Goal: Task Accomplishment & Management: Manage account settings

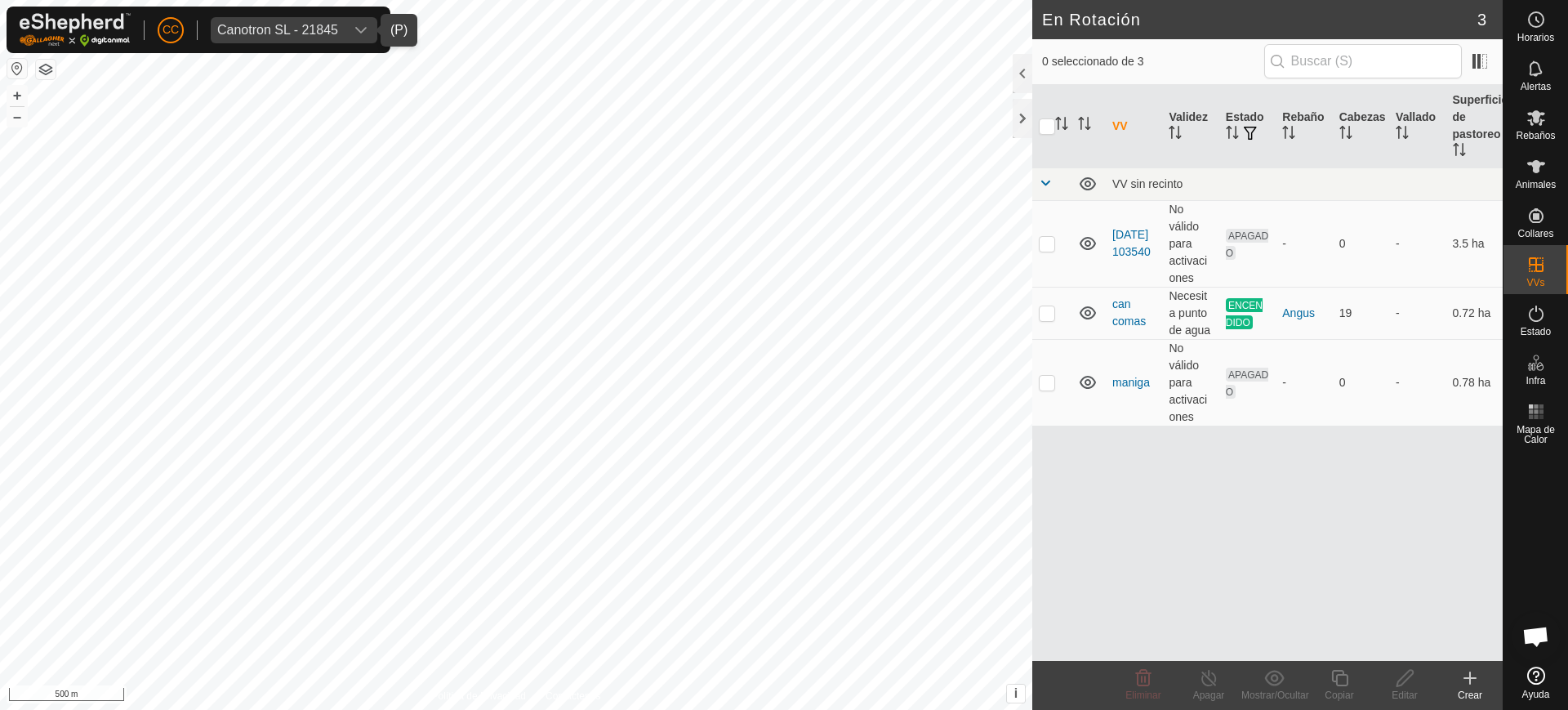
click at [307, 25] on div "Canotron SL - 21845" at bounding box center [278, 31] width 121 height 13
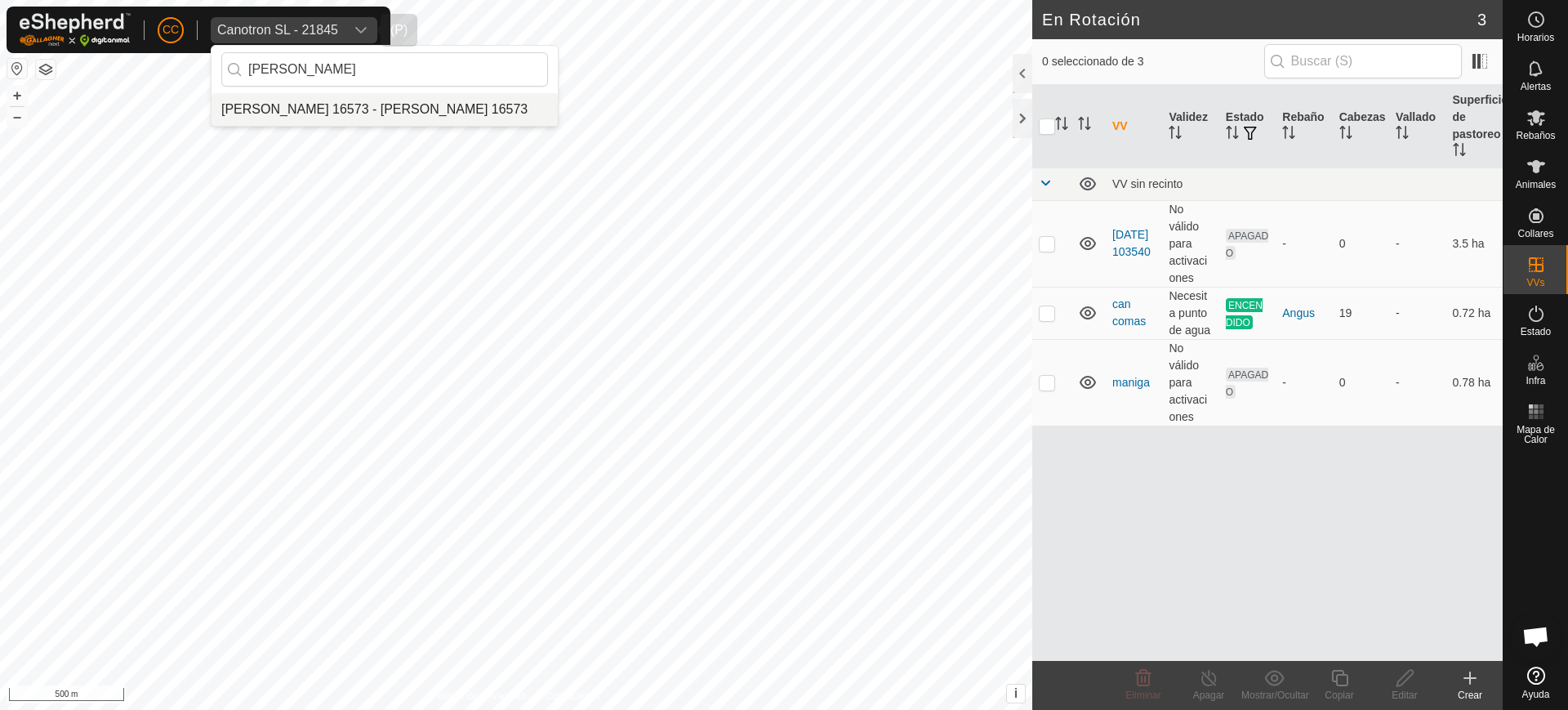
type input "[PERSON_NAME]"
click at [383, 99] on li "[PERSON_NAME] 16573 - [PERSON_NAME] 16573" at bounding box center [385, 109] width 346 height 32
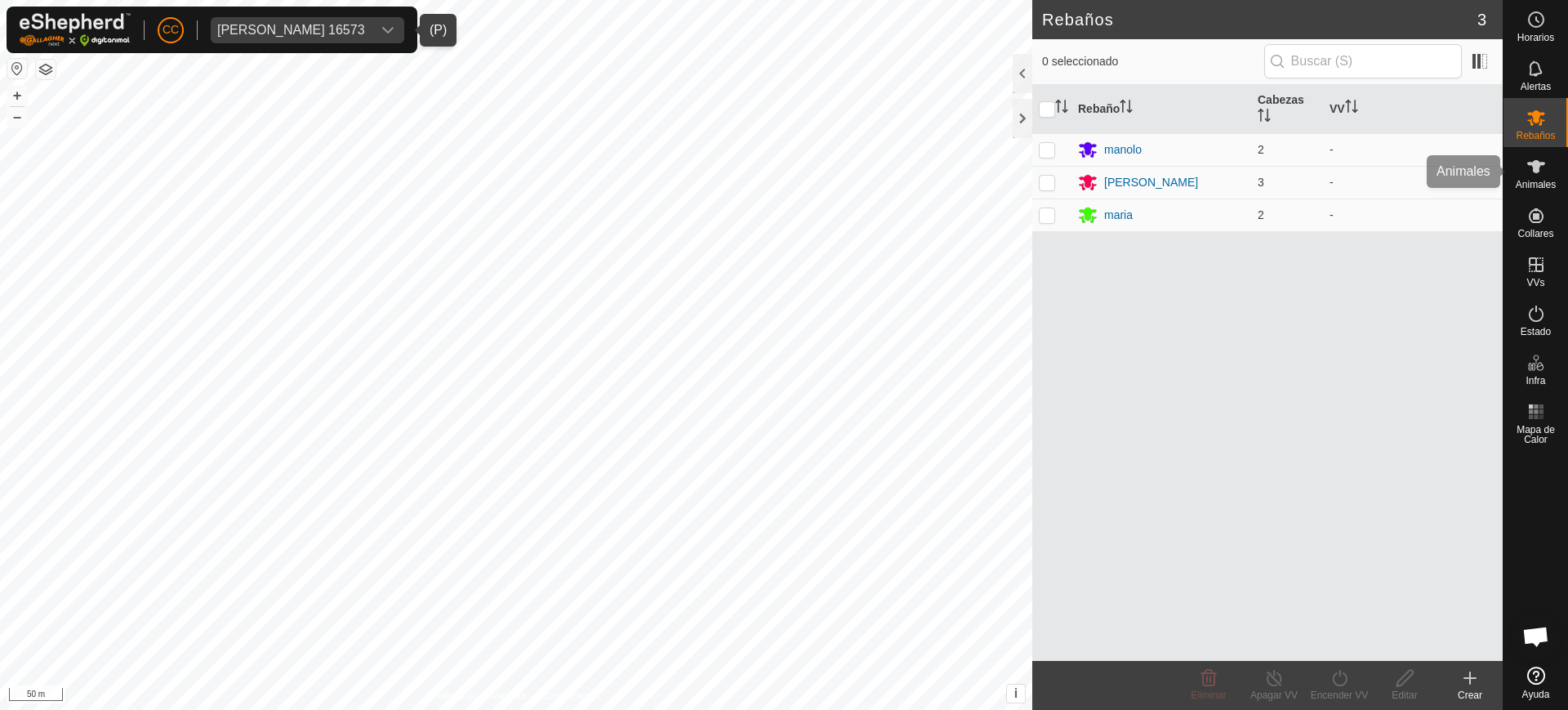
click at [1540, 159] on icon at bounding box center [1536, 167] width 20 height 20
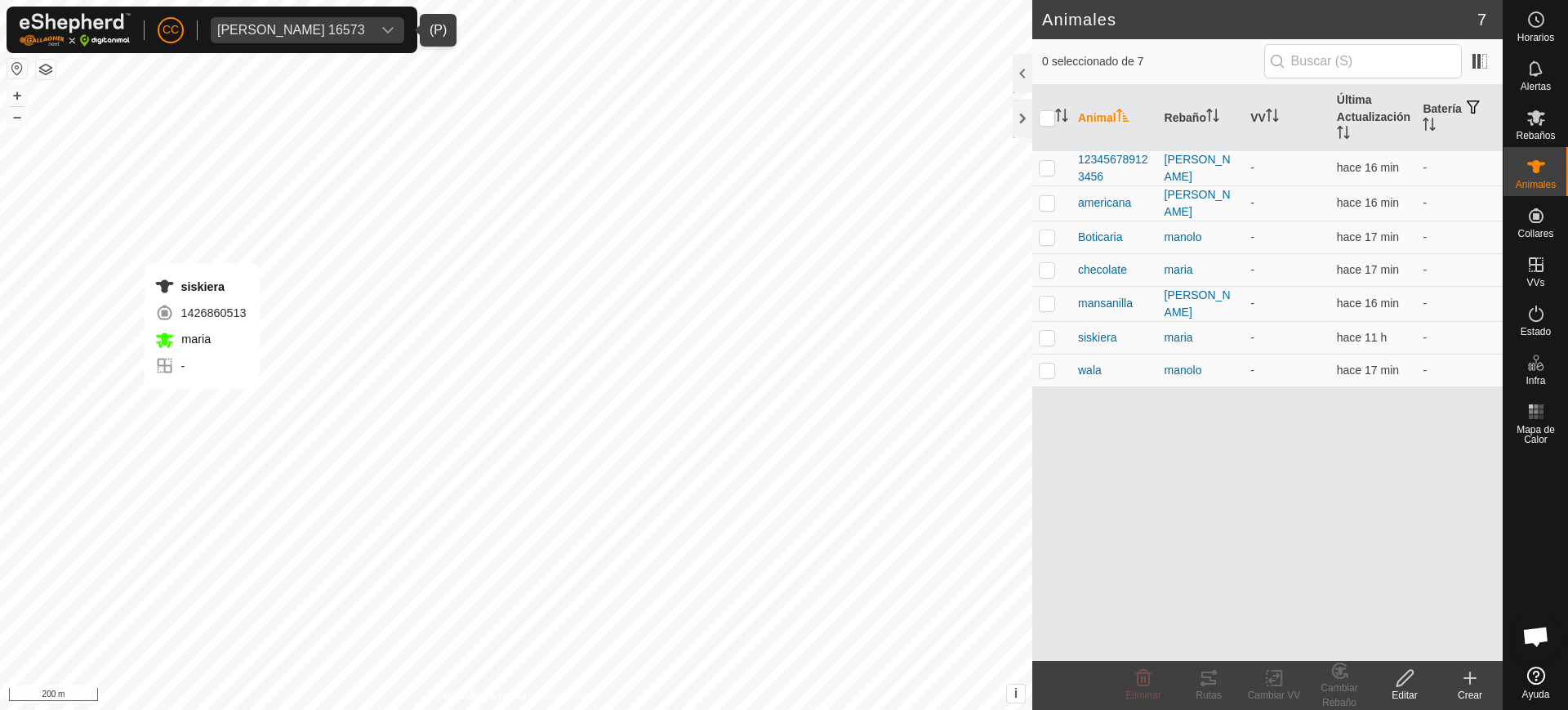
checkbox input "true"
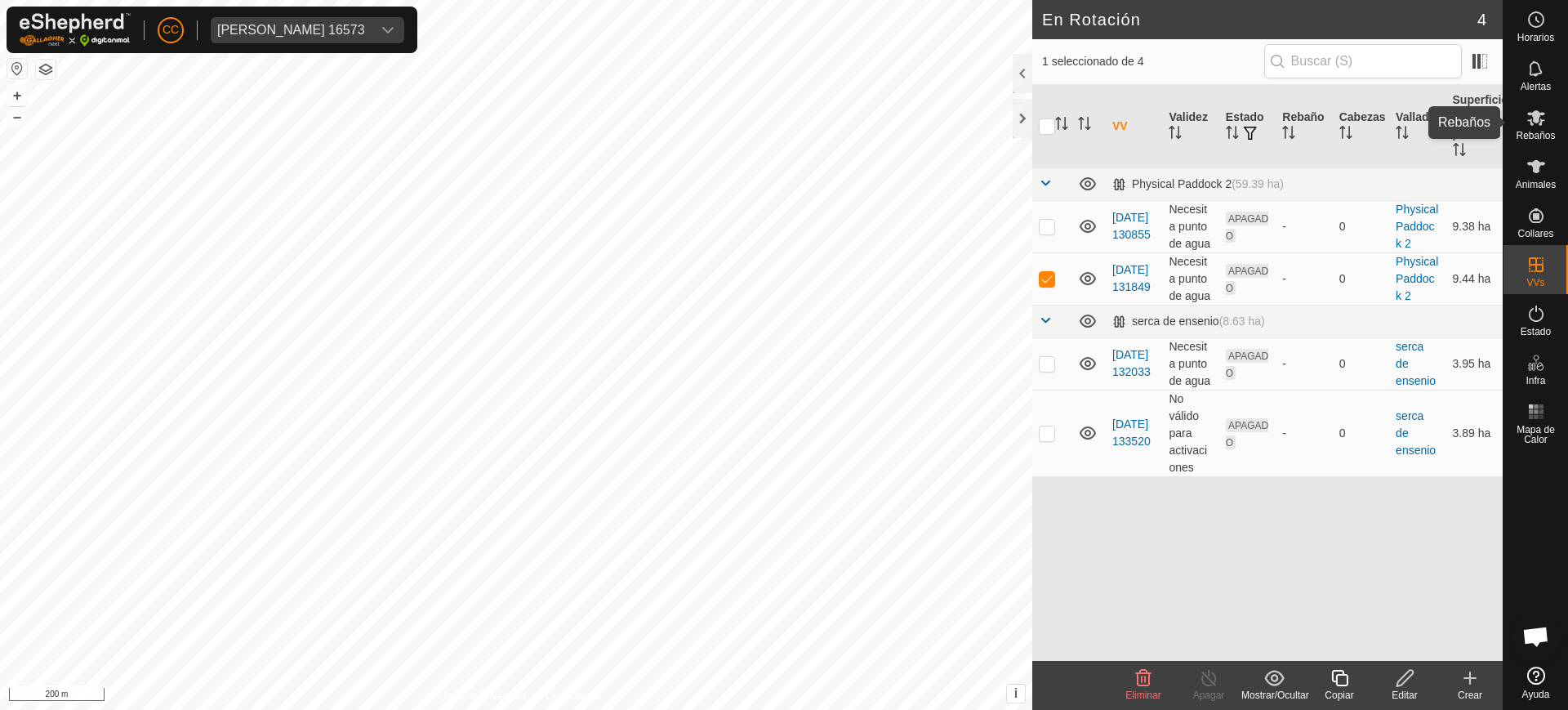
click at [1529, 125] on icon at bounding box center [1536, 118] width 20 height 20
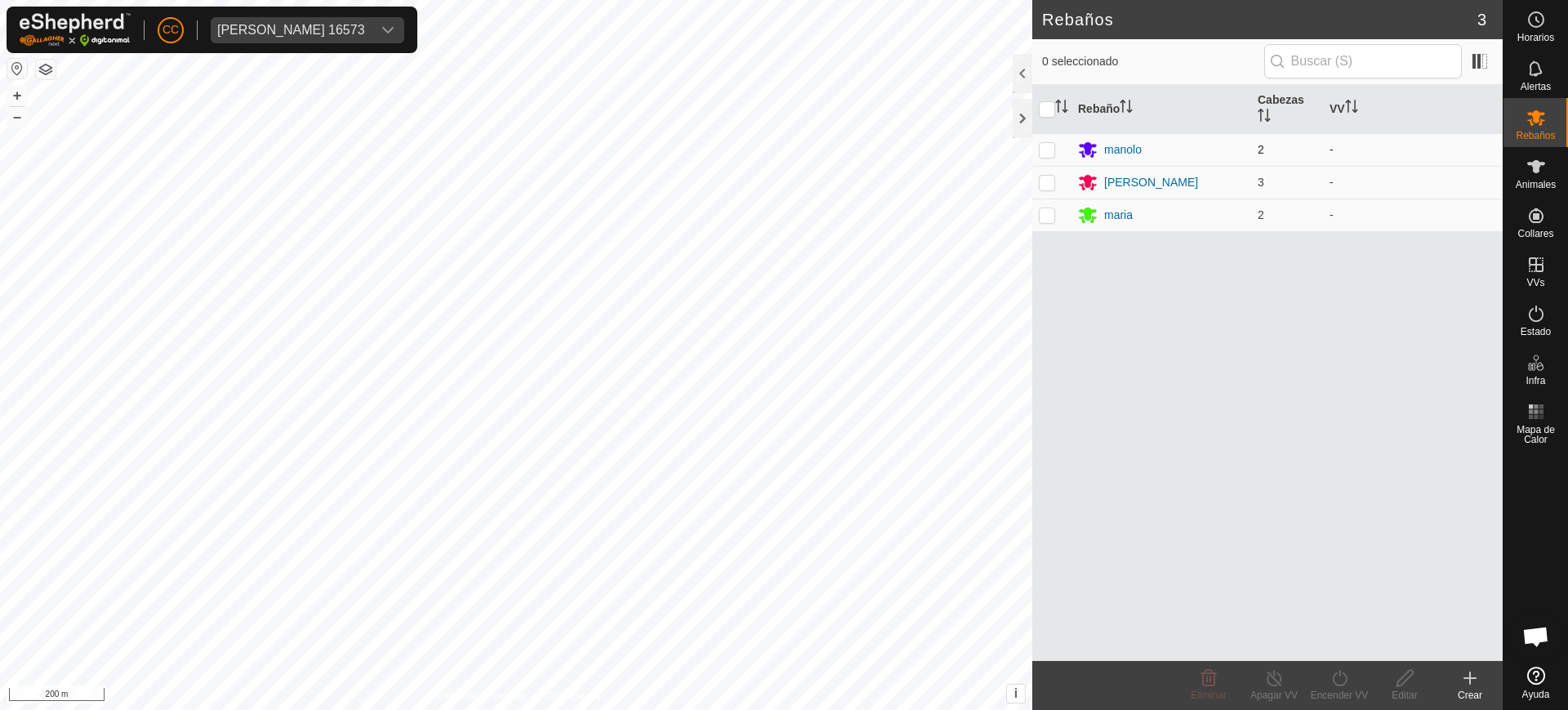
click at [1045, 147] on p-checkbox at bounding box center [1047, 149] width 17 height 13
checkbox input "true"
click at [1052, 184] on p-checkbox at bounding box center [1047, 182] width 17 height 13
checkbox input "true"
click at [1041, 216] on p-checkbox at bounding box center [1047, 215] width 17 height 13
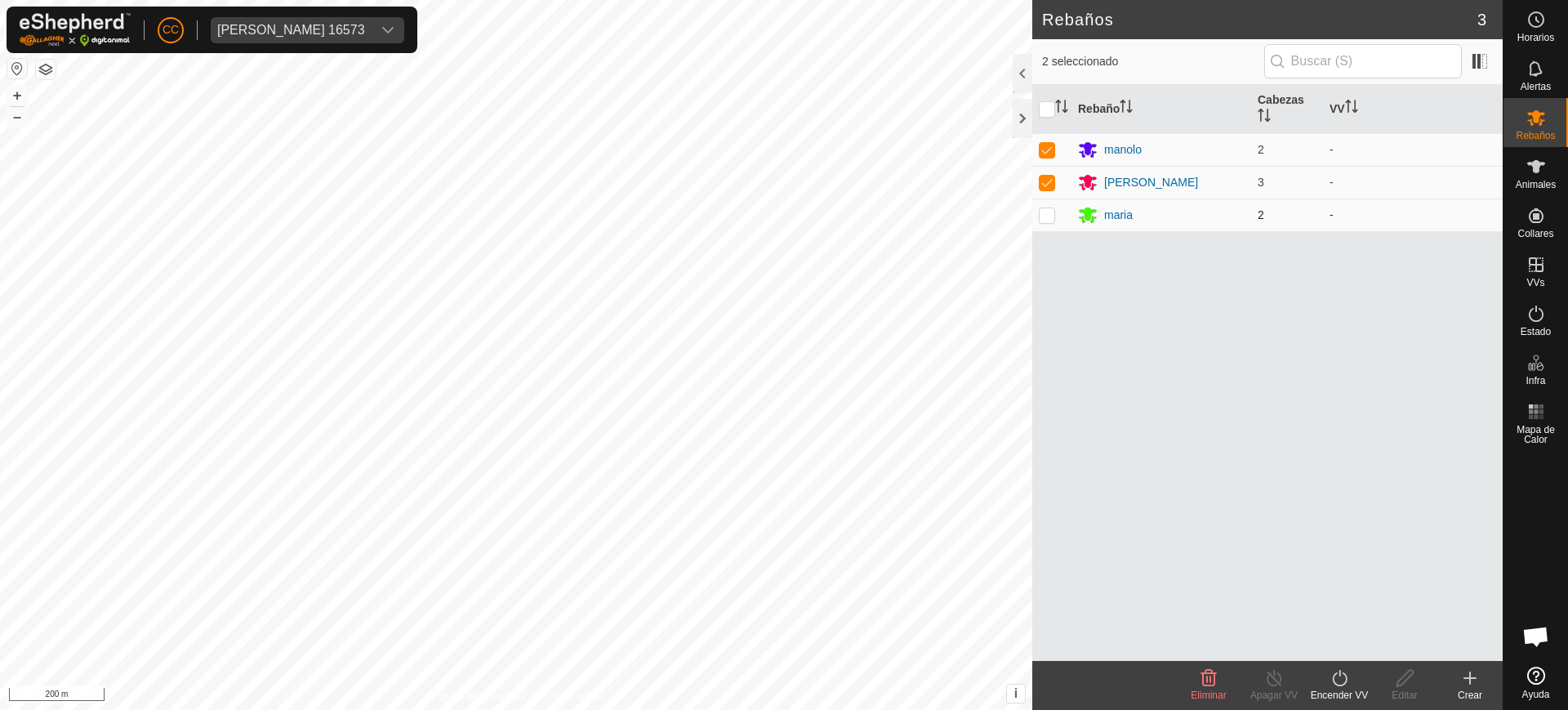
checkbox input "true"
click at [1522, 169] on div "Animales" at bounding box center [1536, 171] width 65 height 49
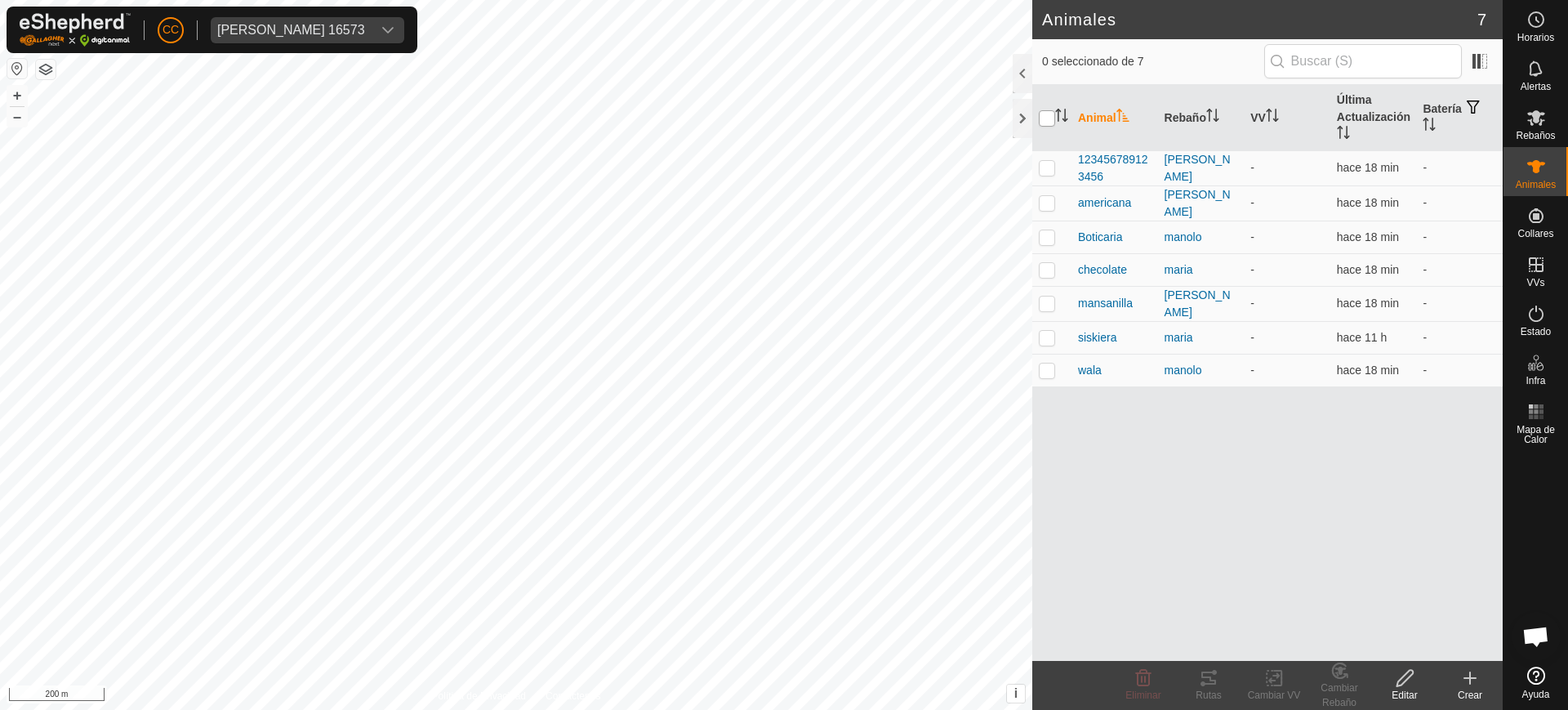
click at [1044, 120] on input "checkbox" at bounding box center [1047, 119] width 17 height 17
checkbox input "true"
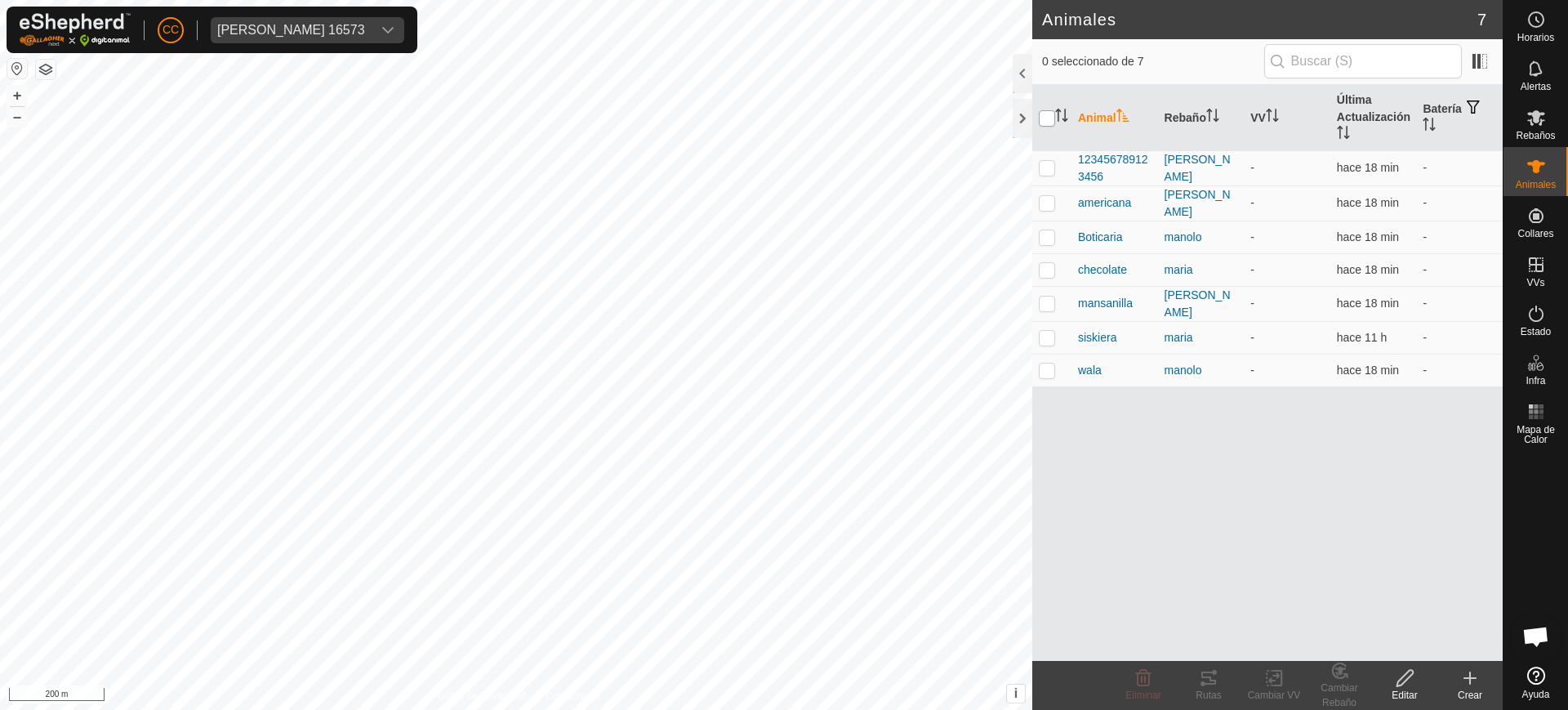
checkbox input "true"
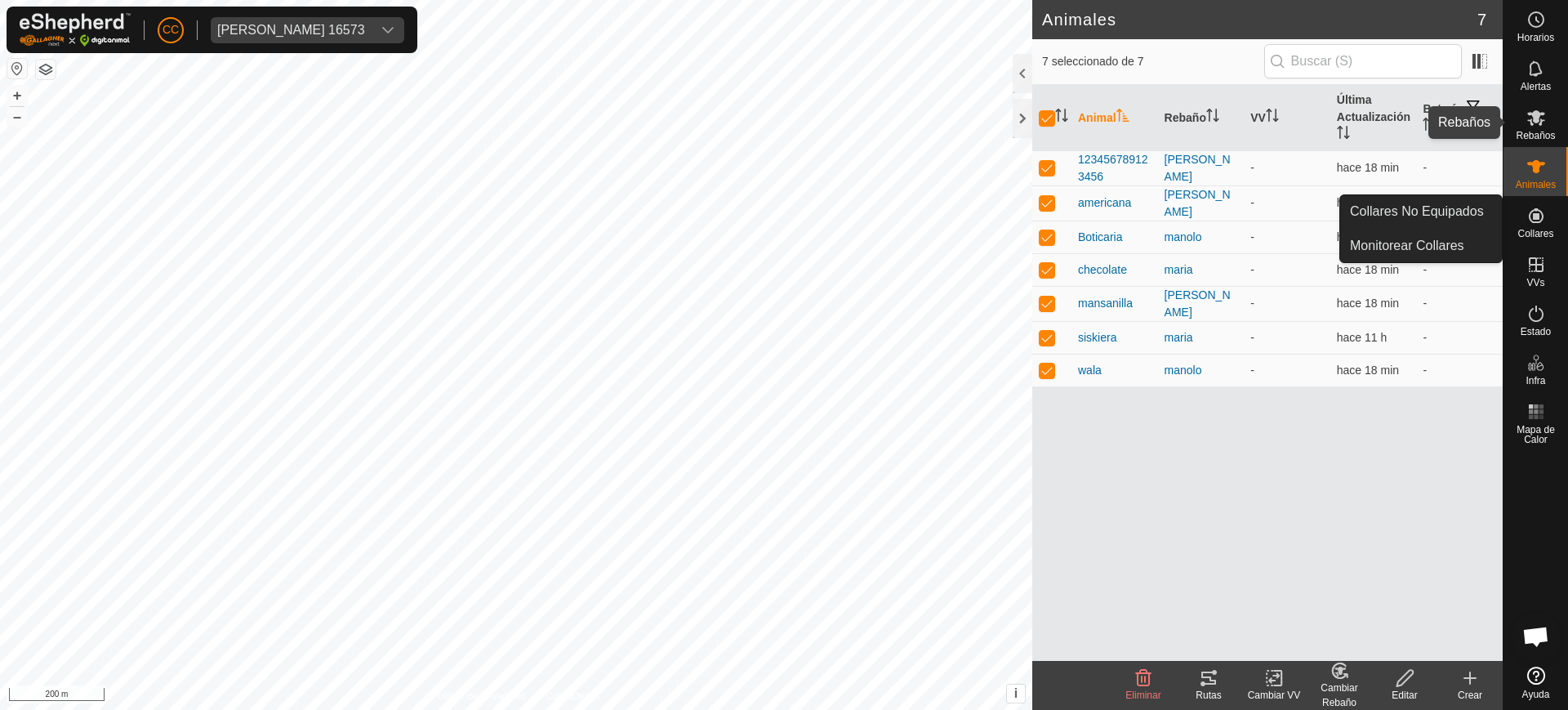
click at [1535, 131] on span "Rebaños" at bounding box center [1535, 135] width 39 height 10
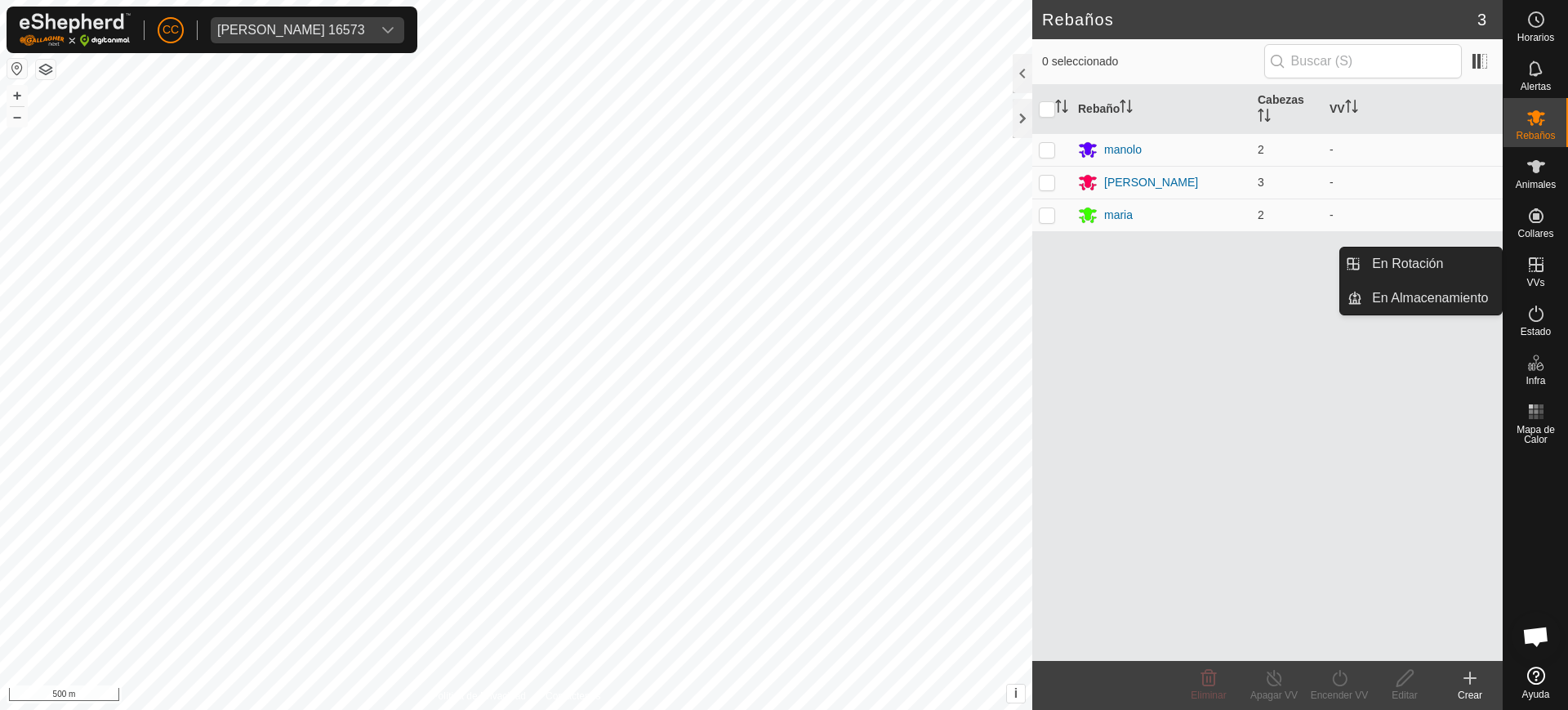
click at [1540, 268] on icon at bounding box center [1536, 265] width 20 height 20
click at [1446, 256] on link "En Rotación" at bounding box center [1432, 263] width 140 height 32
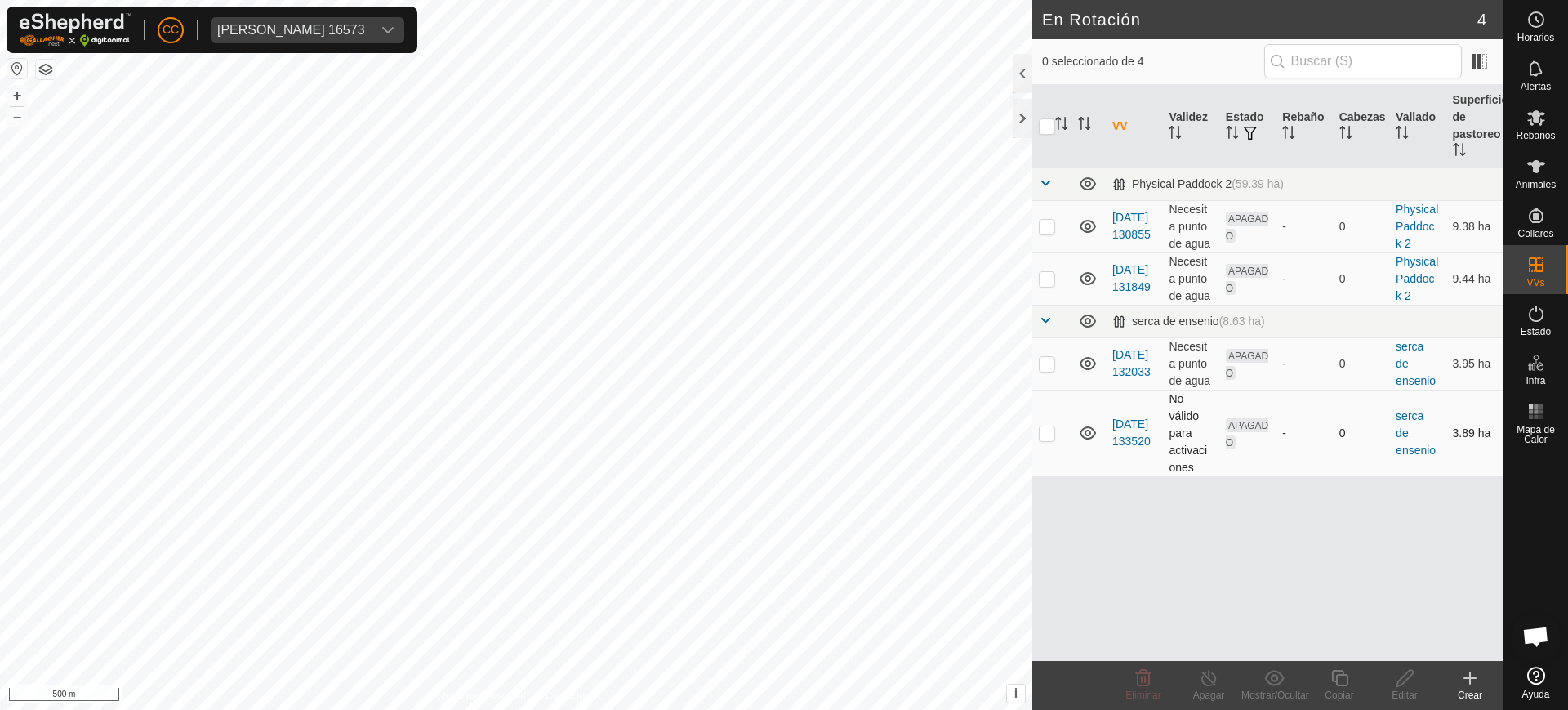
click at [1044, 431] on p-checkbox at bounding box center [1047, 433] width 17 height 13
checkbox input "true"
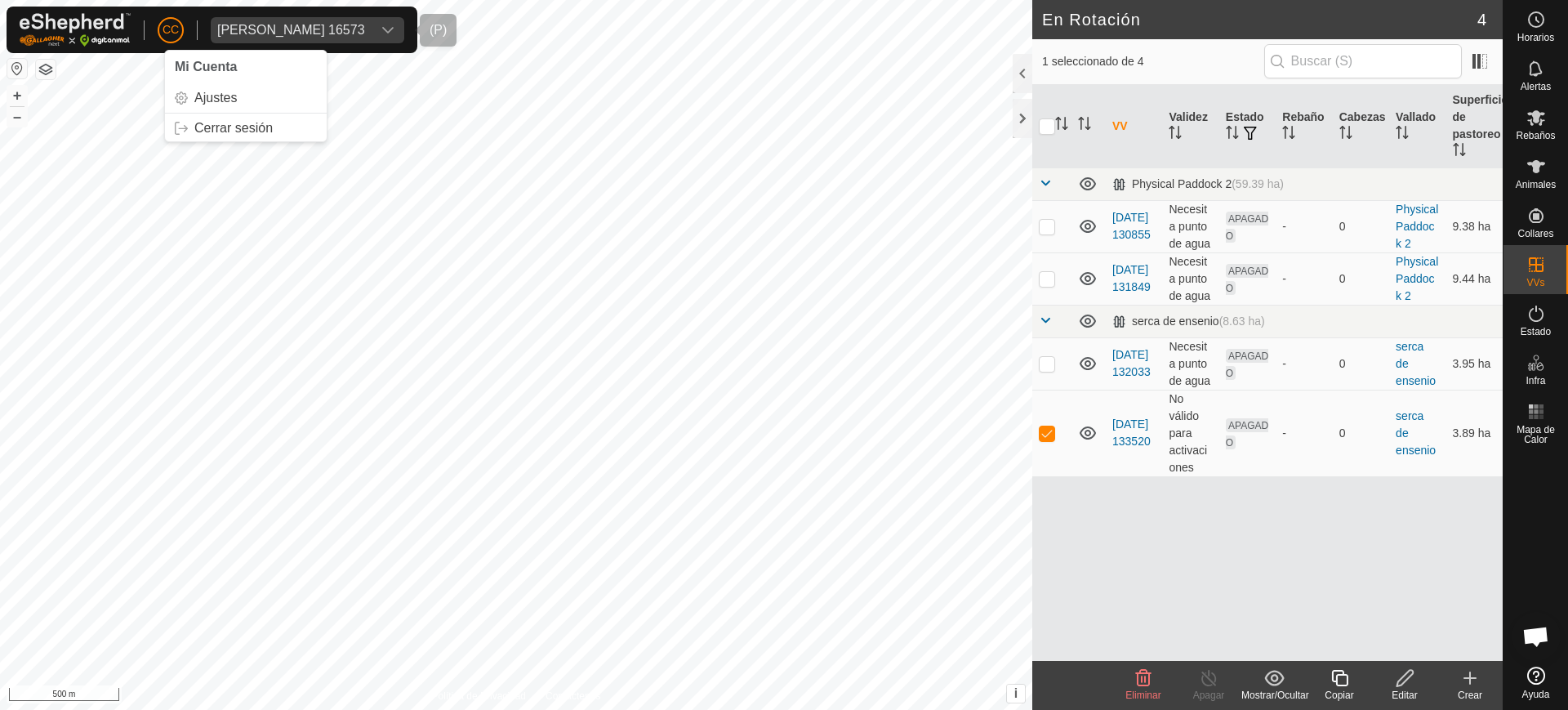
click at [262, 37] on span "[PERSON_NAME] 16573" at bounding box center [292, 30] width 161 height 26
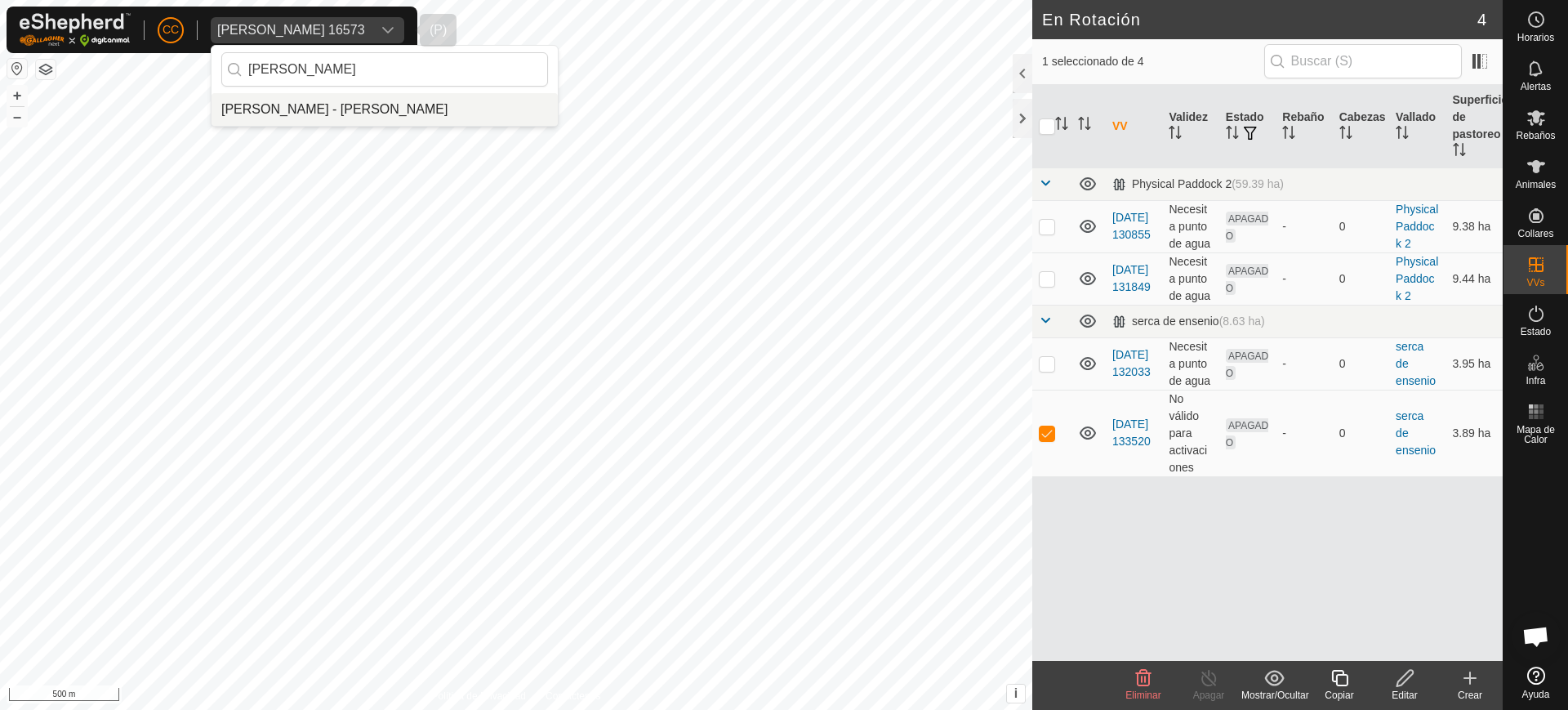
type input "[PERSON_NAME]"
click at [311, 115] on li "[PERSON_NAME] - [PERSON_NAME]" at bounding box center [385, 109] width 346 height 32
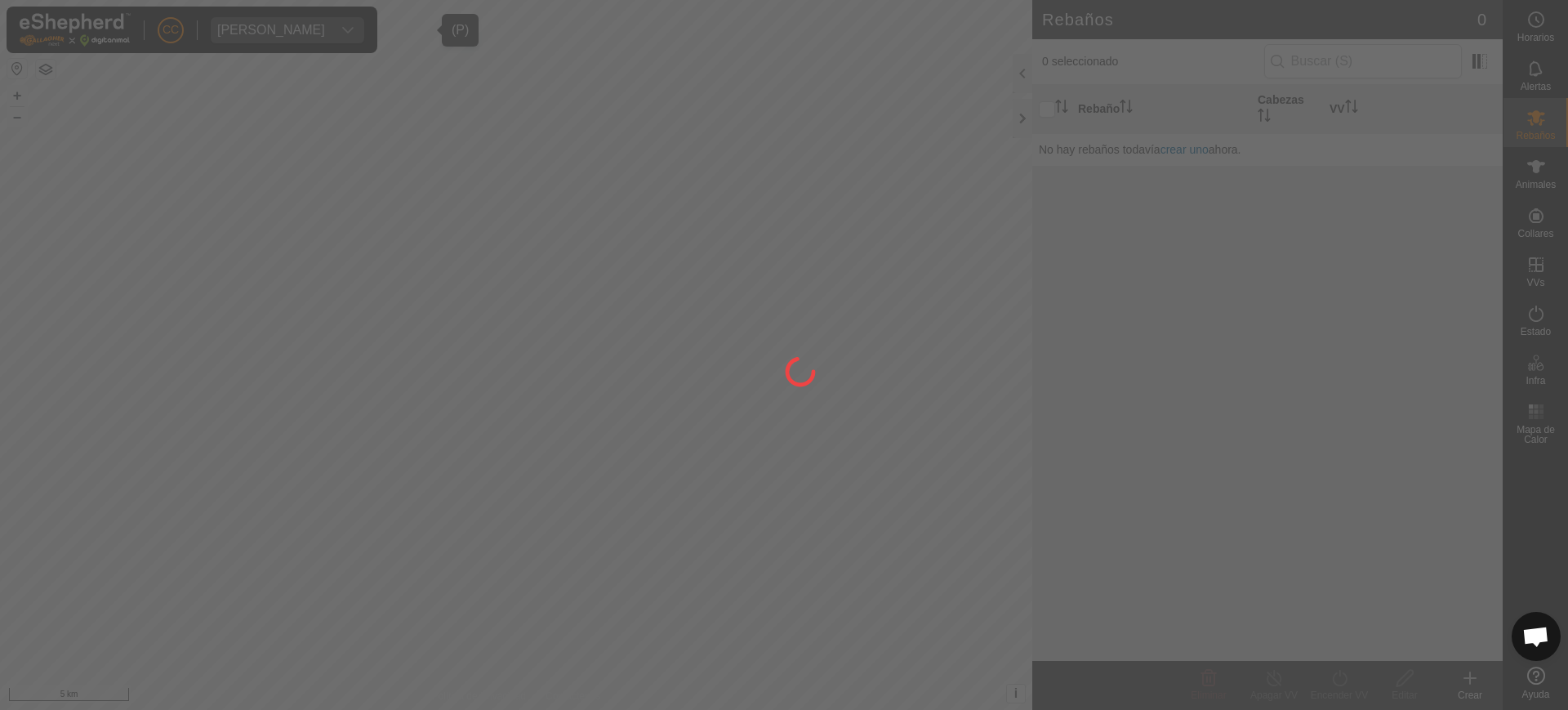
click at [639, 240] on div at bounding box center [784, 355] width 1568 height 710
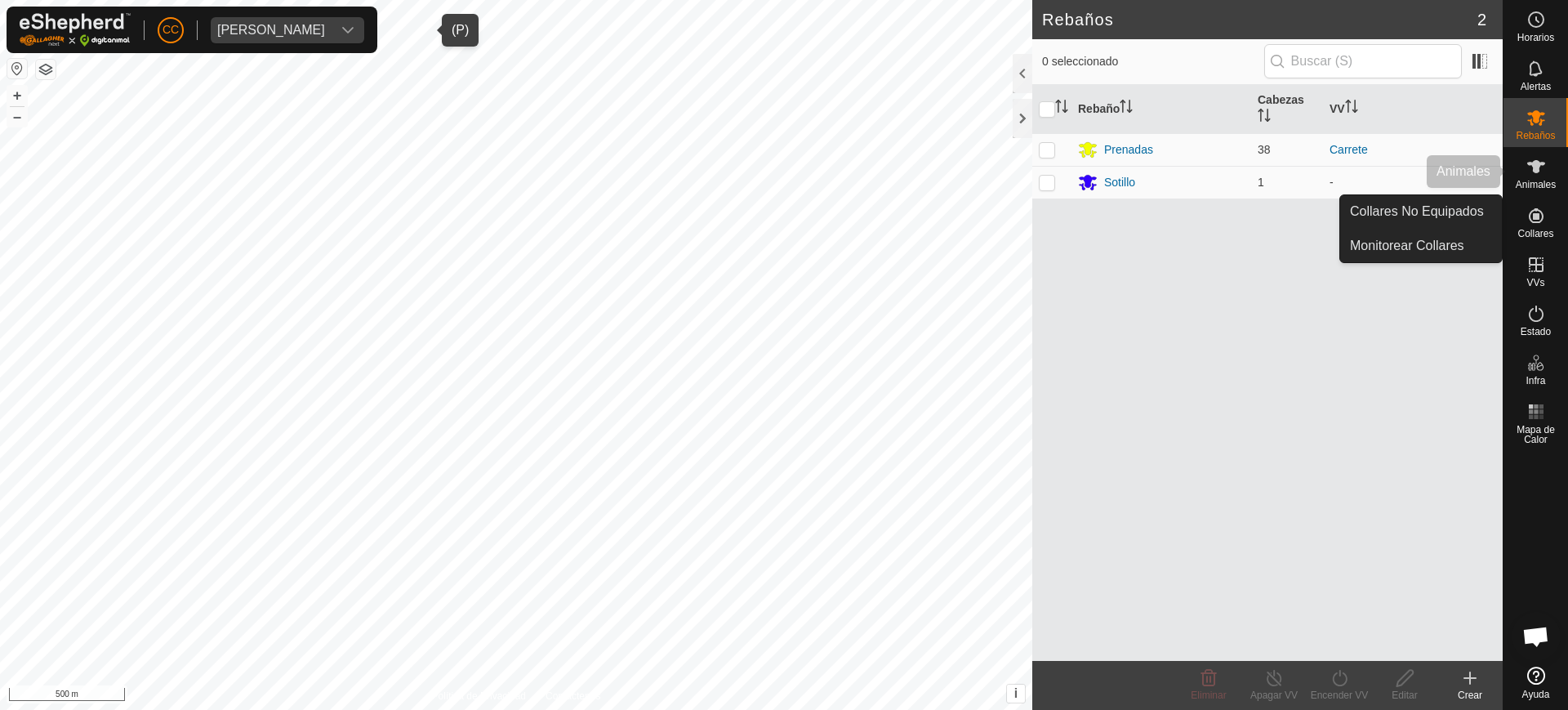
click at [1539, 179] on span "Animales" at bounding box center [1536, 184] width 40 height 10
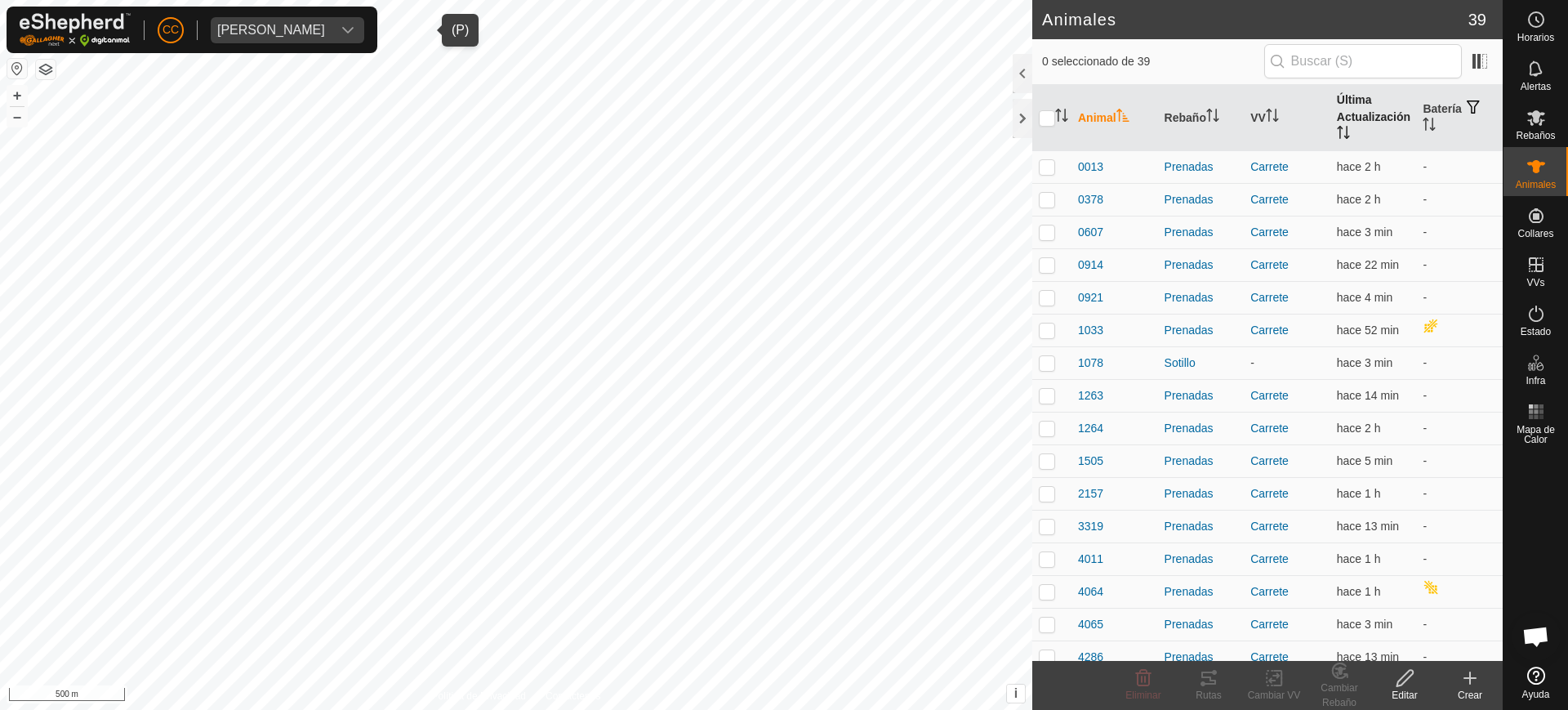
click at [1337, 126] on icon "Activar para ordenar" at bounding box center [1344, 132] width 13 height 13
click at [1346, 130] on th "Última Actualización" at bounding box center [1374, 118] width 86 height 66
drag, startPoint x: 1469, startPoint y: 41, endPoint x: 1474, endPoint y: 51, distance: 11.2
click at [1472, 47] on div "0 seleccionado de 39" at bounding box center [1267, 61] width 470 height 46
click at [1480, 58] on span at bounding box center [1479, 61] width 26 height 26
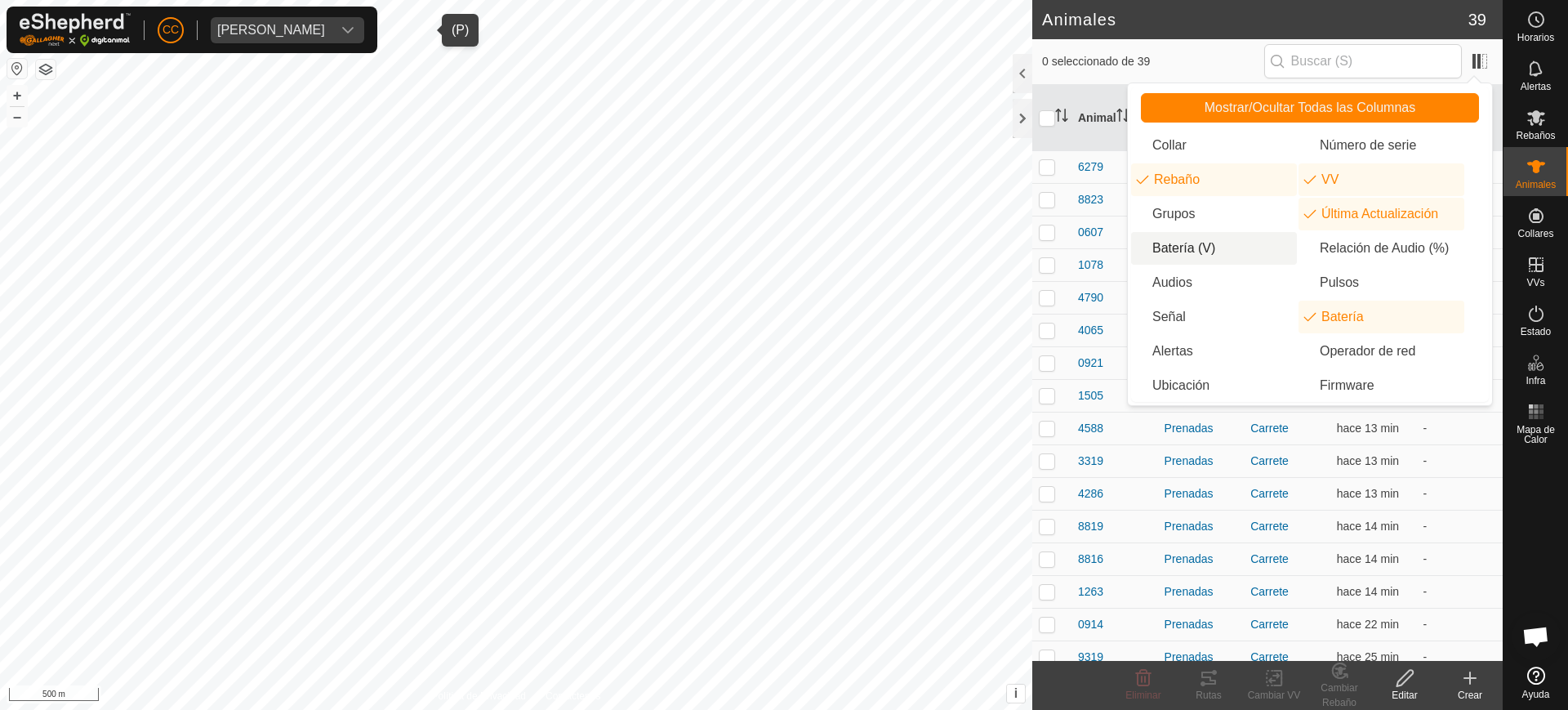
click at [1183, 245] on li "Batería (V)" at bounding box center [1214, 247] width 166 height 32
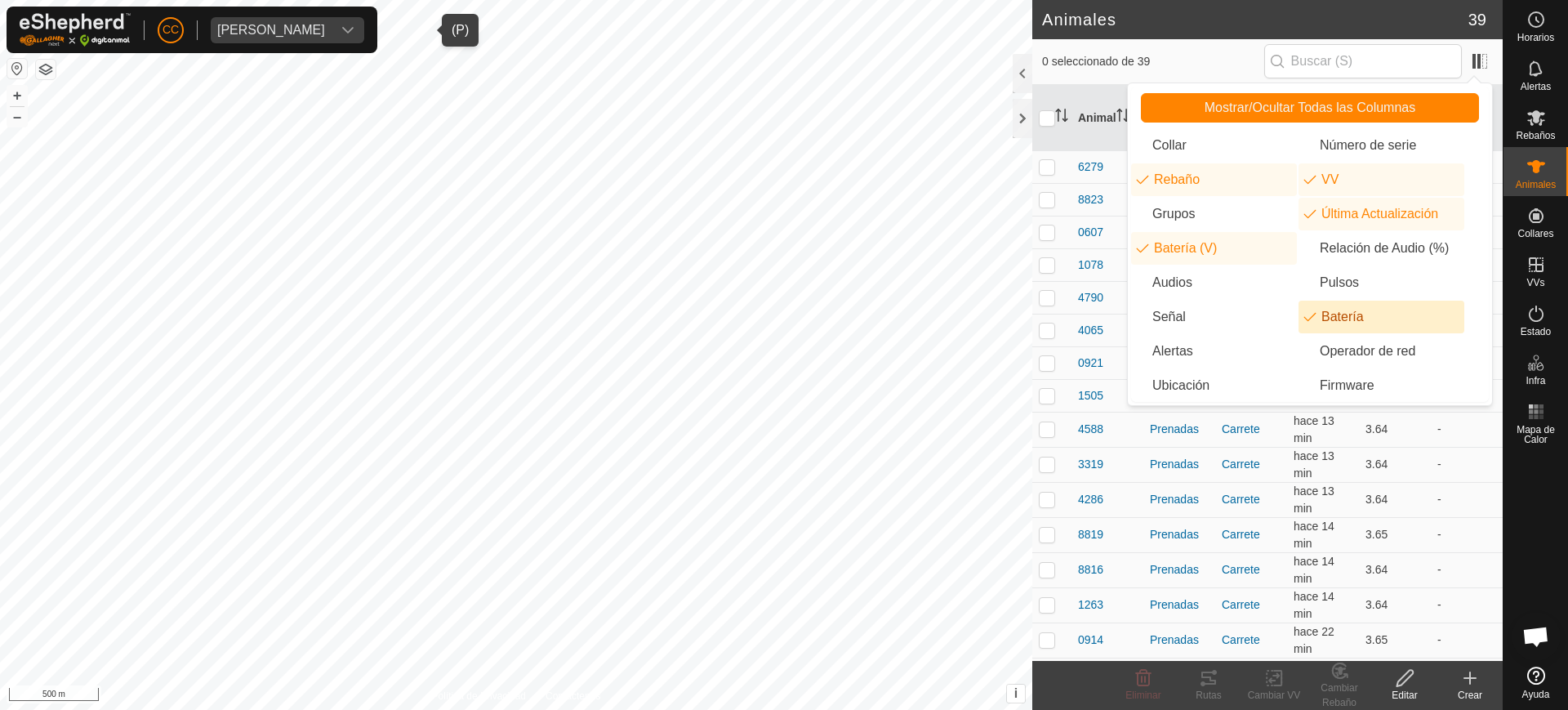
click at [1357, 311] on li "Batería" at bounding box center [1381, 316] width 166 height 32
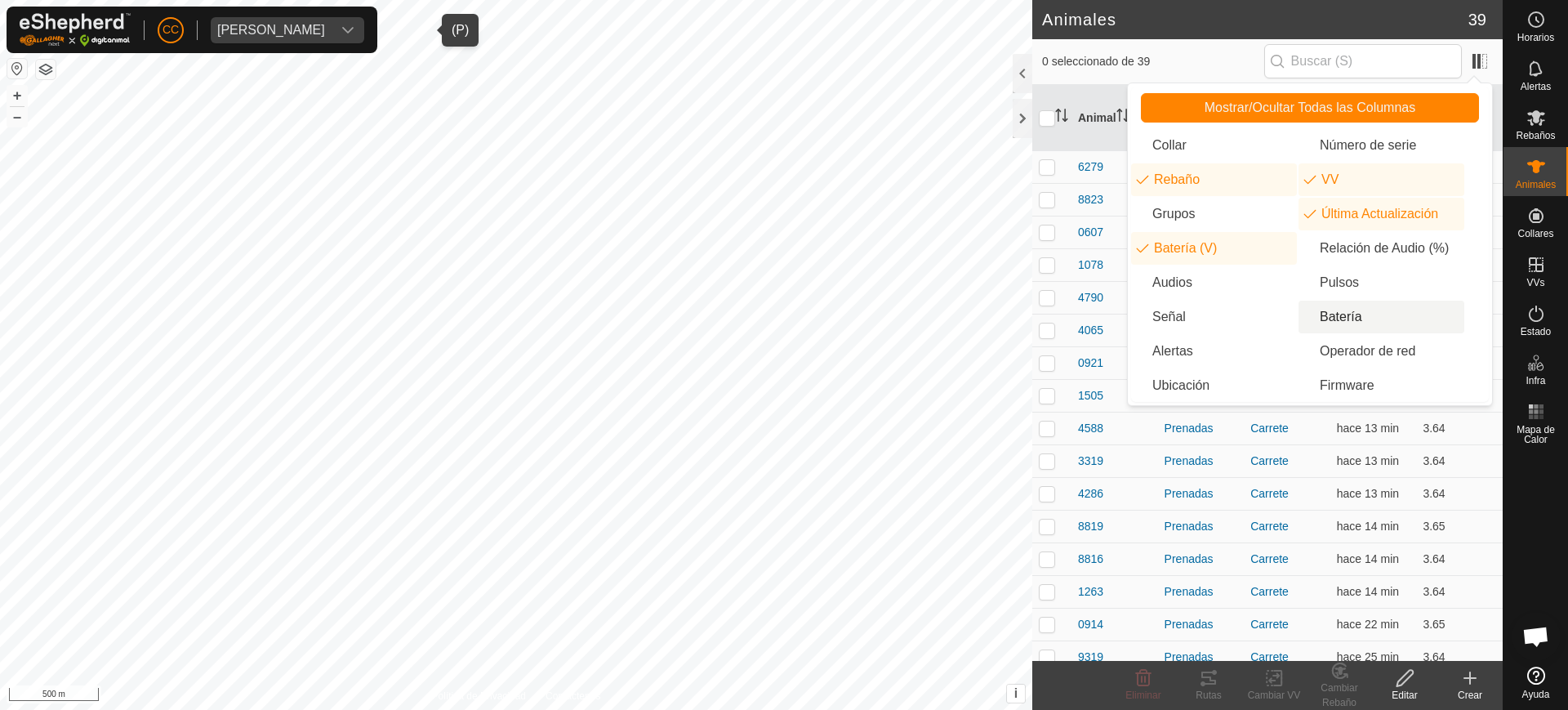
click at [1357, 311] on li "Batería" at bounding box center [1381, 316] width 166 height 32
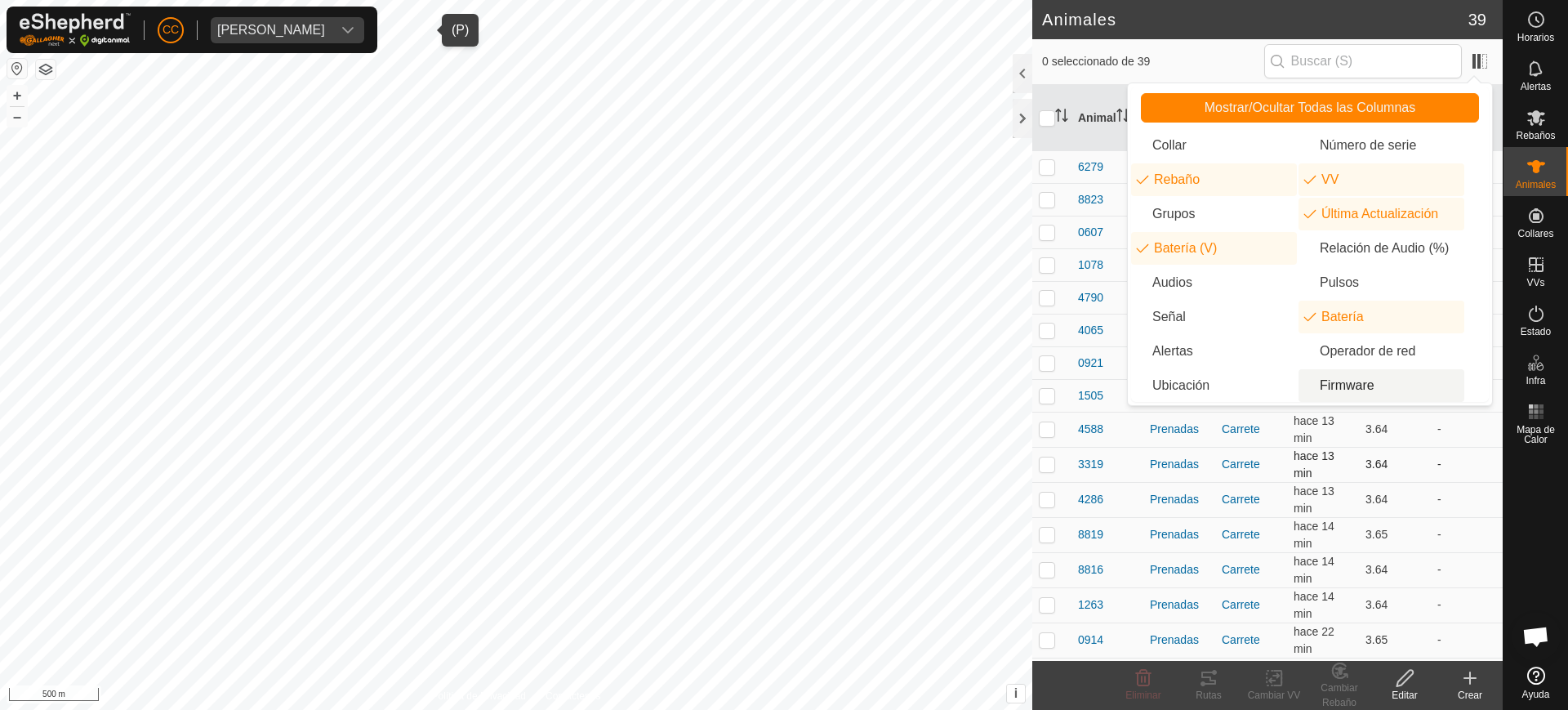
click at [1433, 473] on td "-" at bounding box center [1467, 464] width 72 height 35
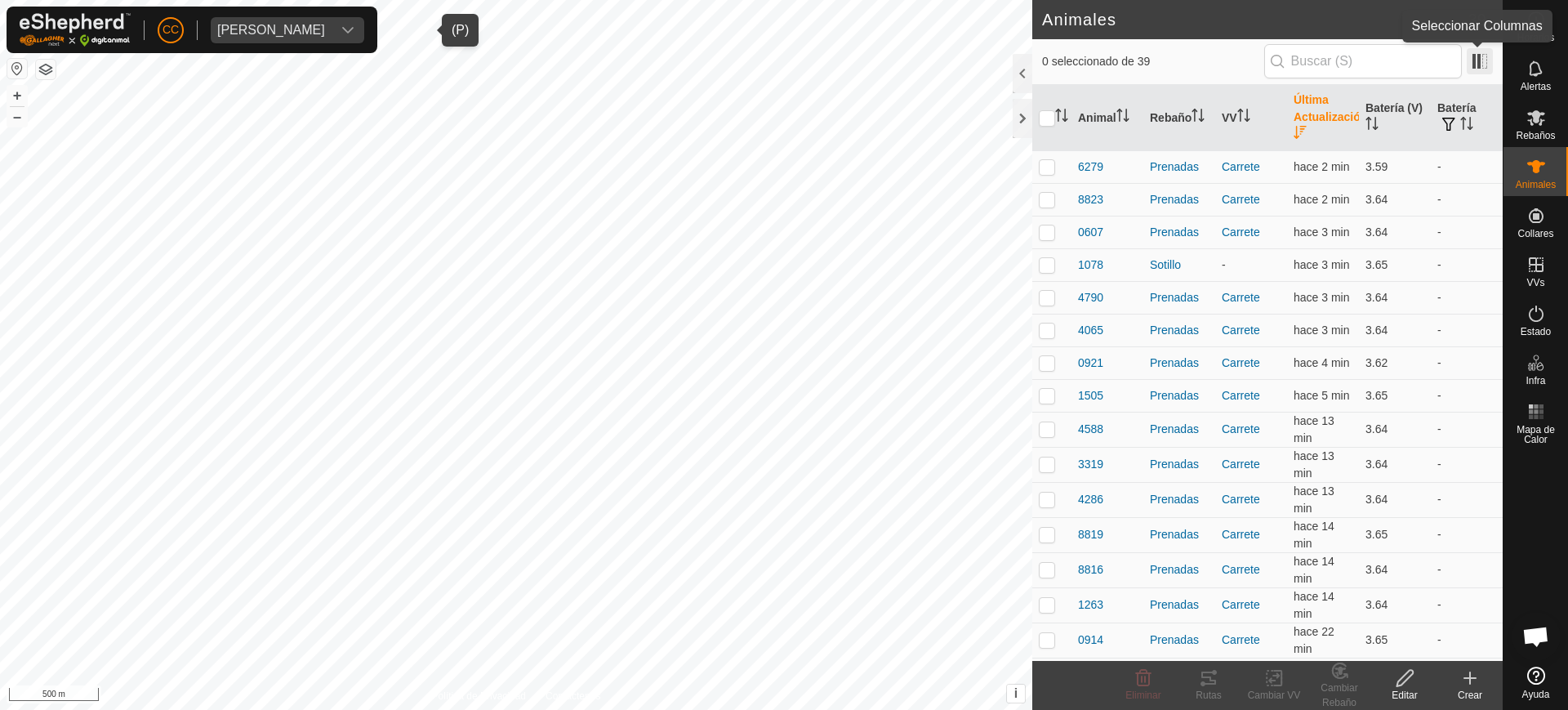
click at [1481, 56] on span at bounding box center [1479, 61] width 26 height 26
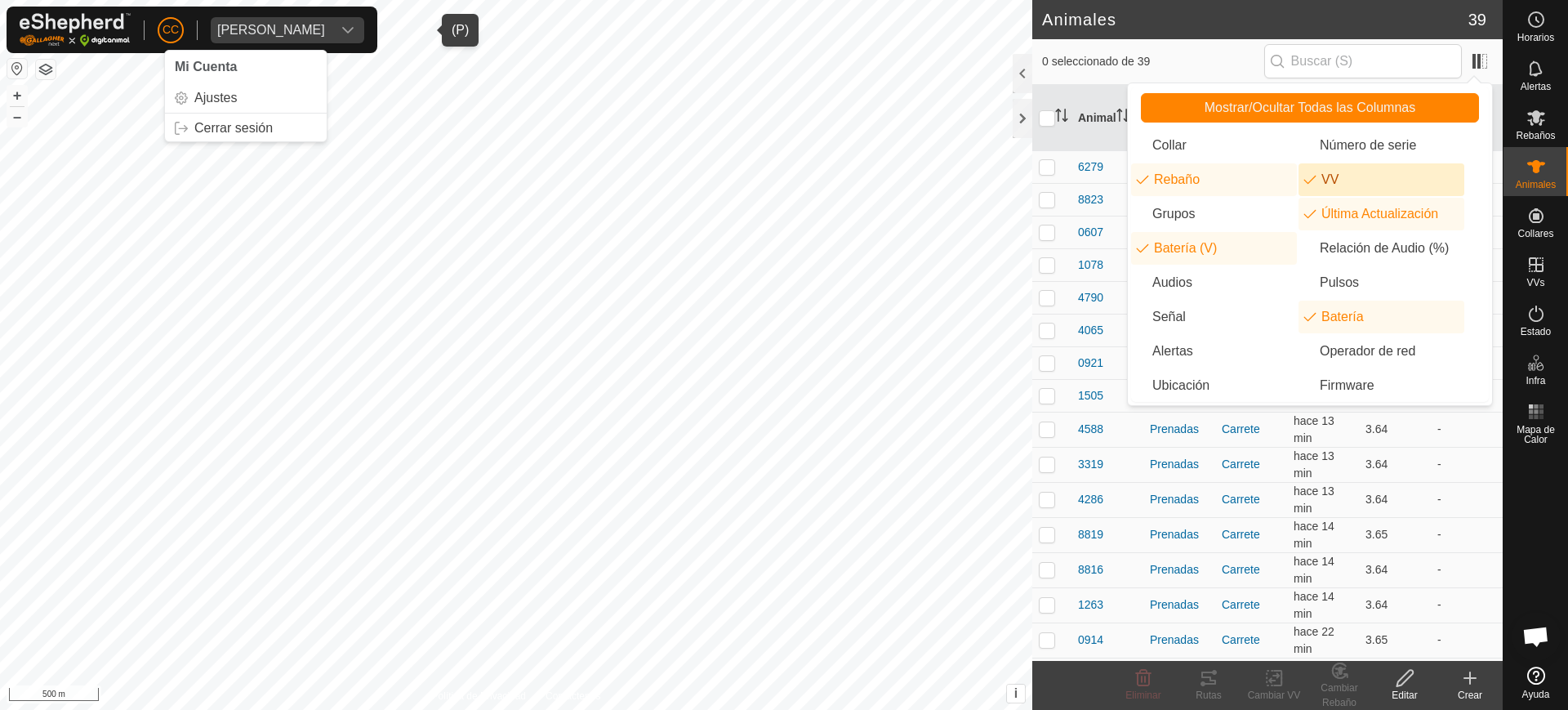
click at [171, 23] on span "CC" at bounding box center [171, 30] width 17 height 17
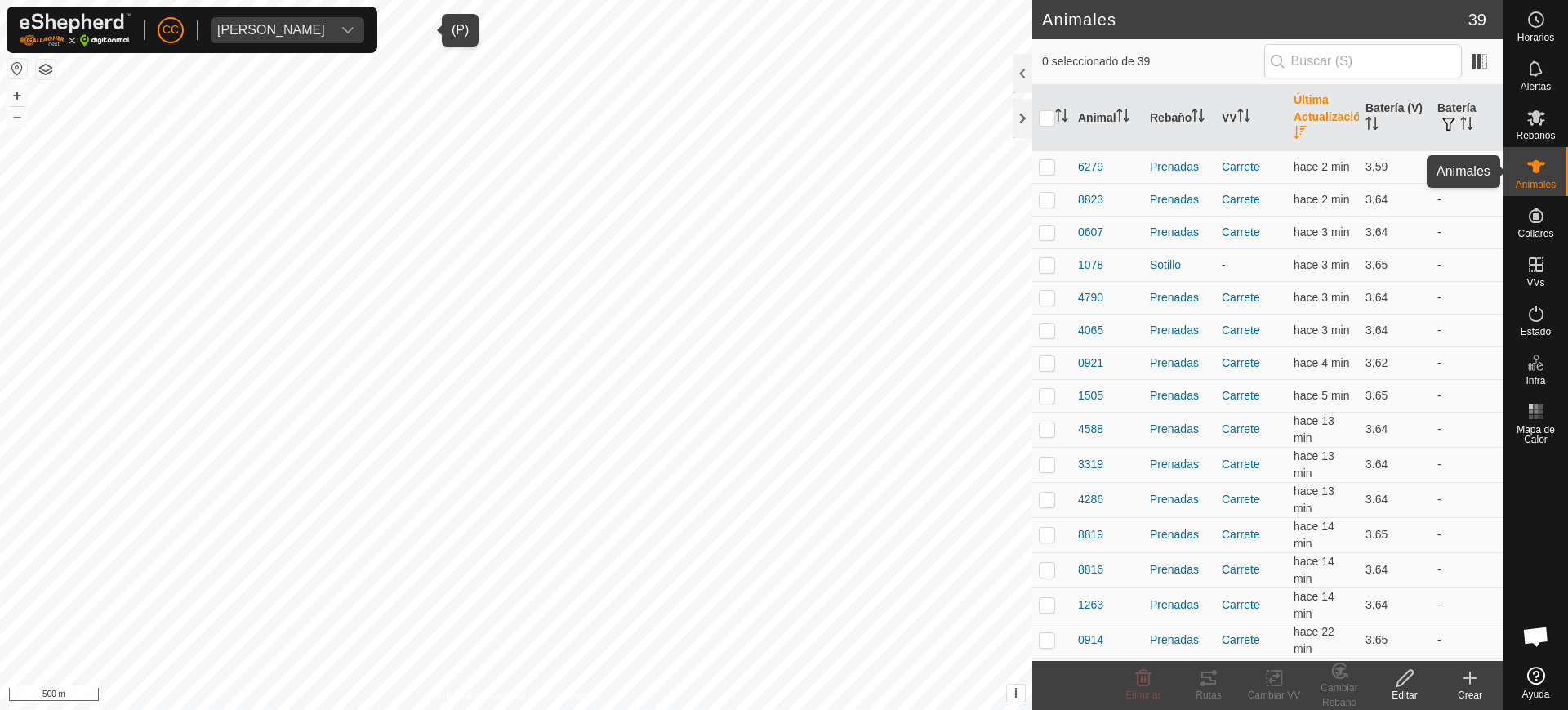
click at [1547, 171] on es-animals-svg-icon at bounding box center [1536, 166] width 29 height 26
click at [1483, 55] on span at bounding box center [1479, 61] width 26 height 26
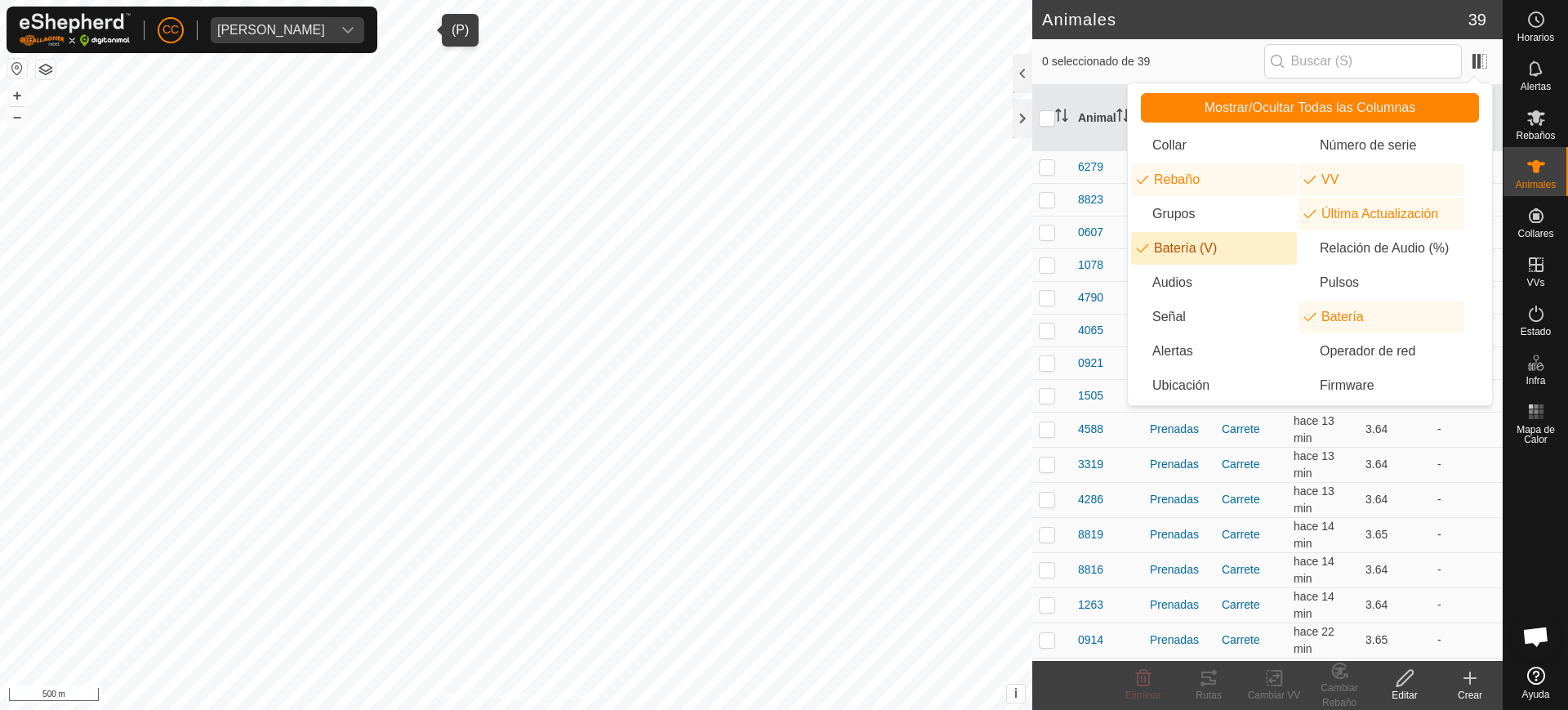
click at [1204, 246] on li "Batería (V)" at bounding box center [1214, 247] width 166 height 32
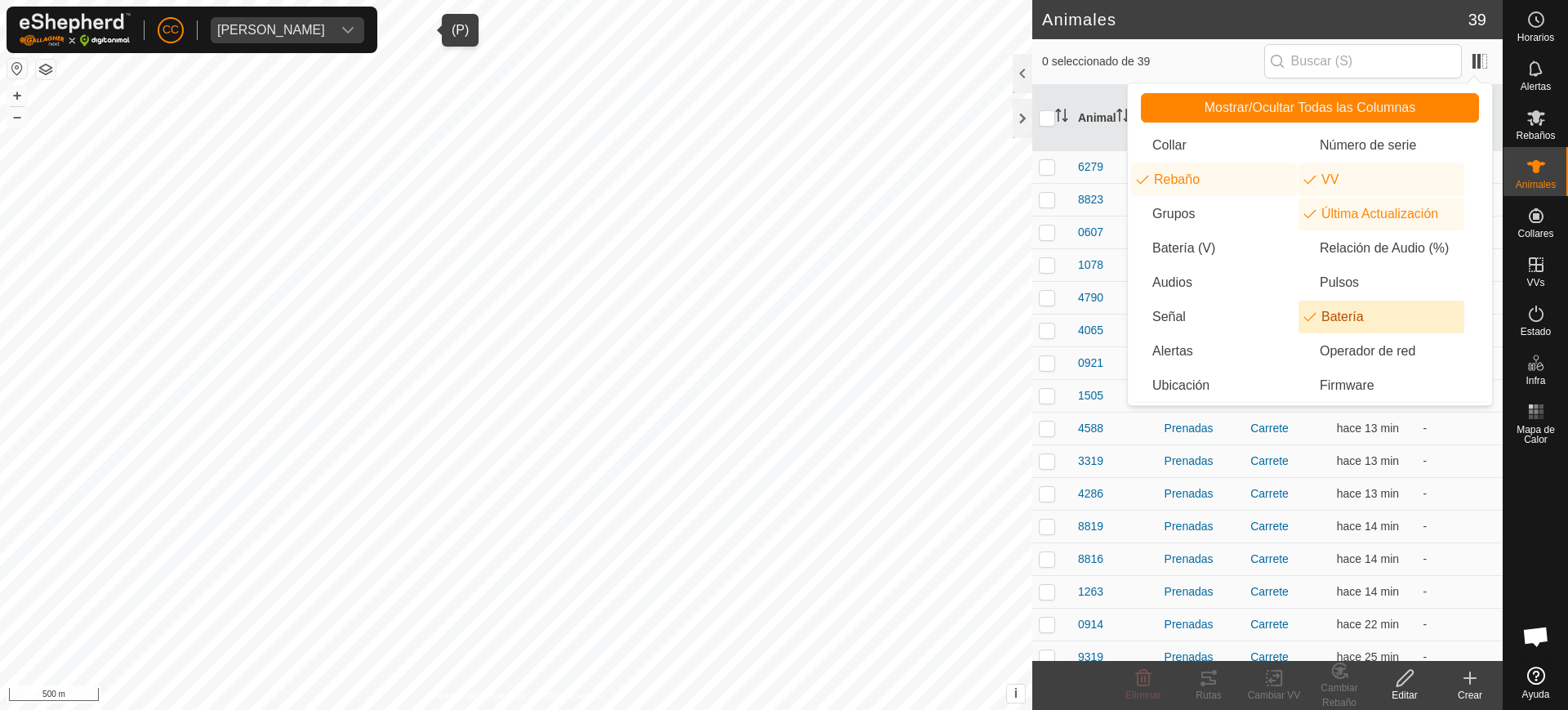
click at [1340, 317] on li "Batería" at bounding box center [1381, 316] width 166 height 32
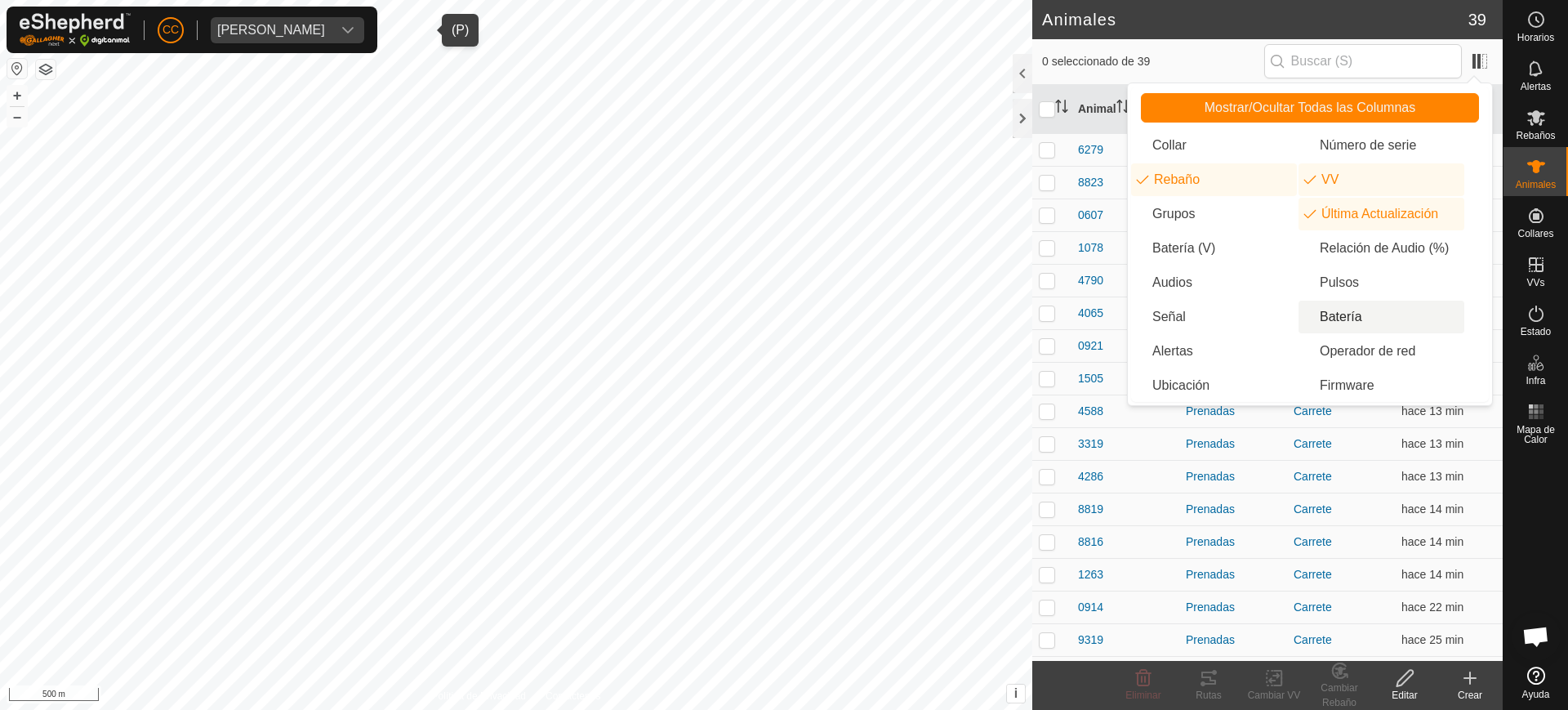
click at [1341, 319] on li "Batería" at bounding box center [1381, 316] width 166 height 32
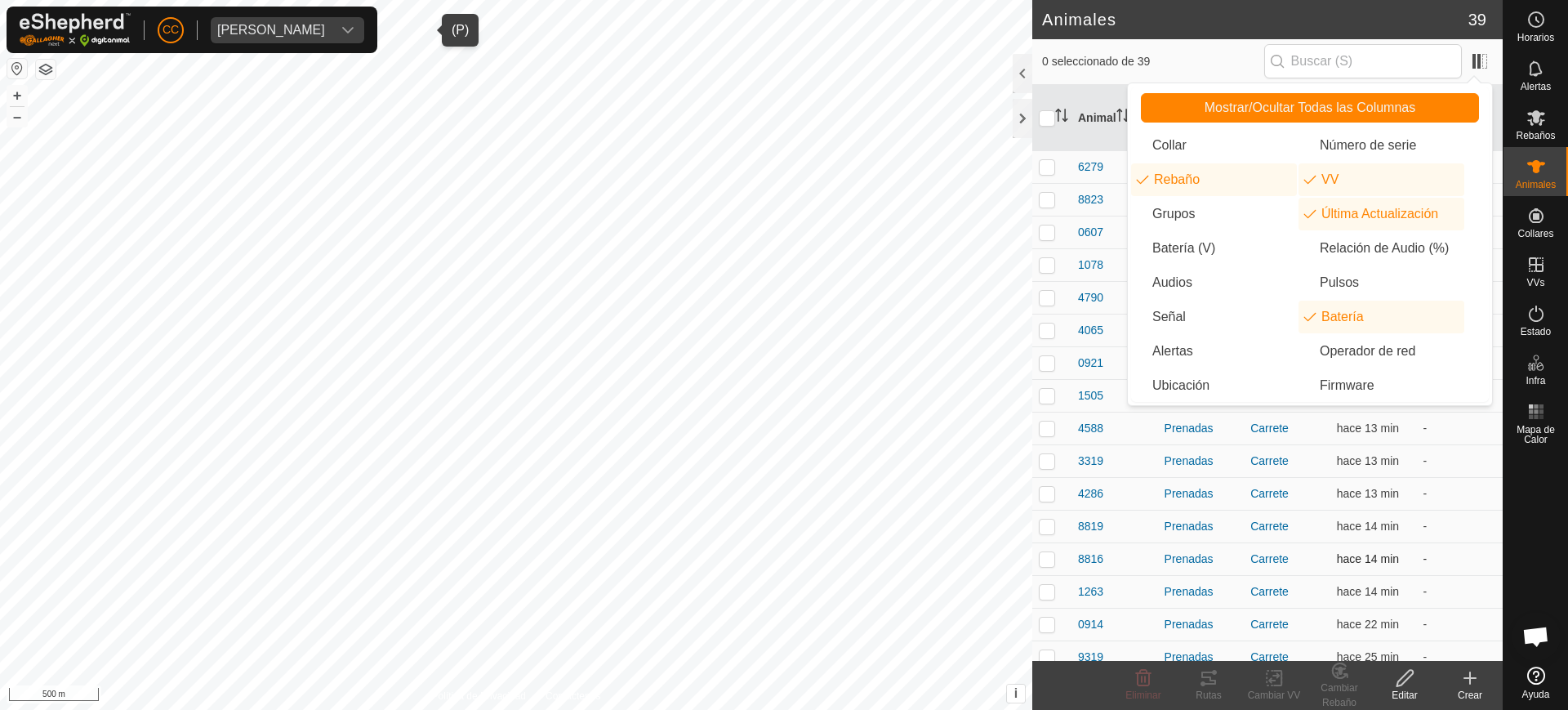
click at [1425, 551] on td "-" at bounding box center [1459, 558] width 86 height 32
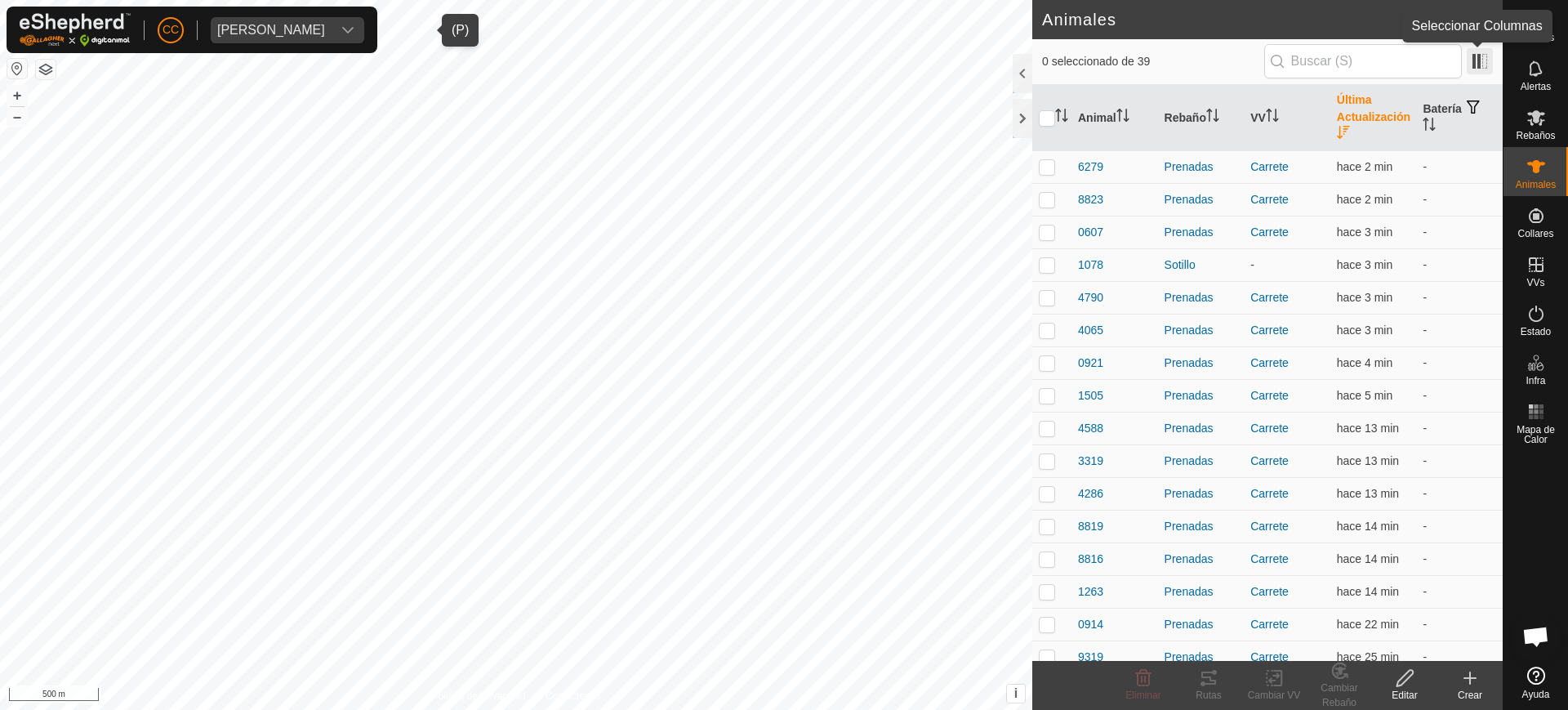
click at [1478, 62] on span at bounding box center [1479, 61] width 26 height 26
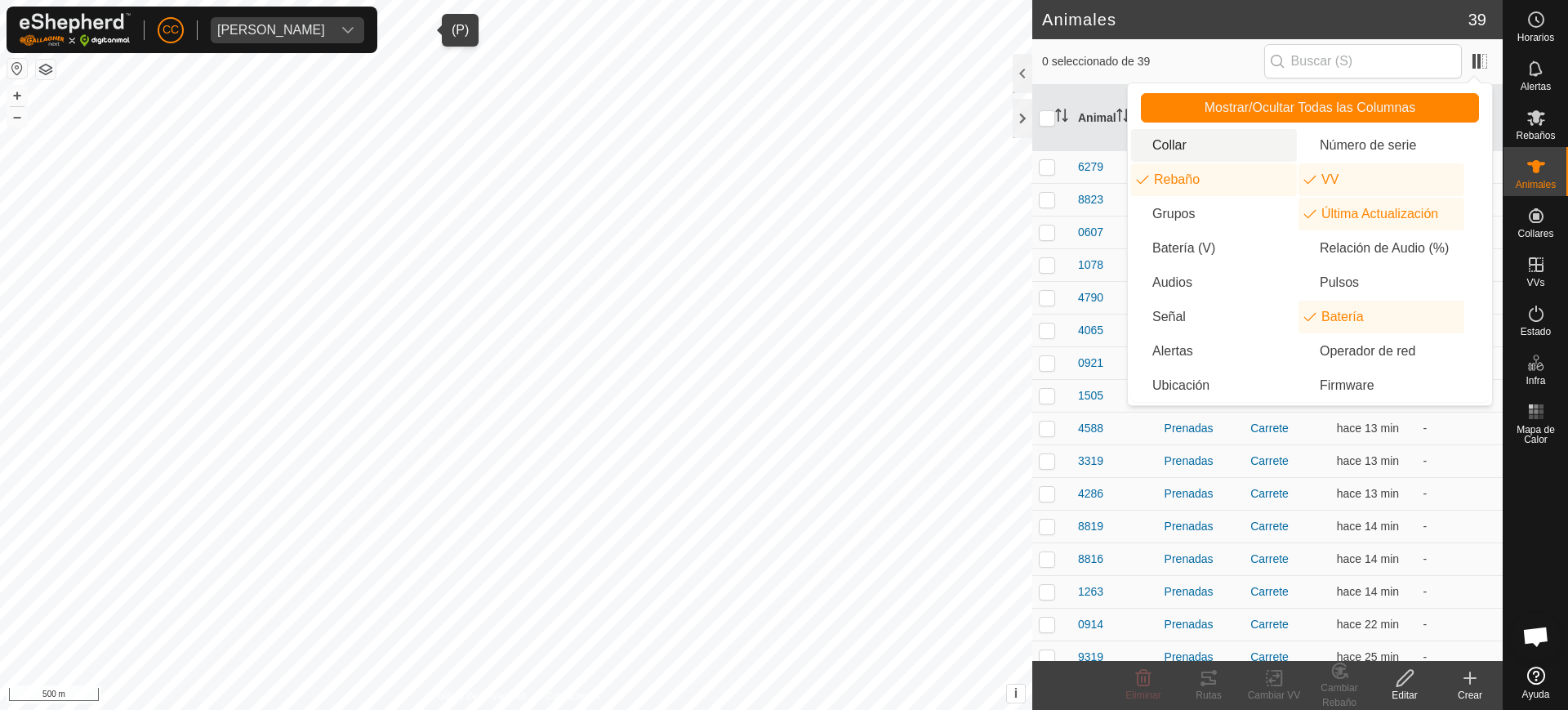
click at [1174, 145] on li "Collar" at bounding box center [1214, 144] width 166 height 32
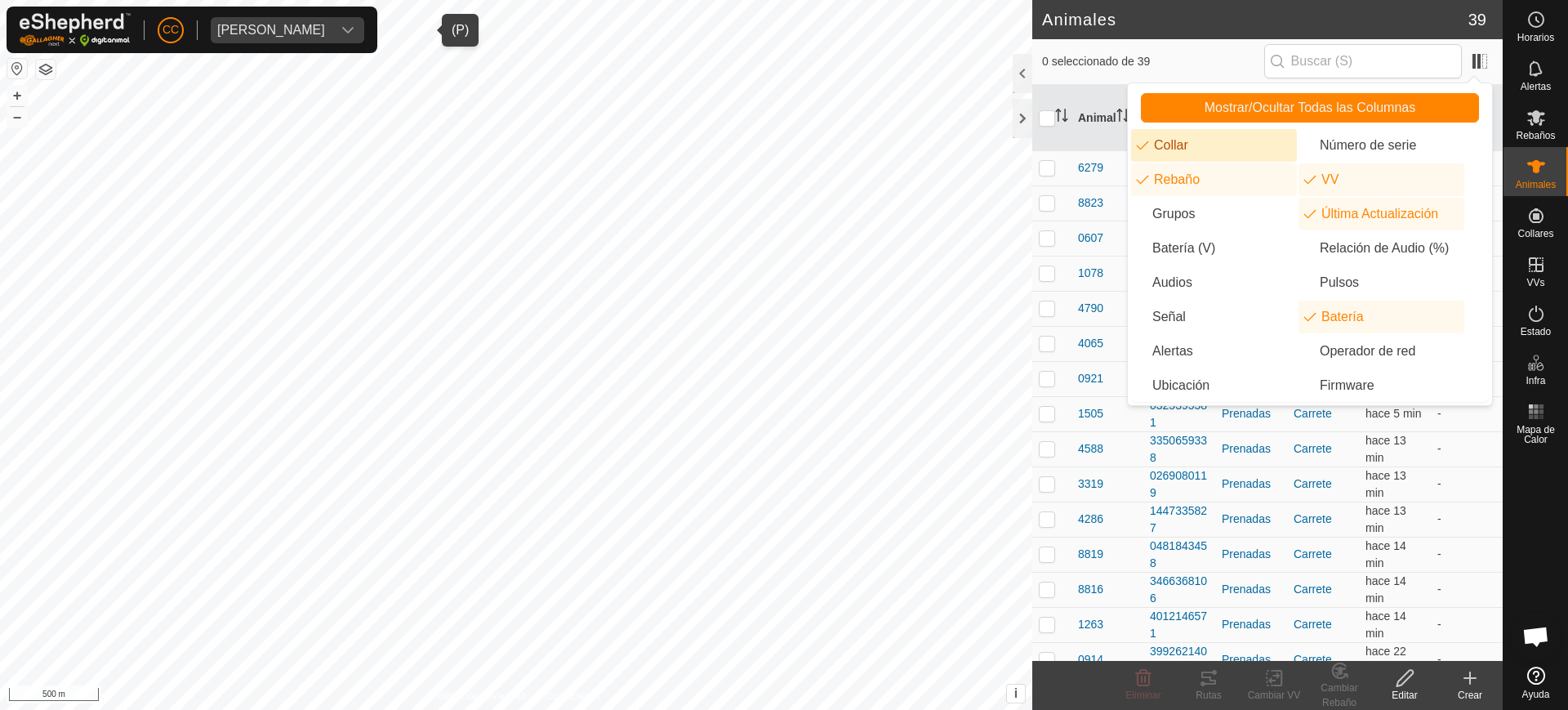
click at [1154, 144] on li "Collar" at bounding box center [1214, 144] width 166 height 32
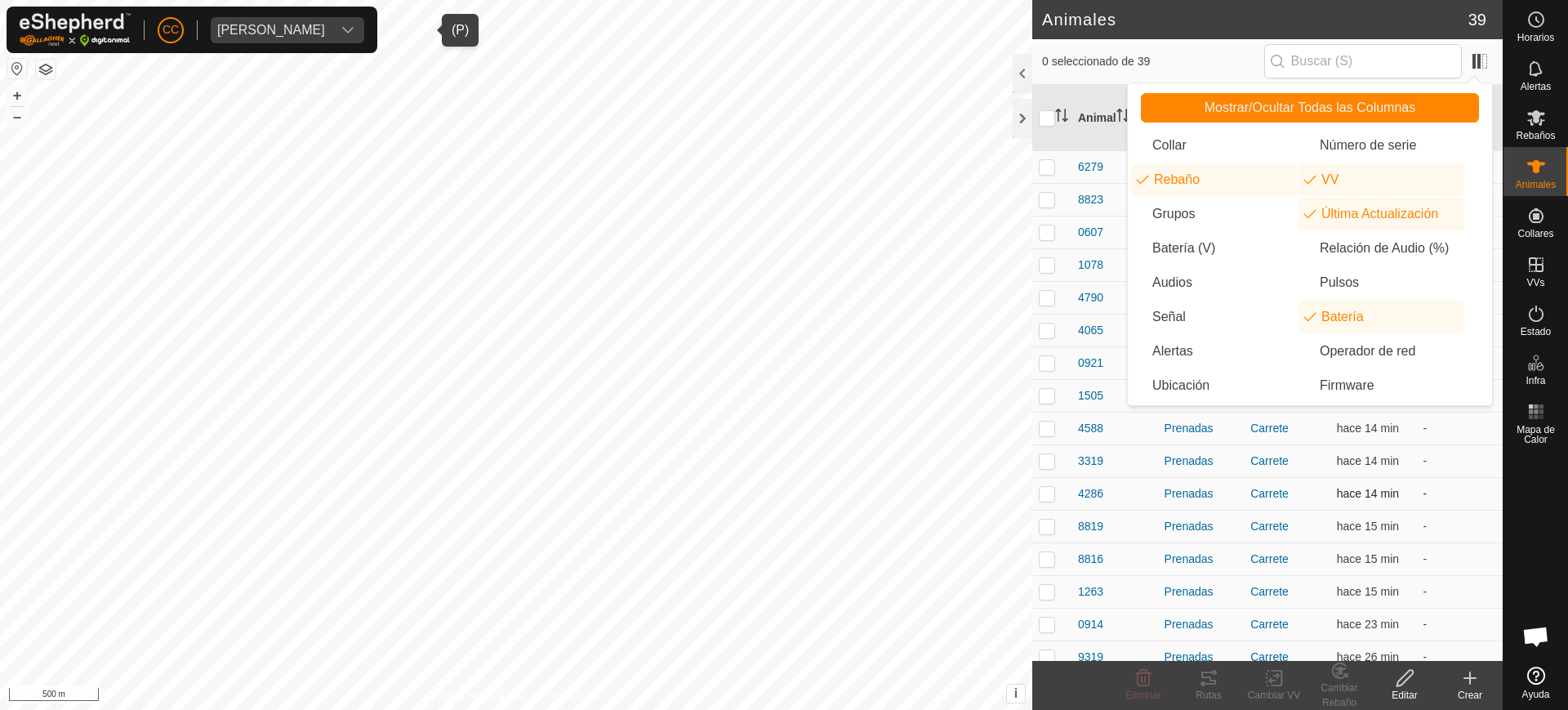
click at [1313, 504] on td "Carrete" at bounding box center [1287, 492] width 86 height 32
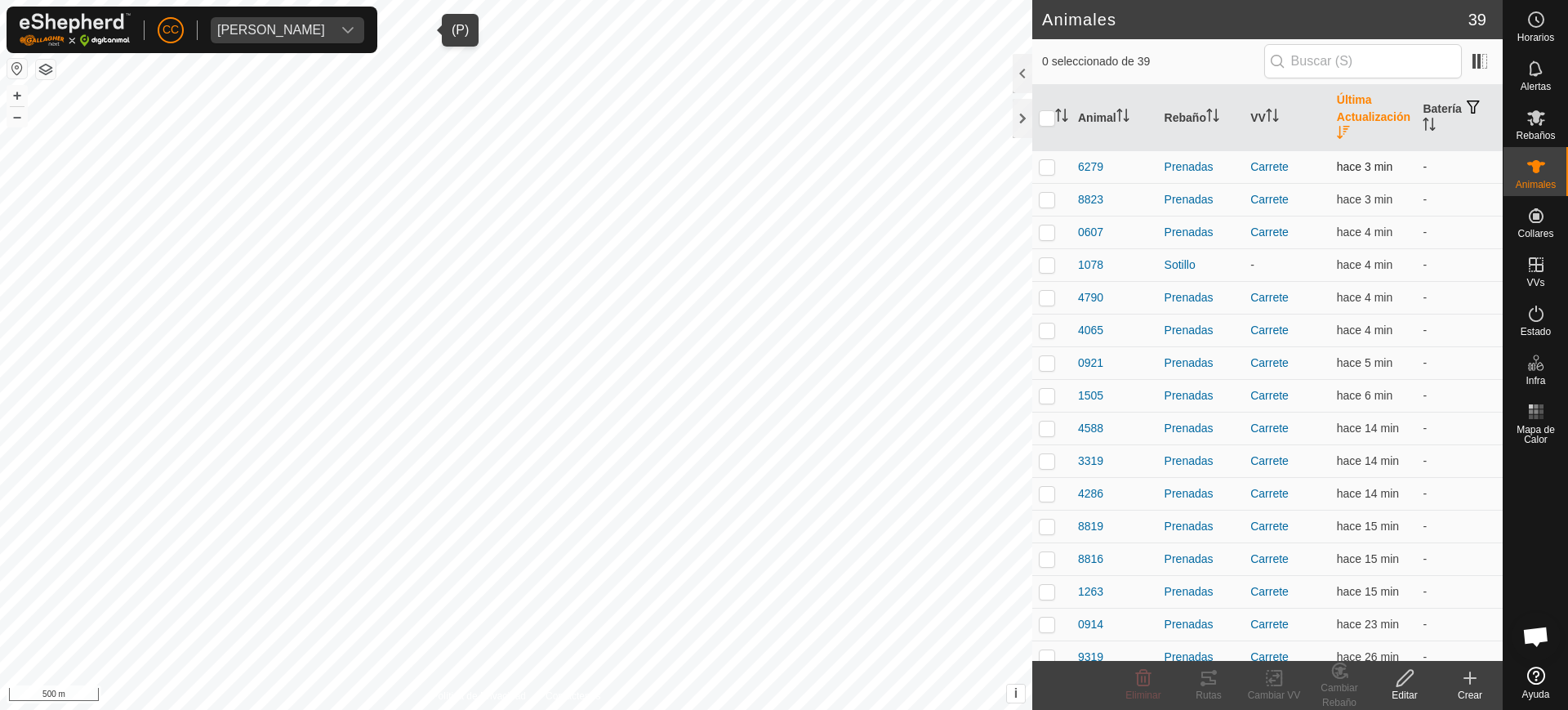
click at [1420, 168] on td "-" at bounding box center [1459, 166] width 86 height 32
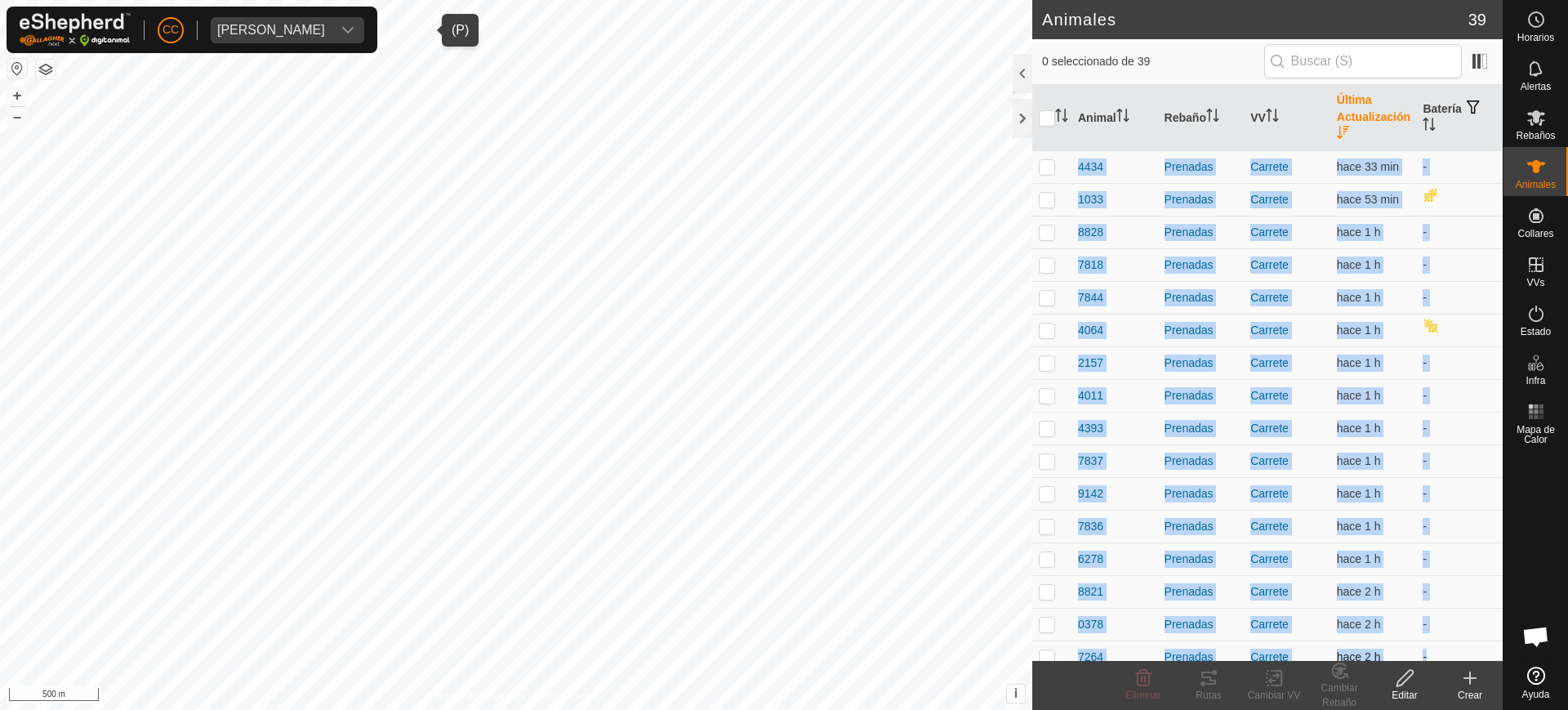
scroll to position [583, 0]
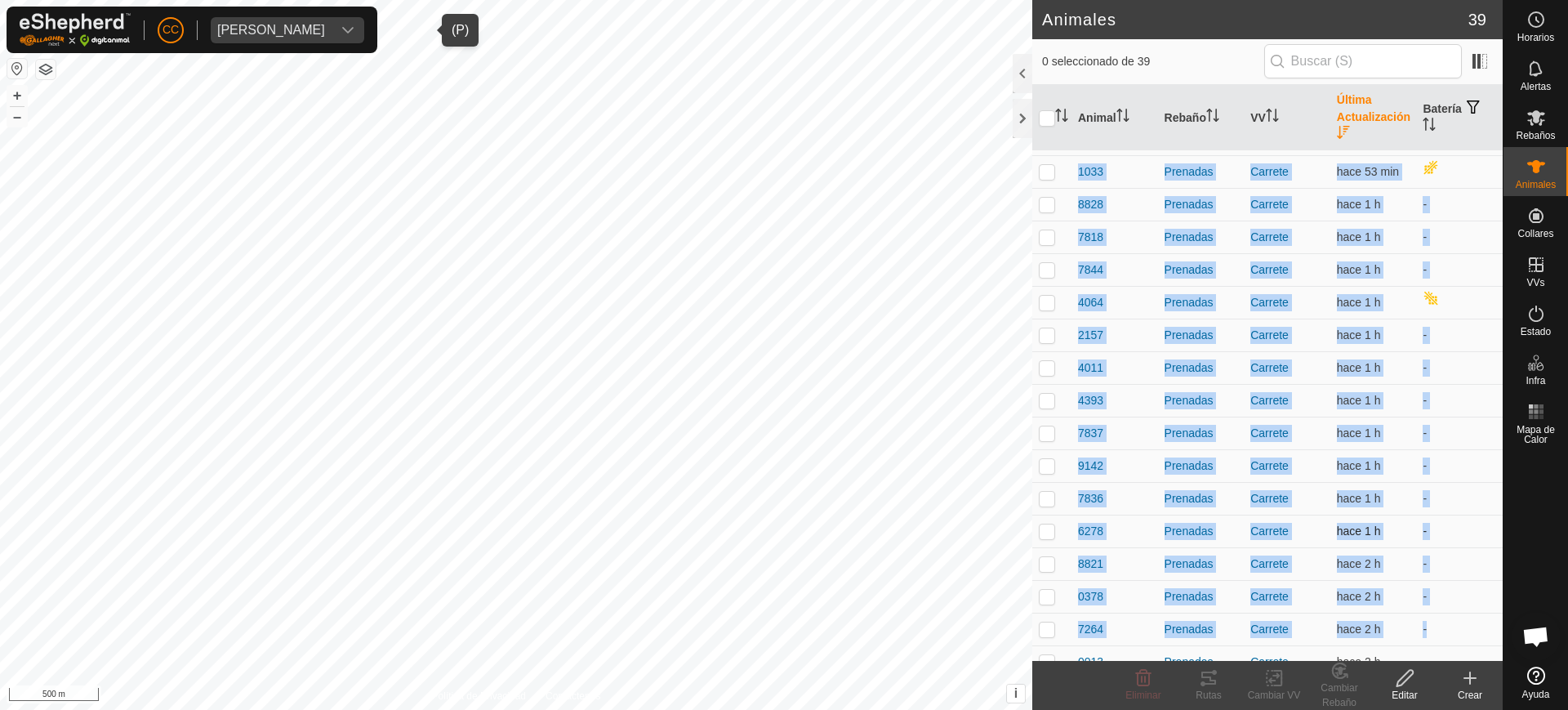
drag, startPoint x: 1413, startPoint y: 169, endPoint x: 1388, endPoint y: 514, distance: 345.9
click at [1414, 617] on tbody "6279 Prenadas Carrete hace 3 min - 8823 Prenadas Carrete hace 3 min - 0607 Pren…" at bounding box center [1267, 204] width 470 height 1274
click at [1419, 110] on th "Batería" at bounding box center [1459, 118] width 86 height 66
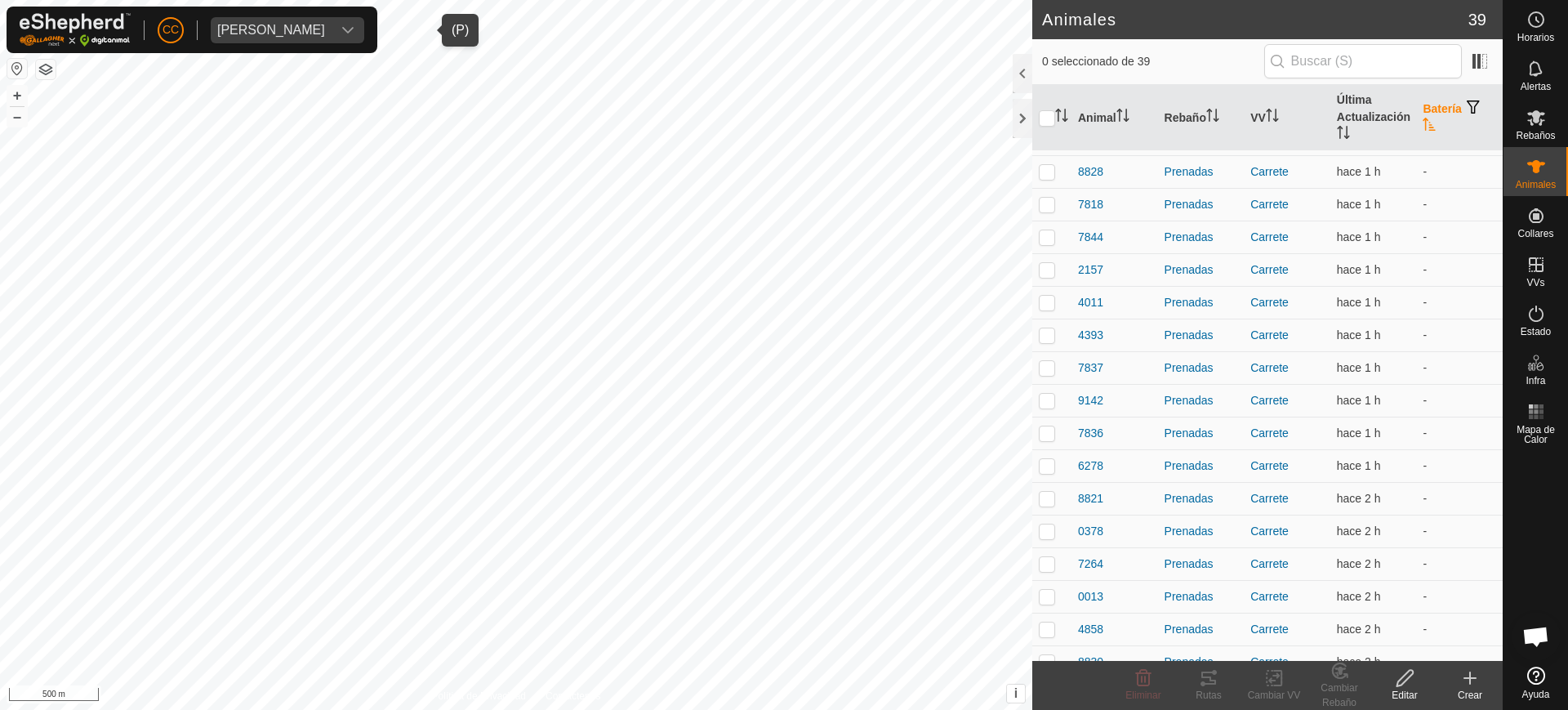
scroll to position [0, 0]
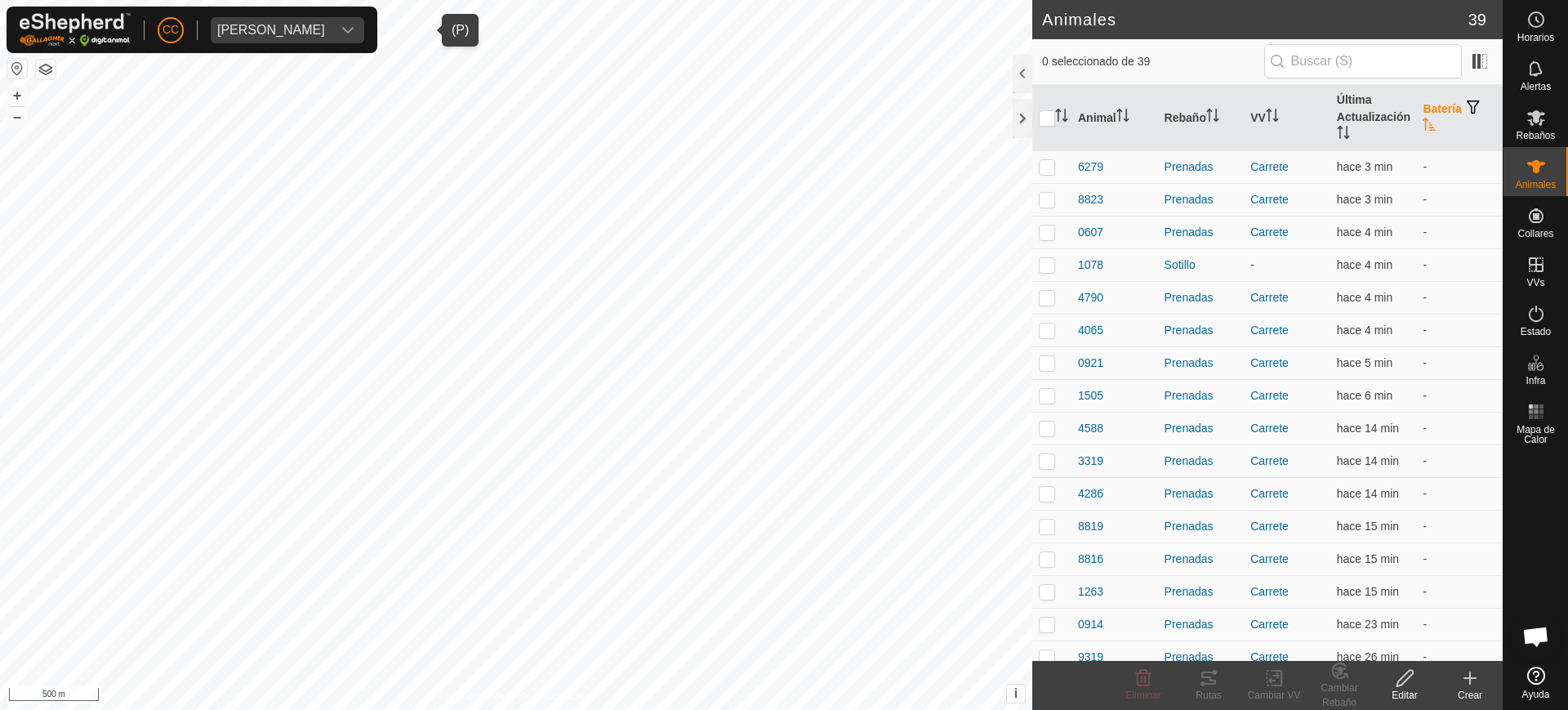
click at [1423, 111] on th "Batería" at bounding box center [1459, 118] width 86 height 66
click at [1423, 125] on icon "Activar para ordenar" at bounding box center [1429, 125] width 12 height 13
click at [1174, 164] on div "Prenadas" at bounding box center [1201, 167] width 73 height 17
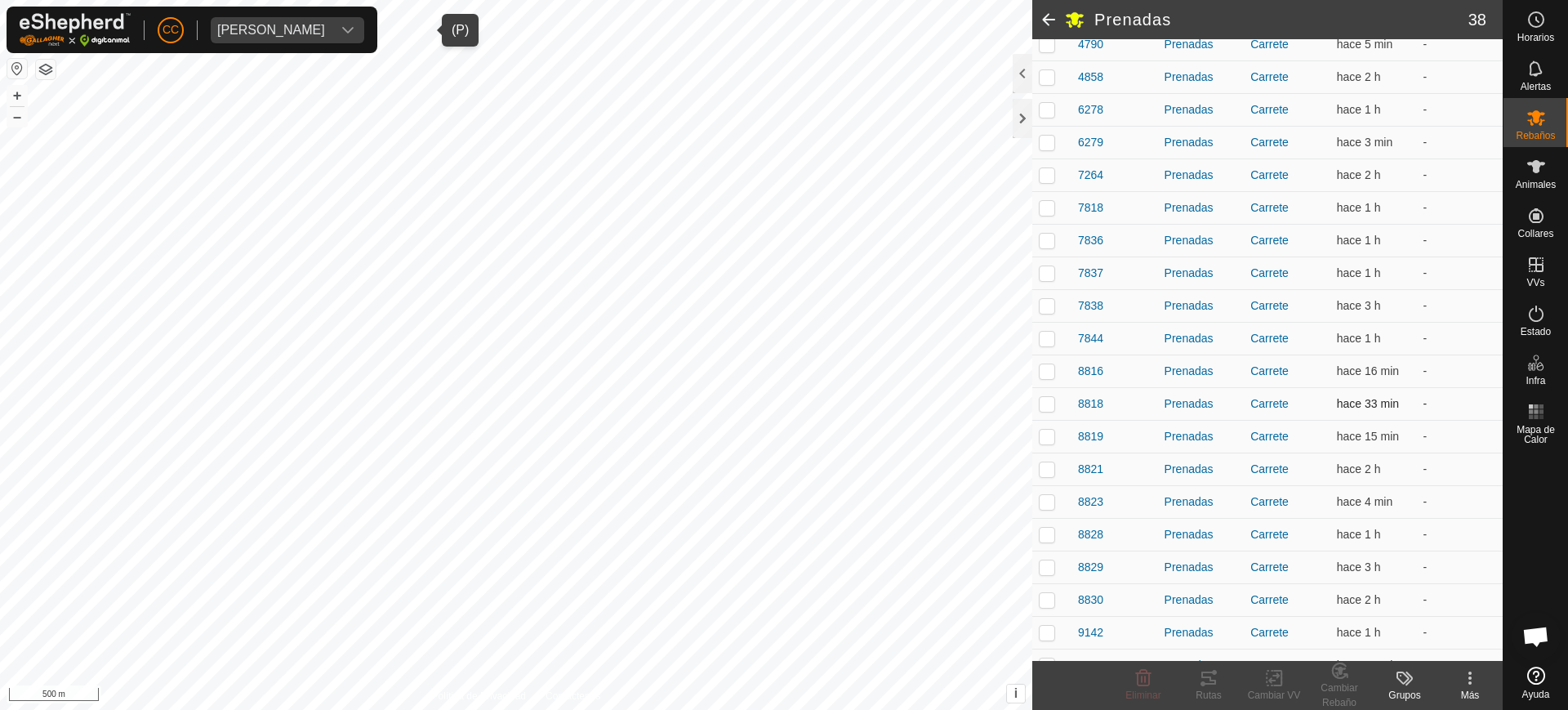
scroll to position [859, 0]
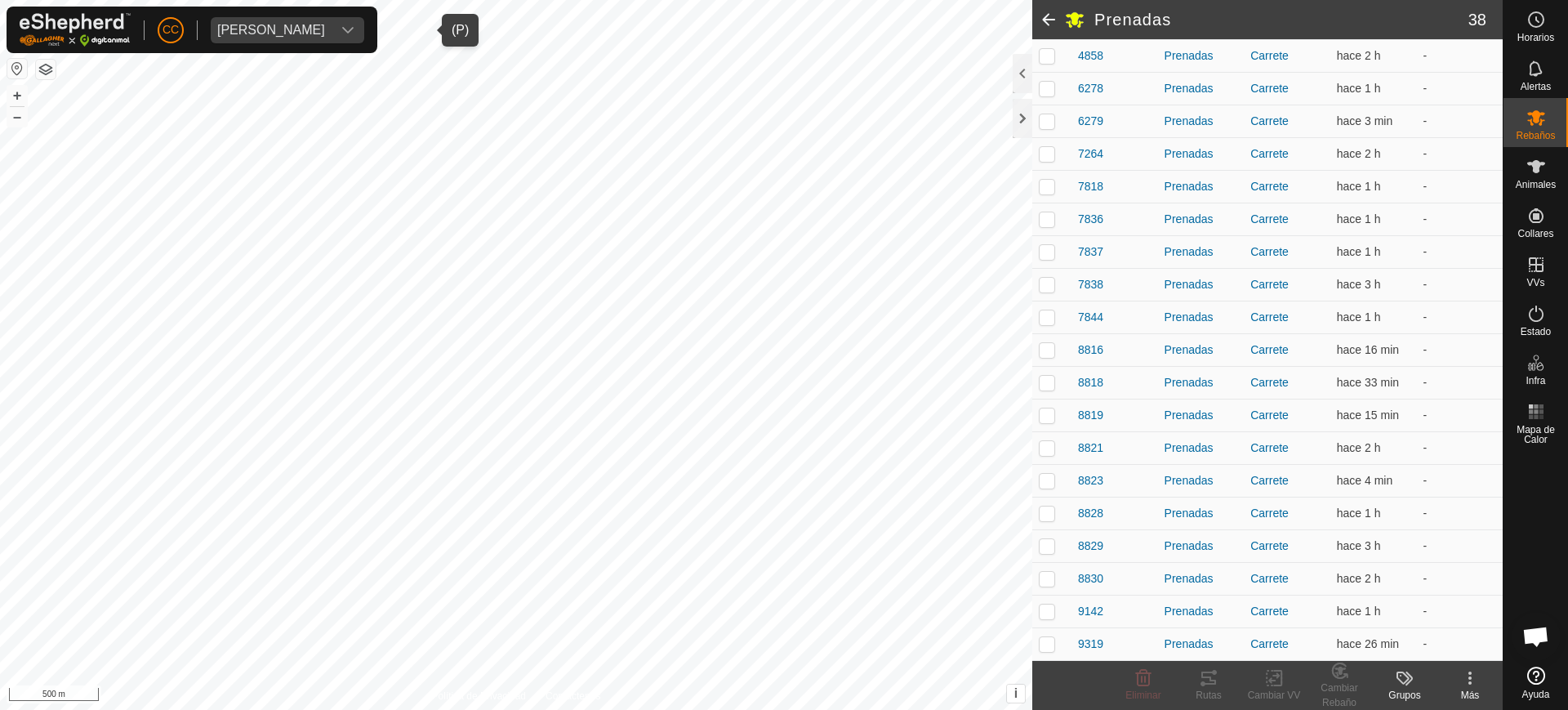
click at [1039, 19] on span at bounding box center [1048, 19] width 32 height 39
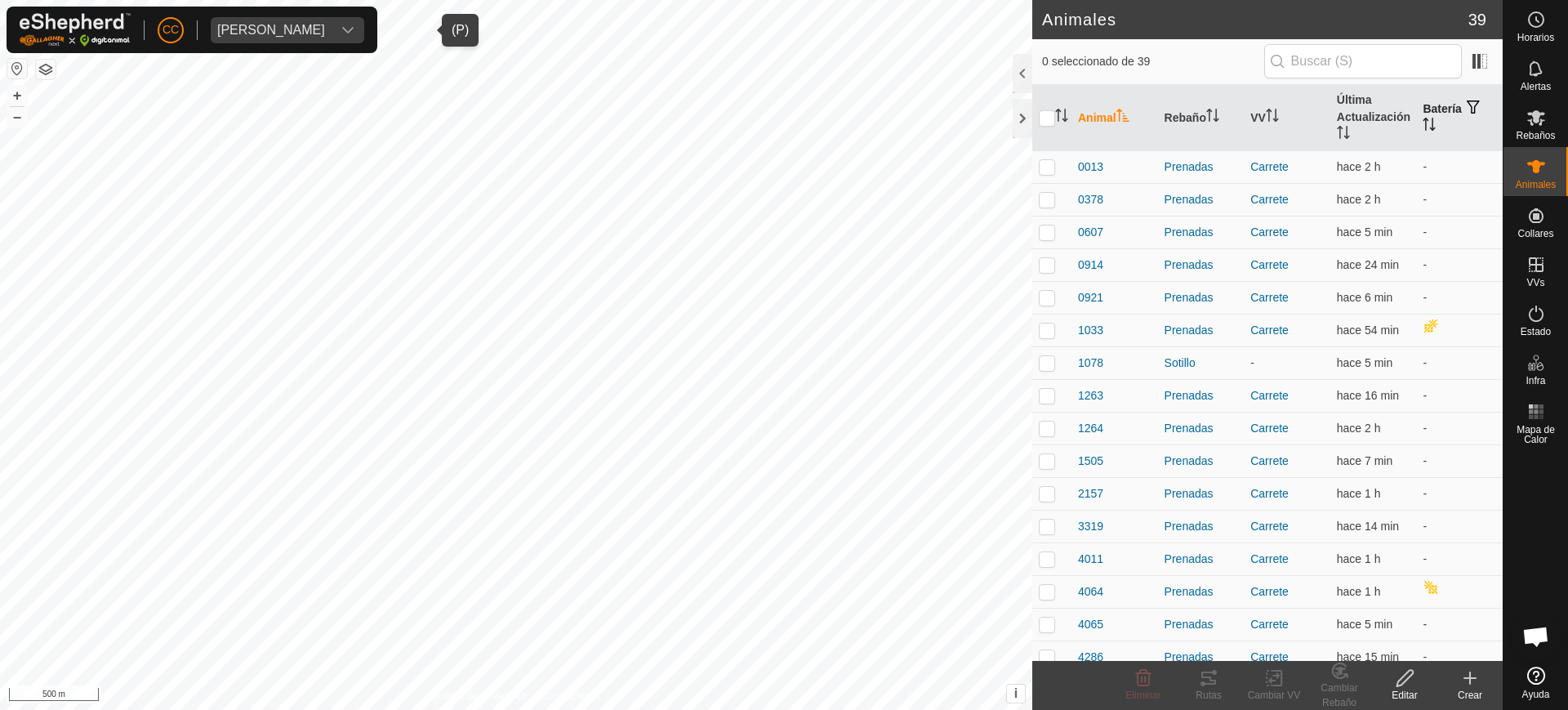
click at [1423, 132] on p-sorticon "Activar para ordenar" at bounding box center [1429, 127] width 13 height 13
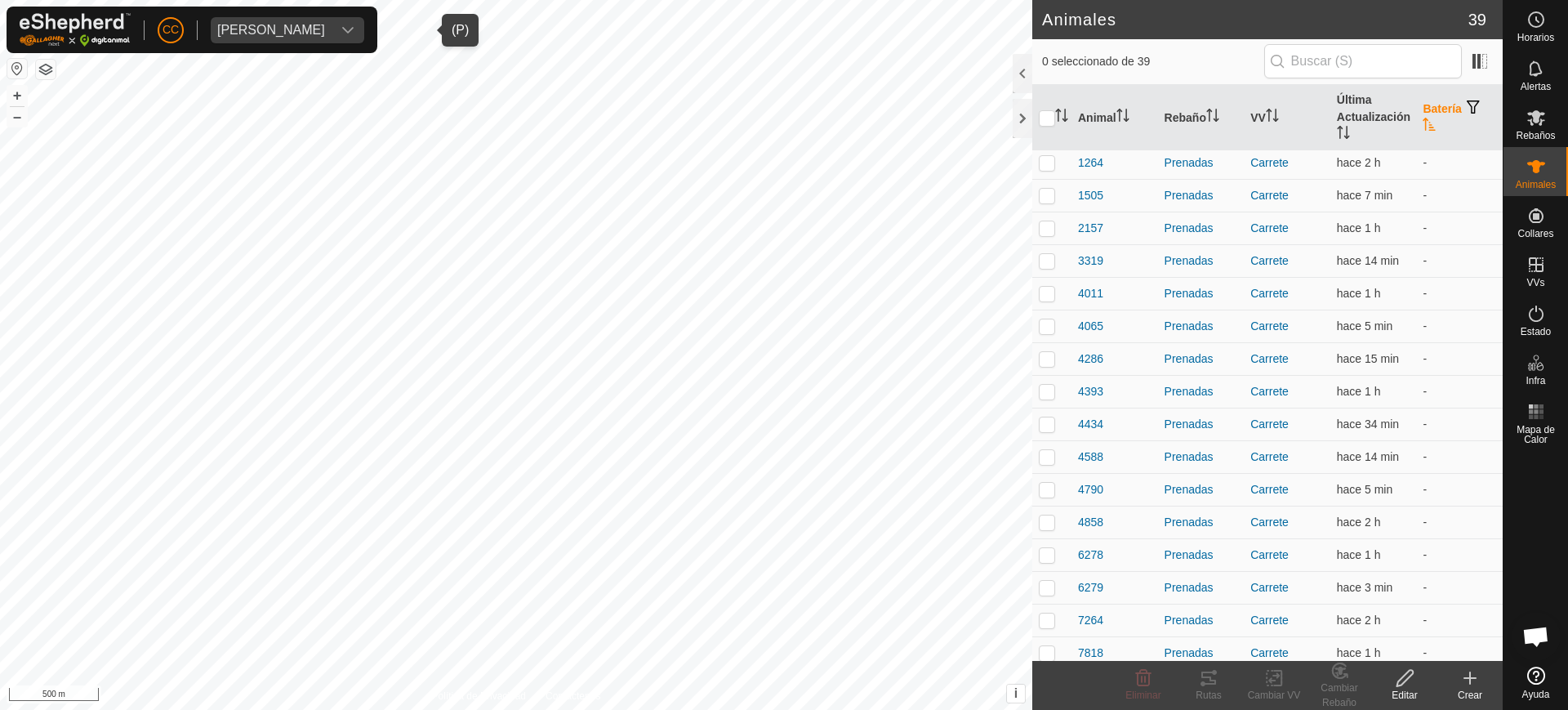
scroll to position [306, 0]
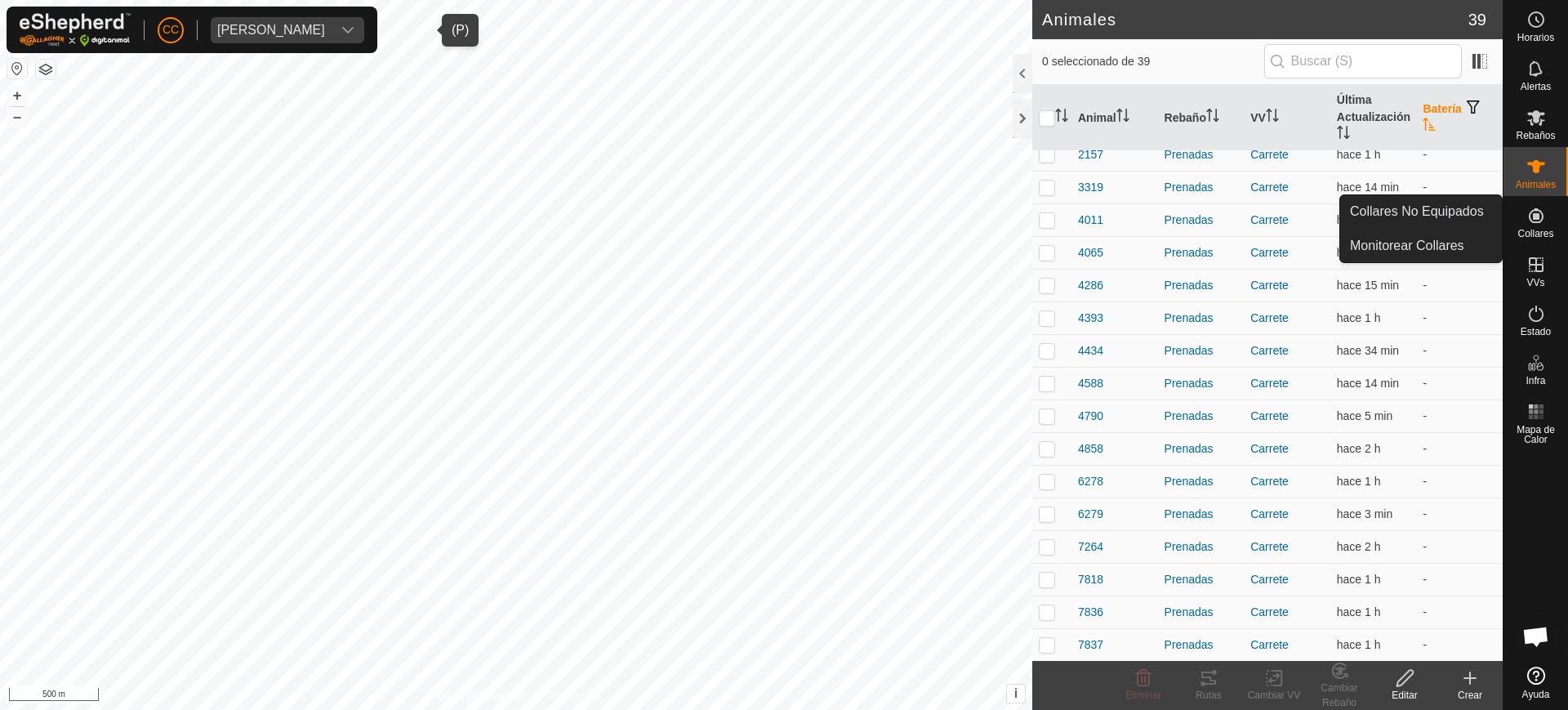
click at [1547, 223] on es-neckbands-svg-icon at bounding box center [1536, 215] width 29 height 26
click at [1478, 219] on link "Collares No Equipados" at bounding box center [1421, 211] width 162 height 32
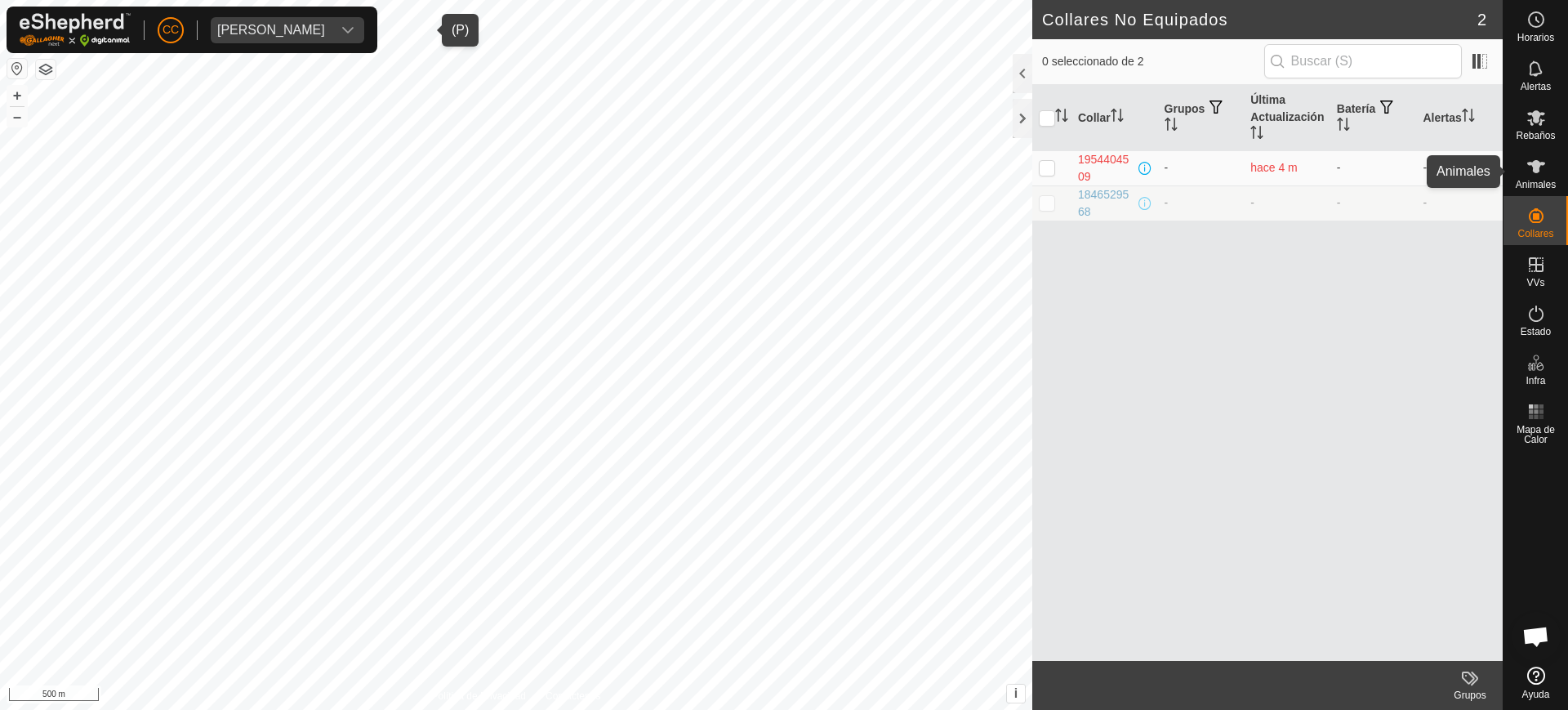
click at [1541, 171] on icon at bounding box center [1536, 167] width 20 height 20
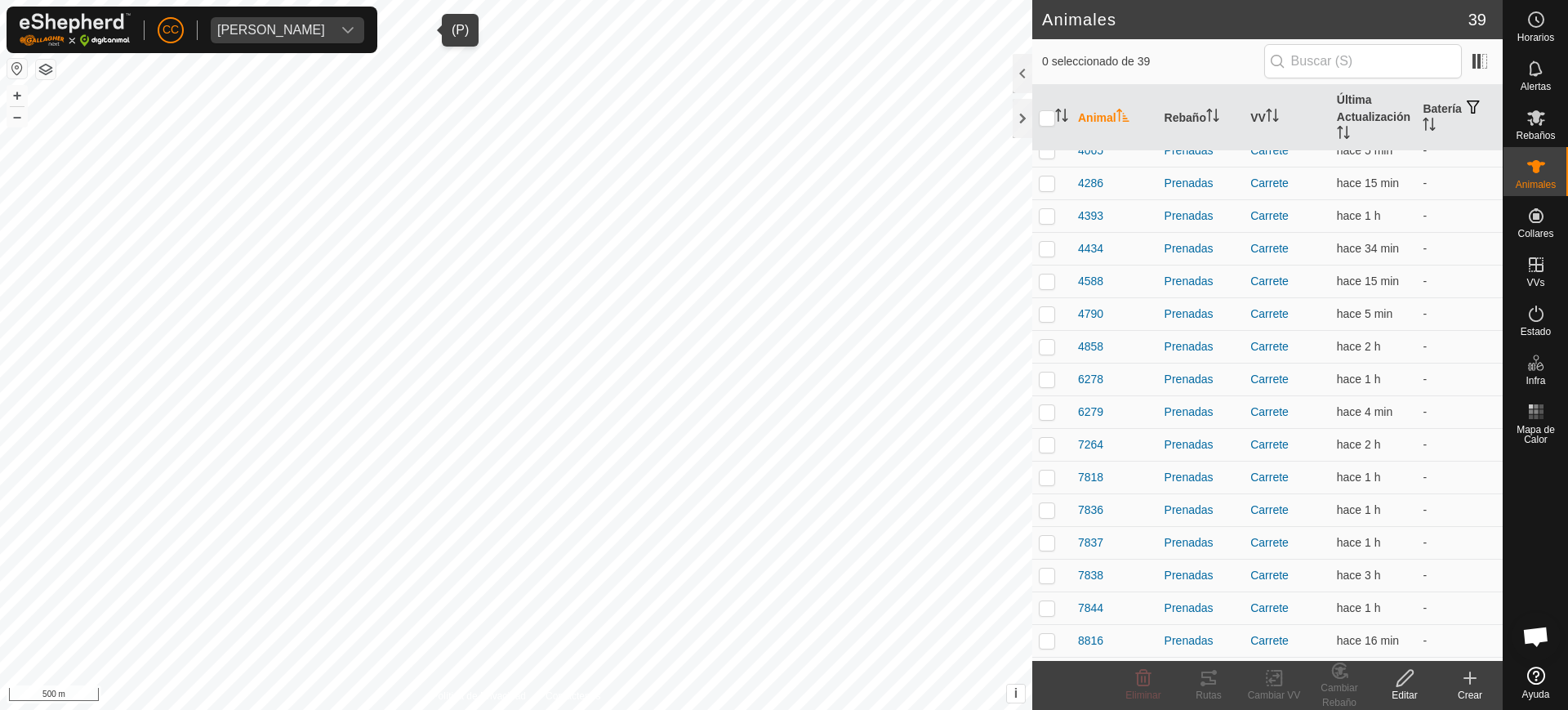
scroll to position [306, 0]
click at [1423, 125] on icon "Activar para ordenar" at bounding box center [1429, 125] width 13 height 13
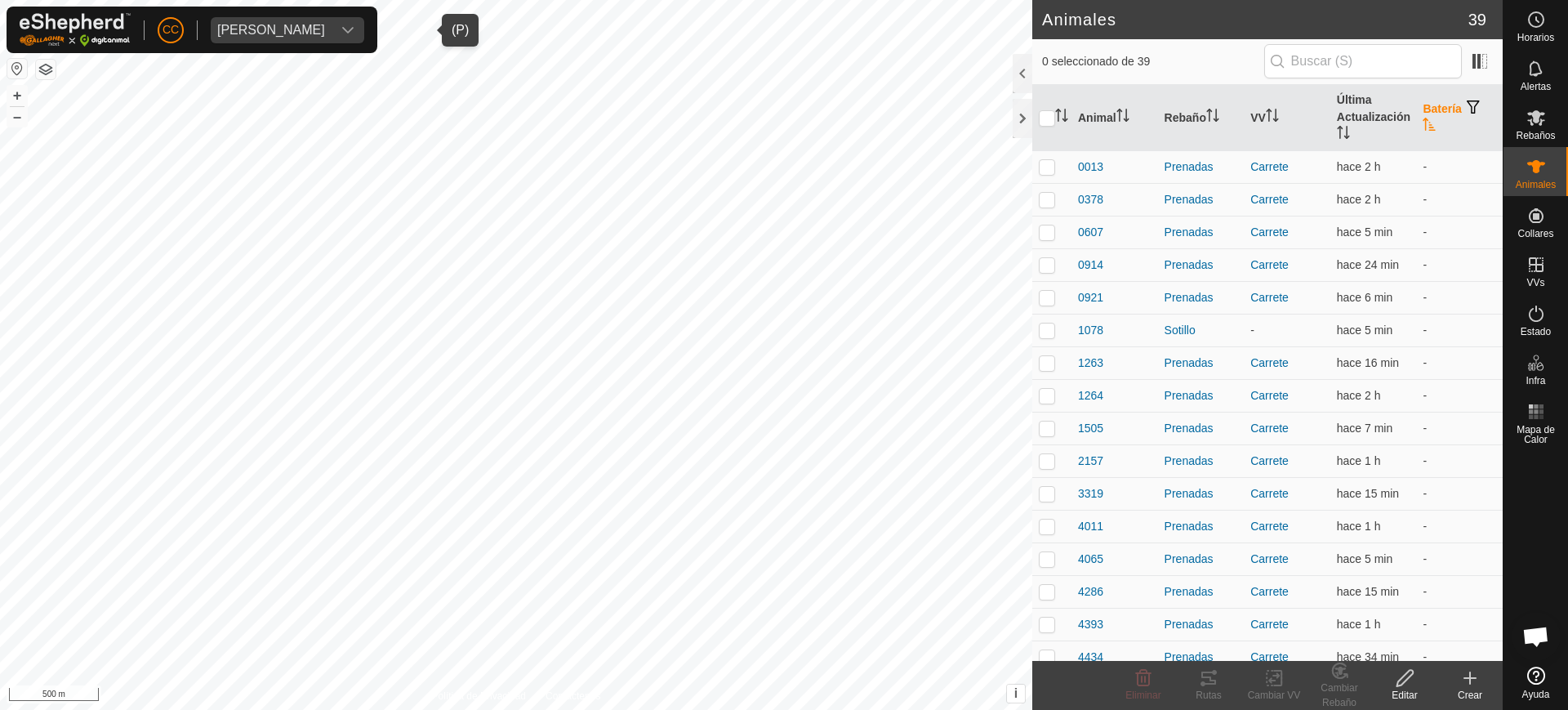
click at [1423, 125] on icon "Activar para ordenar" at bounding box center [1429, 125] width 13 height 13
checkbox input "true"
click at [1183, 223] on div "Prenadas" at bounding box center [1201, 232] width 73 height 17
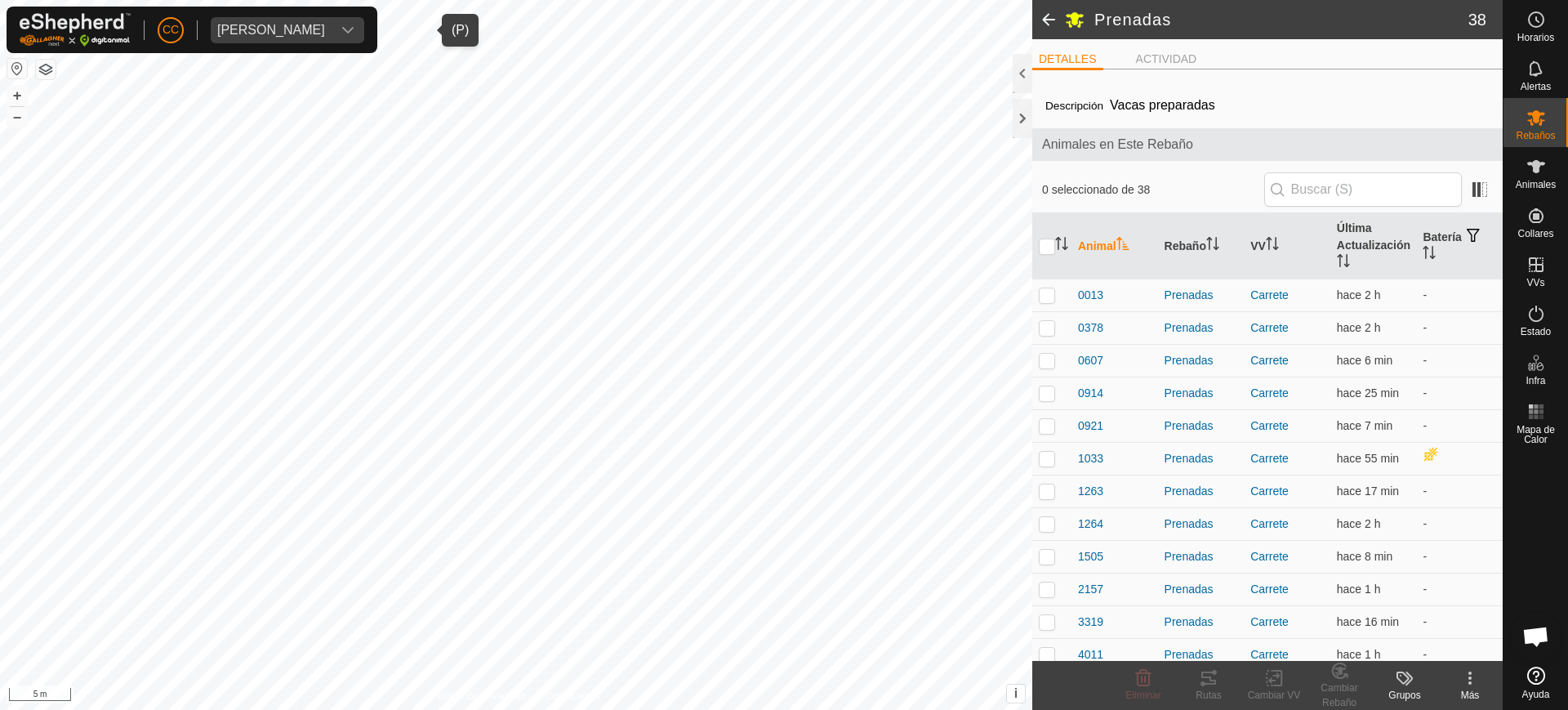
click at [1040, 19] on span at bounding box center [1048, 19] width 32 height 39
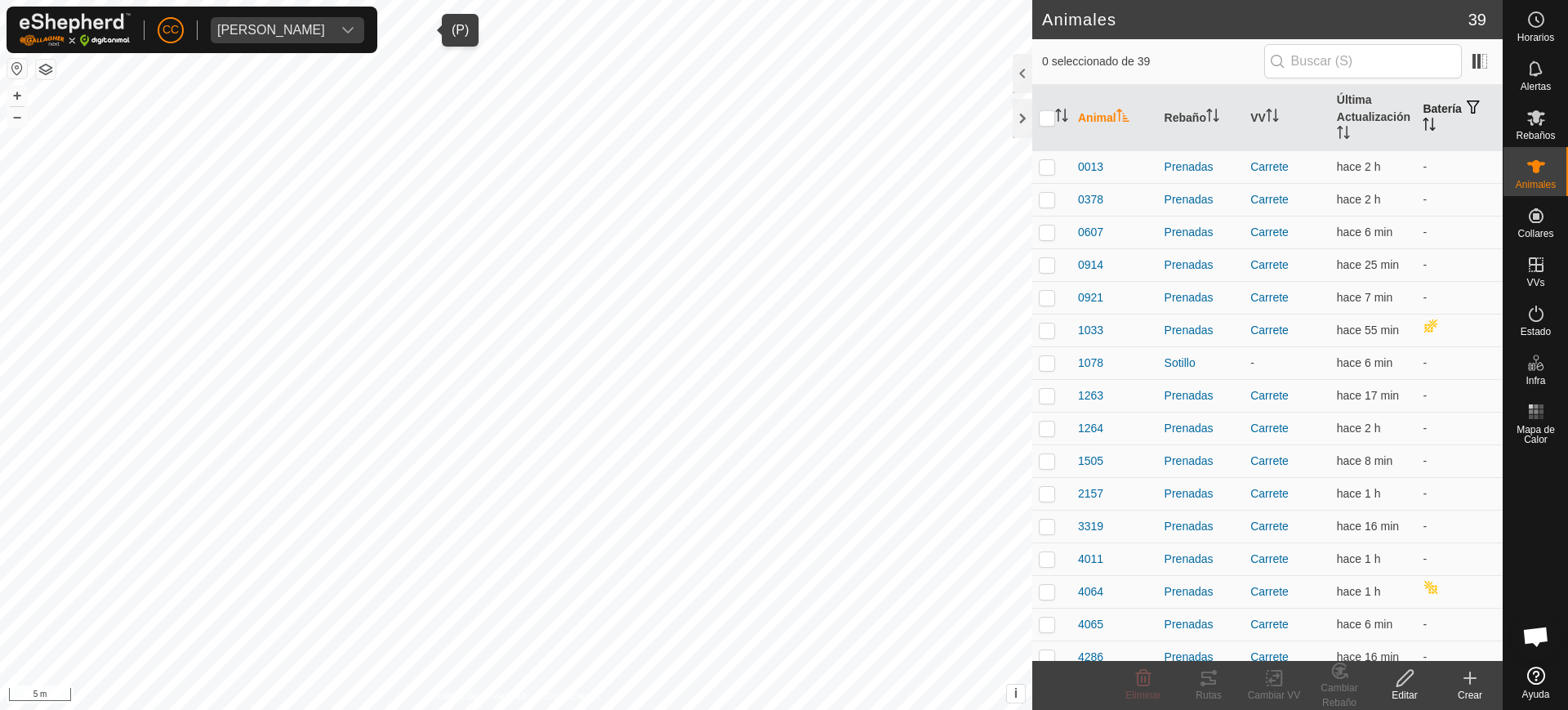
click at [1427, 102] on th "Batería" at bounding box center [1459, 118] width 86 height 66
click at [1467, 102] on span "button" at bounding box center [1473, 107] width 13 height 13
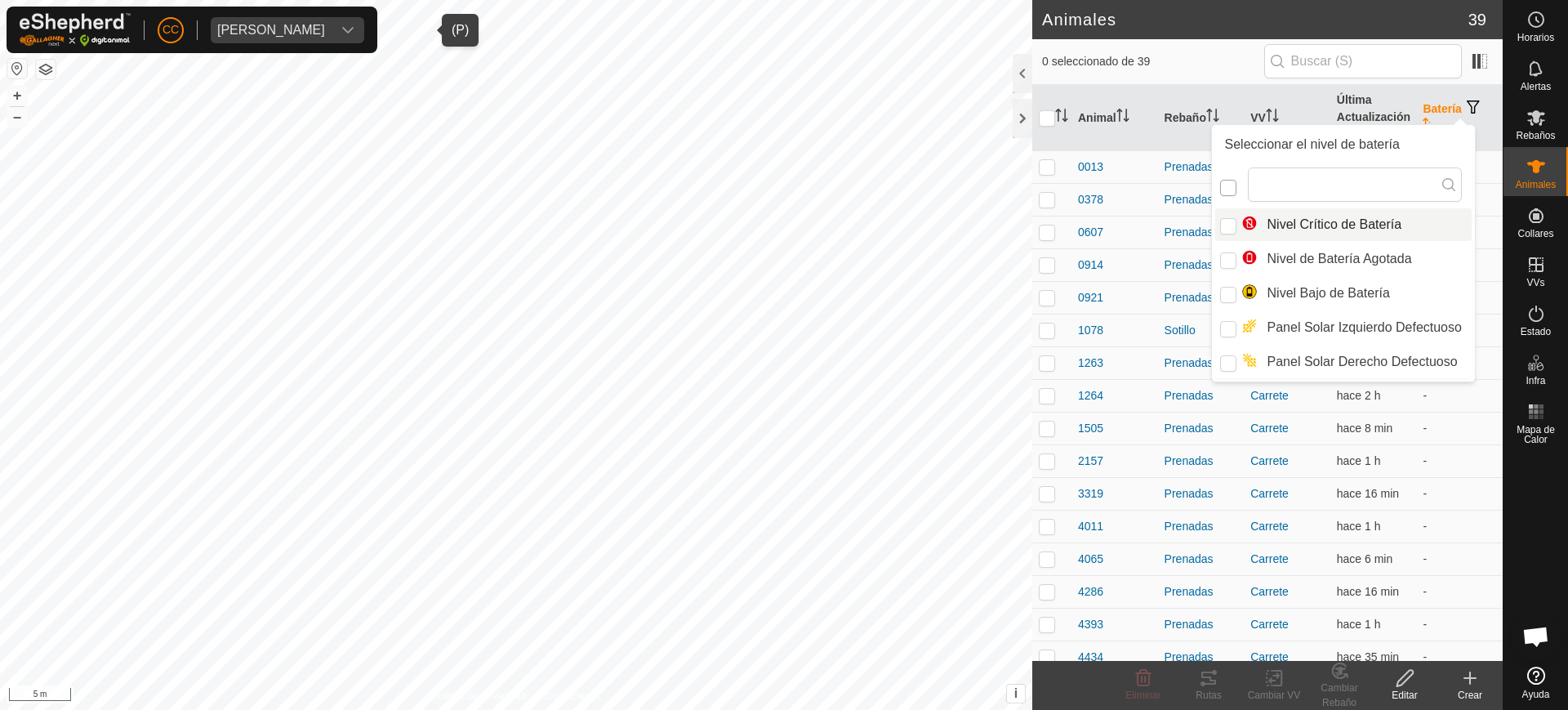
click at [1230, 191] on input "checkbox" at bounding box center [1228, 188] width 17 height 17
checkbox input "false"
checkbox input "true"
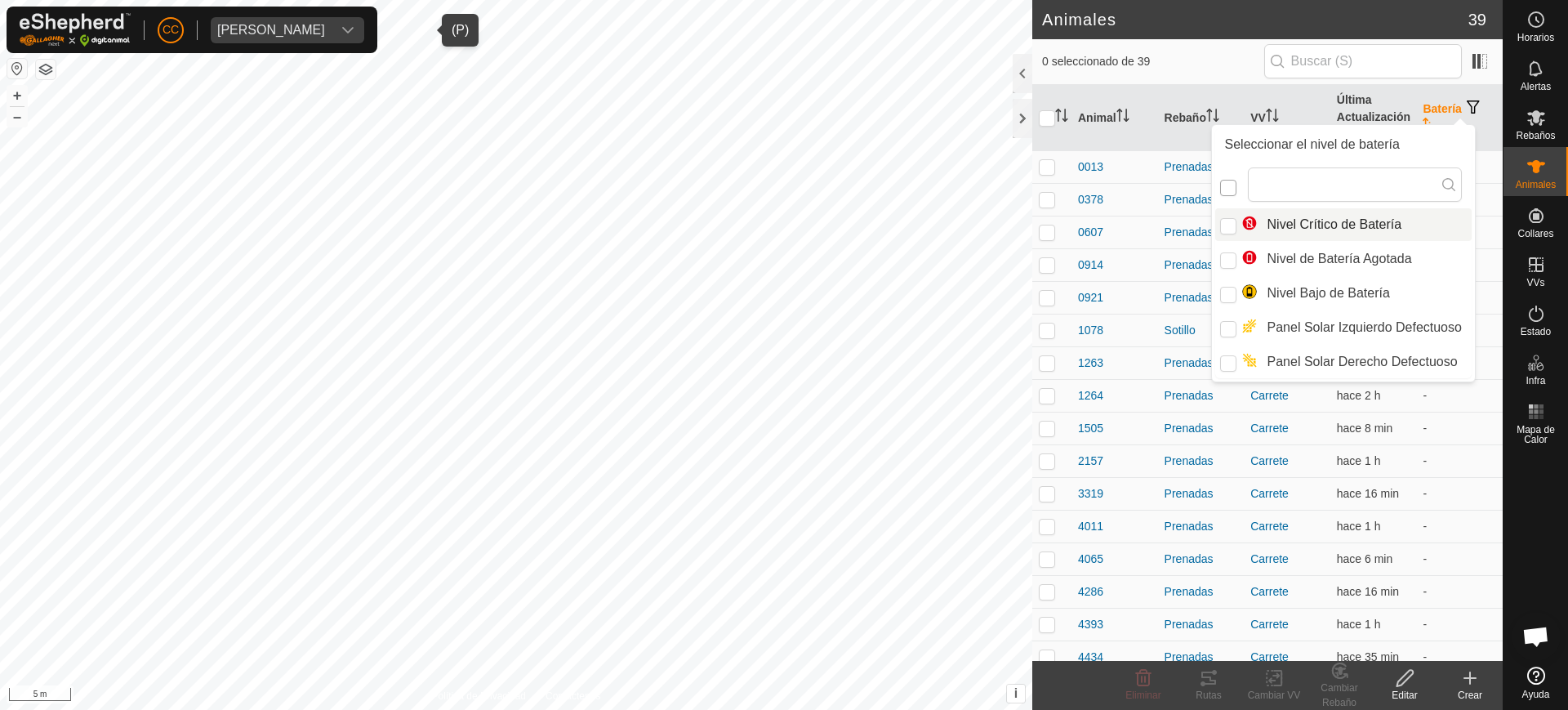
checkbox input "true"
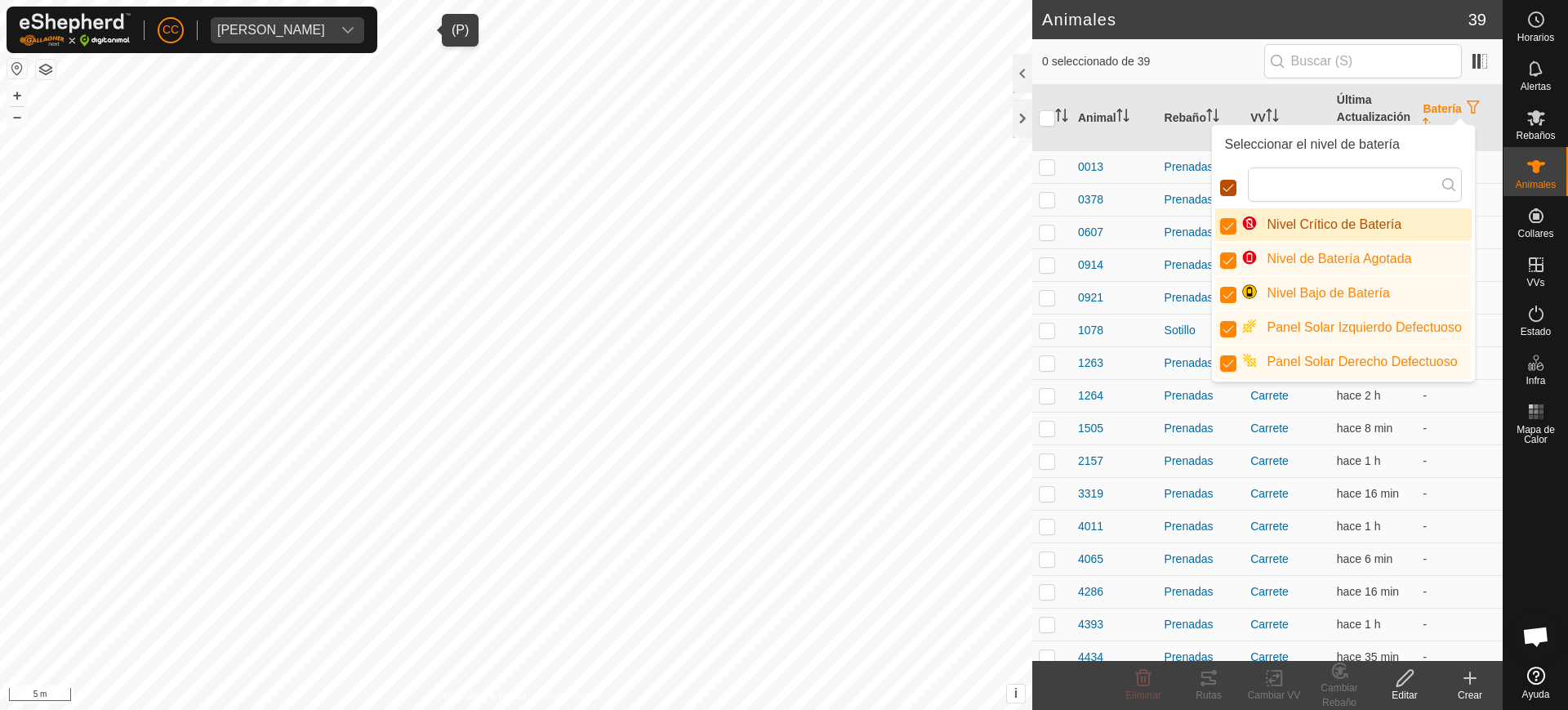
scroll to position [9, 9]
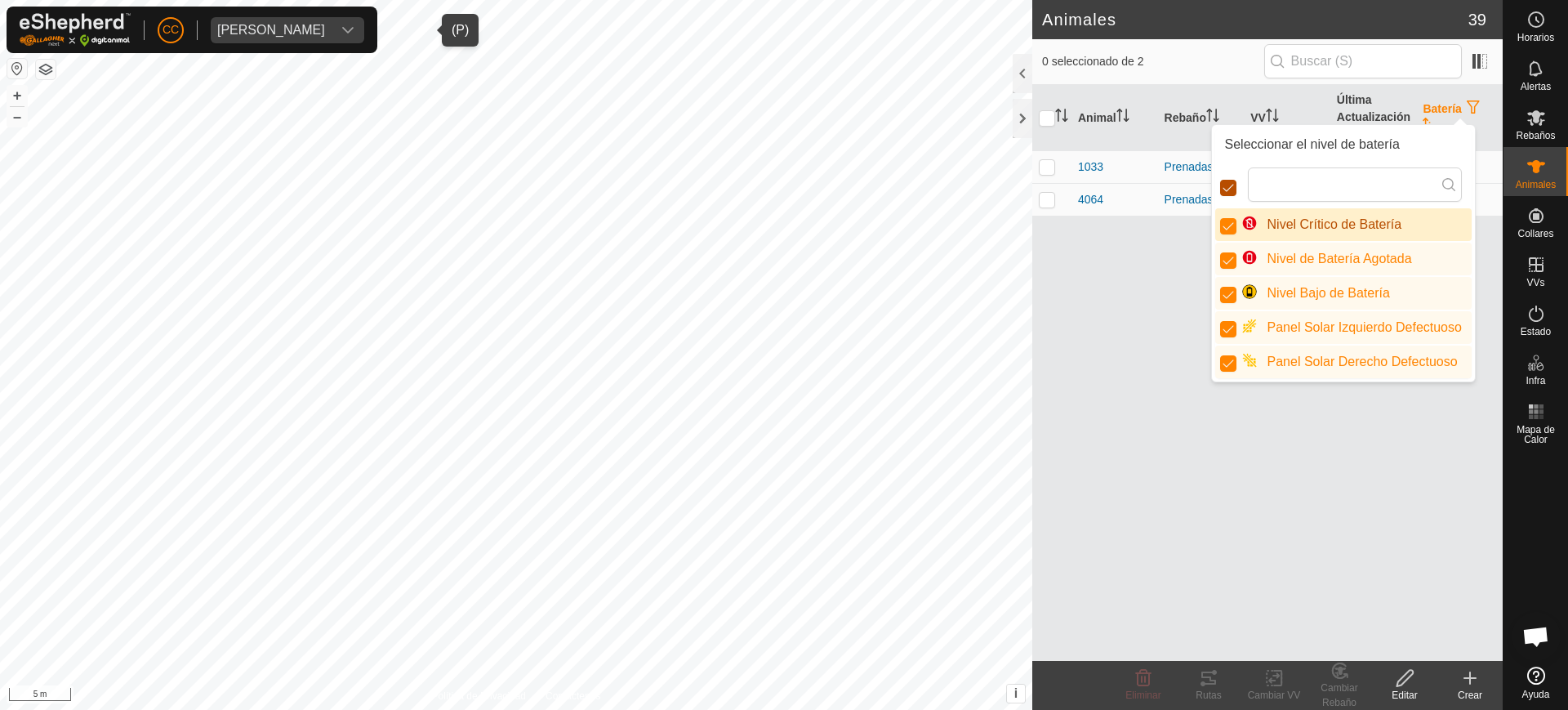
click at [1222, 184] on input "checkbox" at bounding box center [1228, 188] width 17 height 17
checkbox input "false"
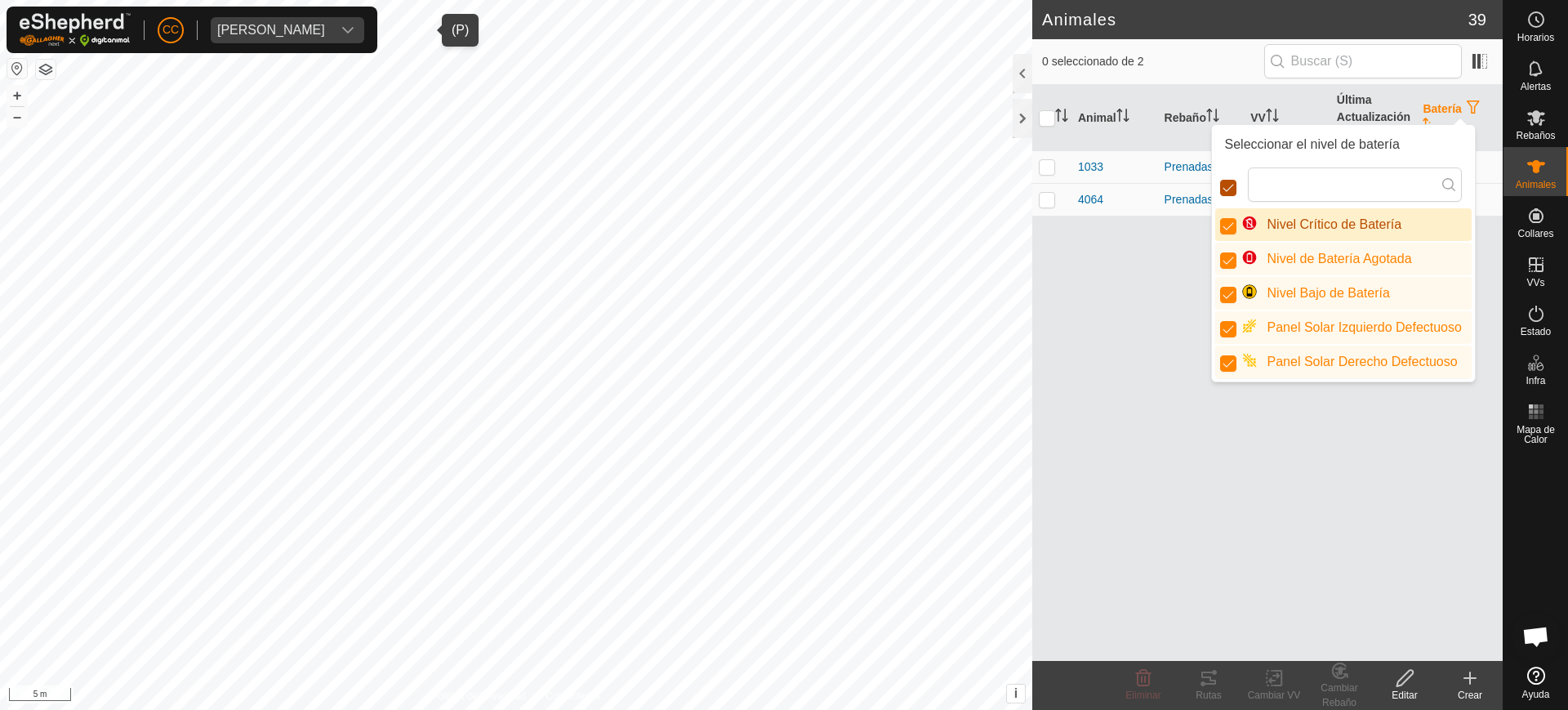
checkbox input "false"
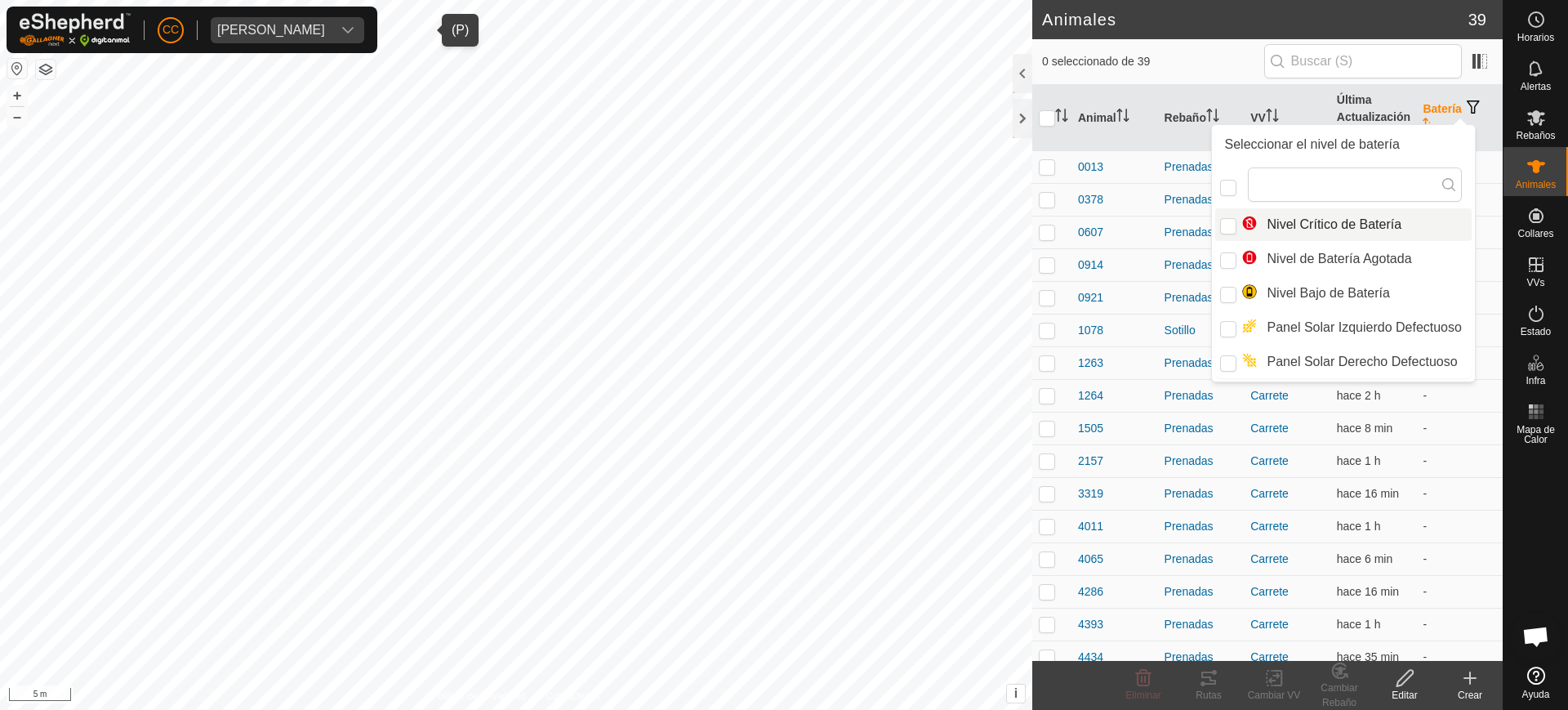
click at [1433, 119] on th "Batería" at bounding box center [1459, 118] width 86 height 66
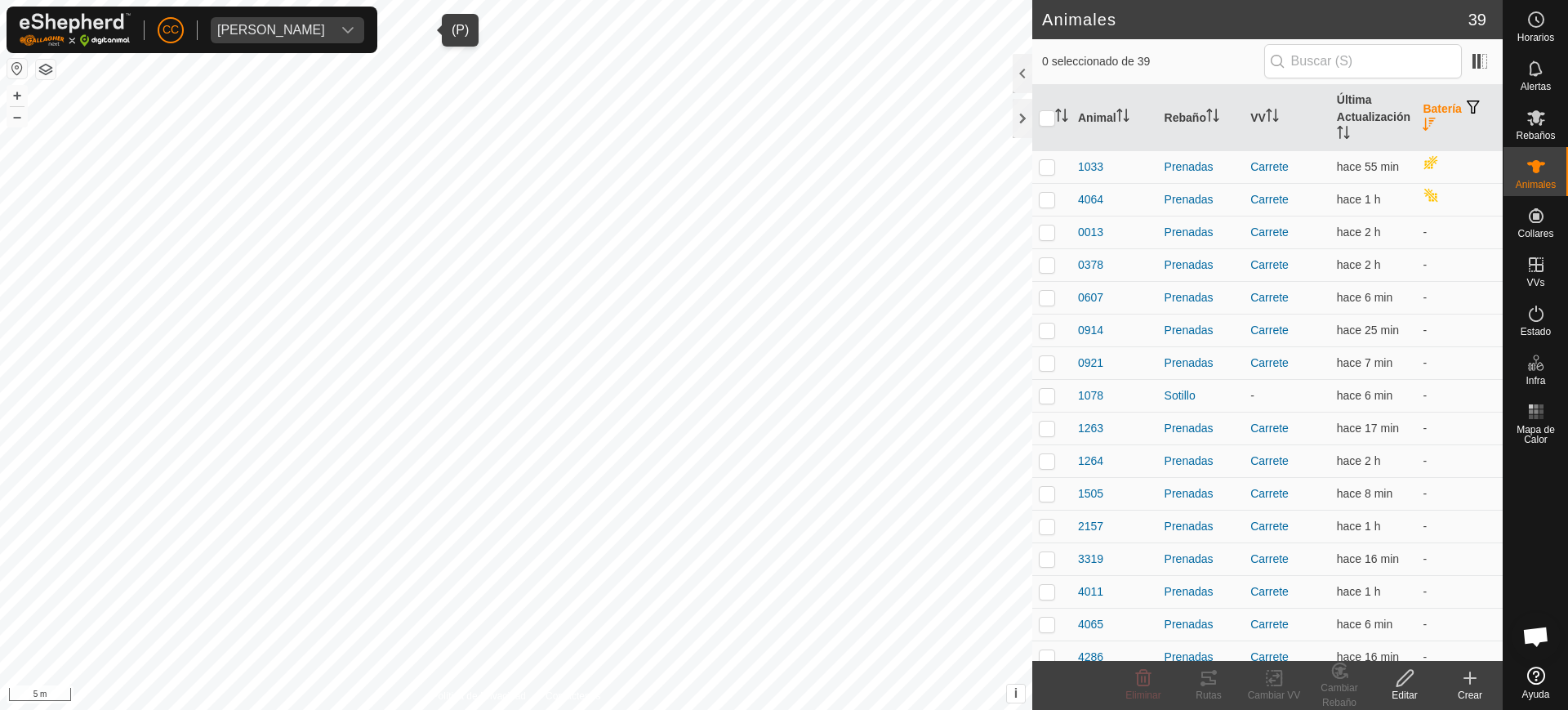
click at [1423, 122] on icon "Activar para ordenar" at bounding box center [1429, 125] width 13 height 13
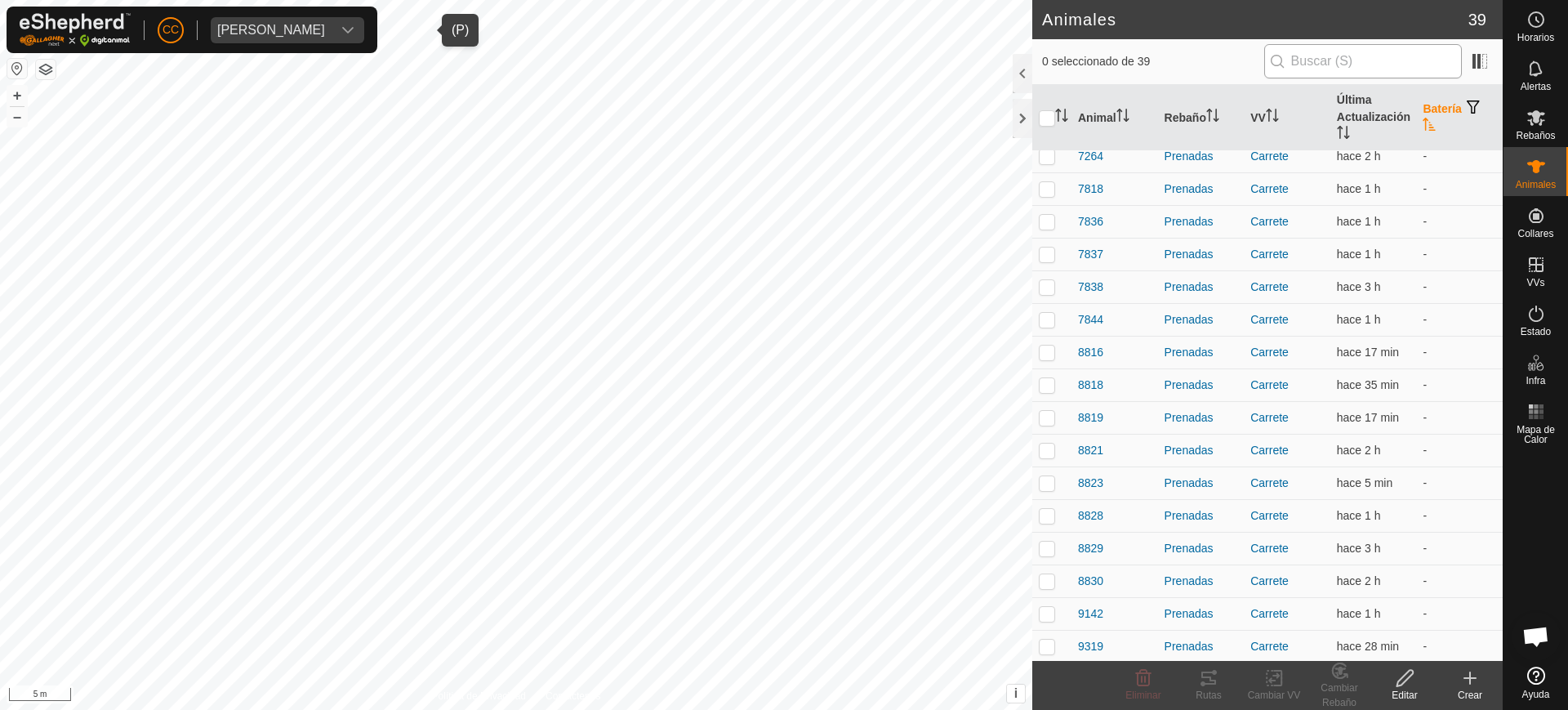
scroll to position [662, 0]
click at [331, 37] on span "[PERSON_NAME]" at bounding box center [272, 30] width 121 height 26
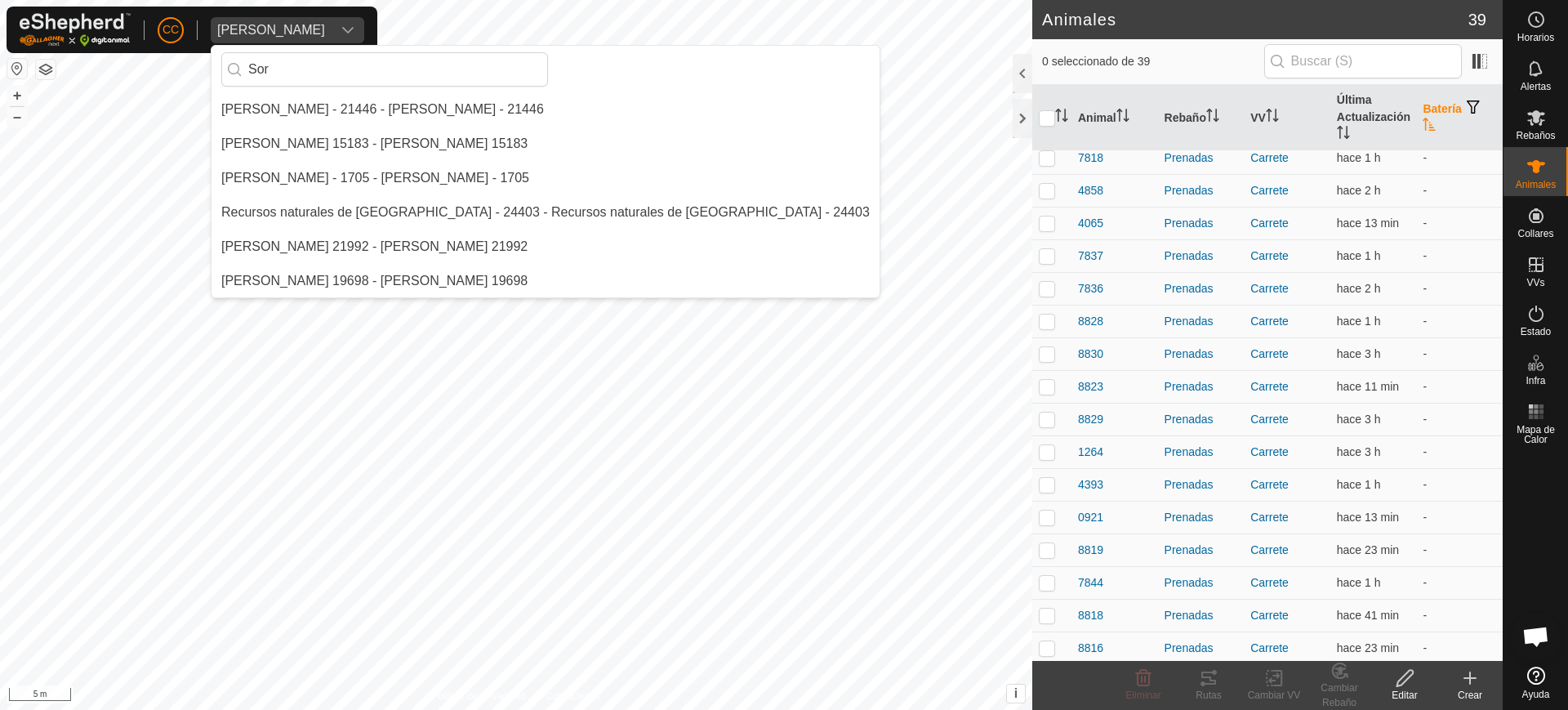
scroll to position [0, 0]
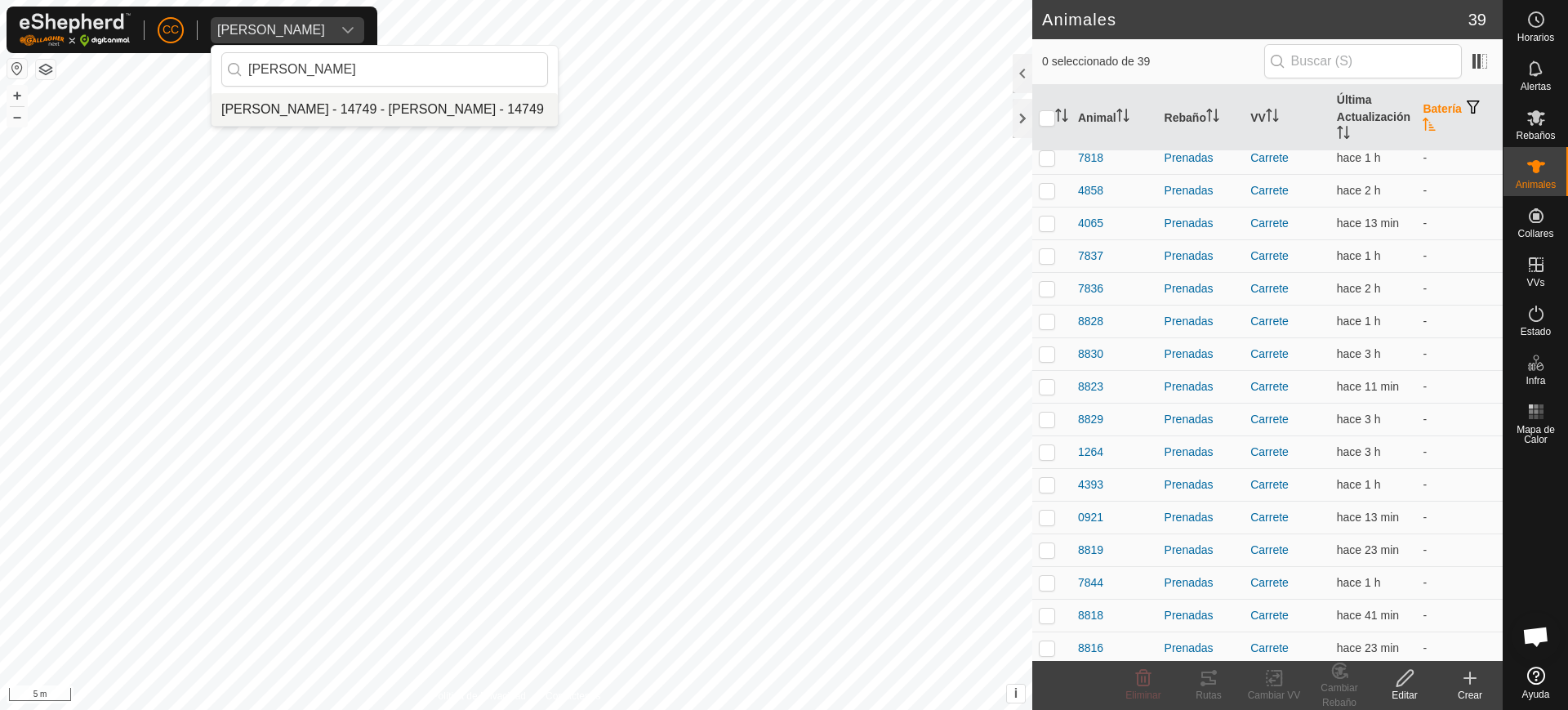
type input "[PERSON_NAME]"
click at [356, 120] on li "[PERSON_NAME] - 14749 - [PERSON_NAME] - 14749" at bounding box center [385, 109] width 346 height 32
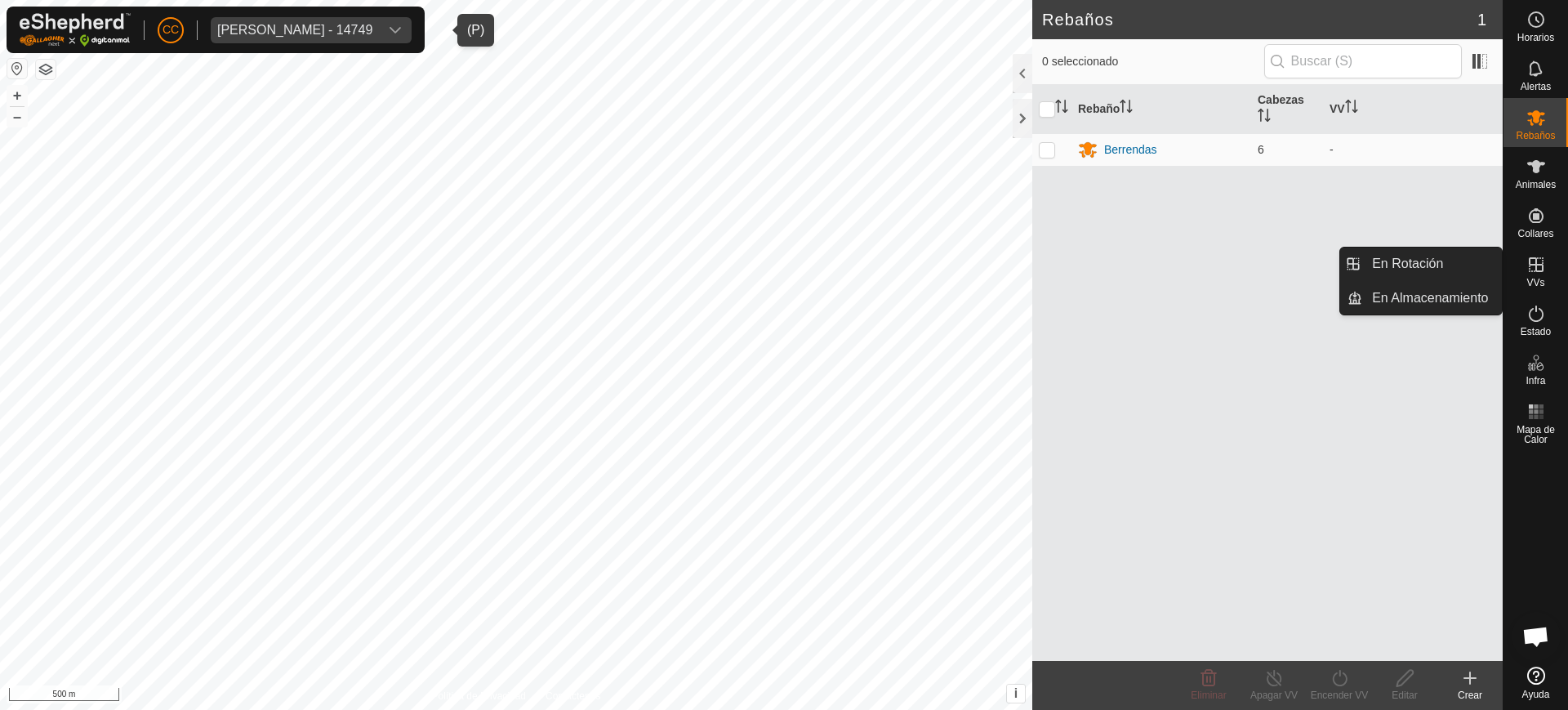
click at [1535, 274] on es-virtualpaddocks-svg-icon at bounding box center [1536, 264] width 29 height 26
click at [1460, 269] on link "En Rotación" at bounding box center [1432, 263] width 140 height 32
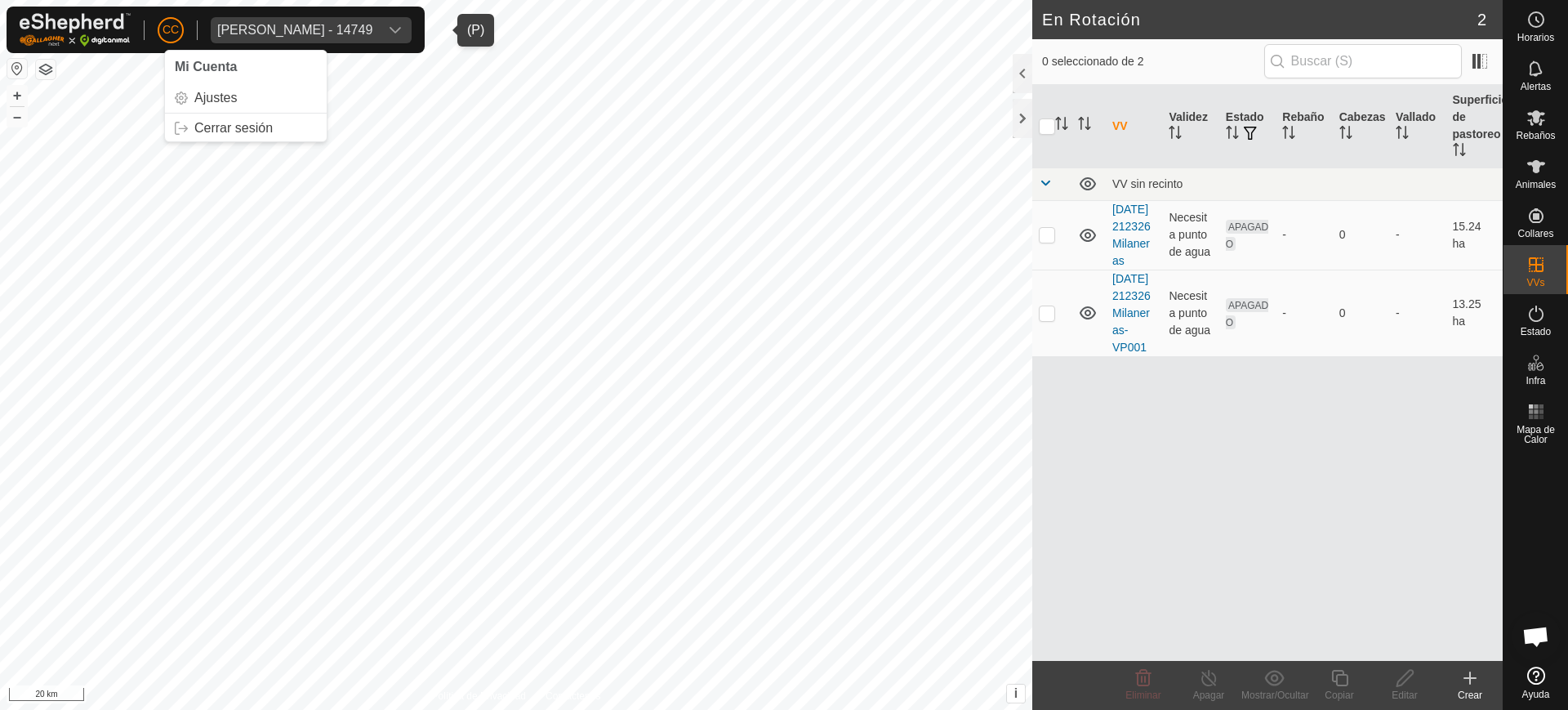
click at [15, 68] on button "button" at bounding box center [17, 69] width 20 height 20
checkbox input "true"
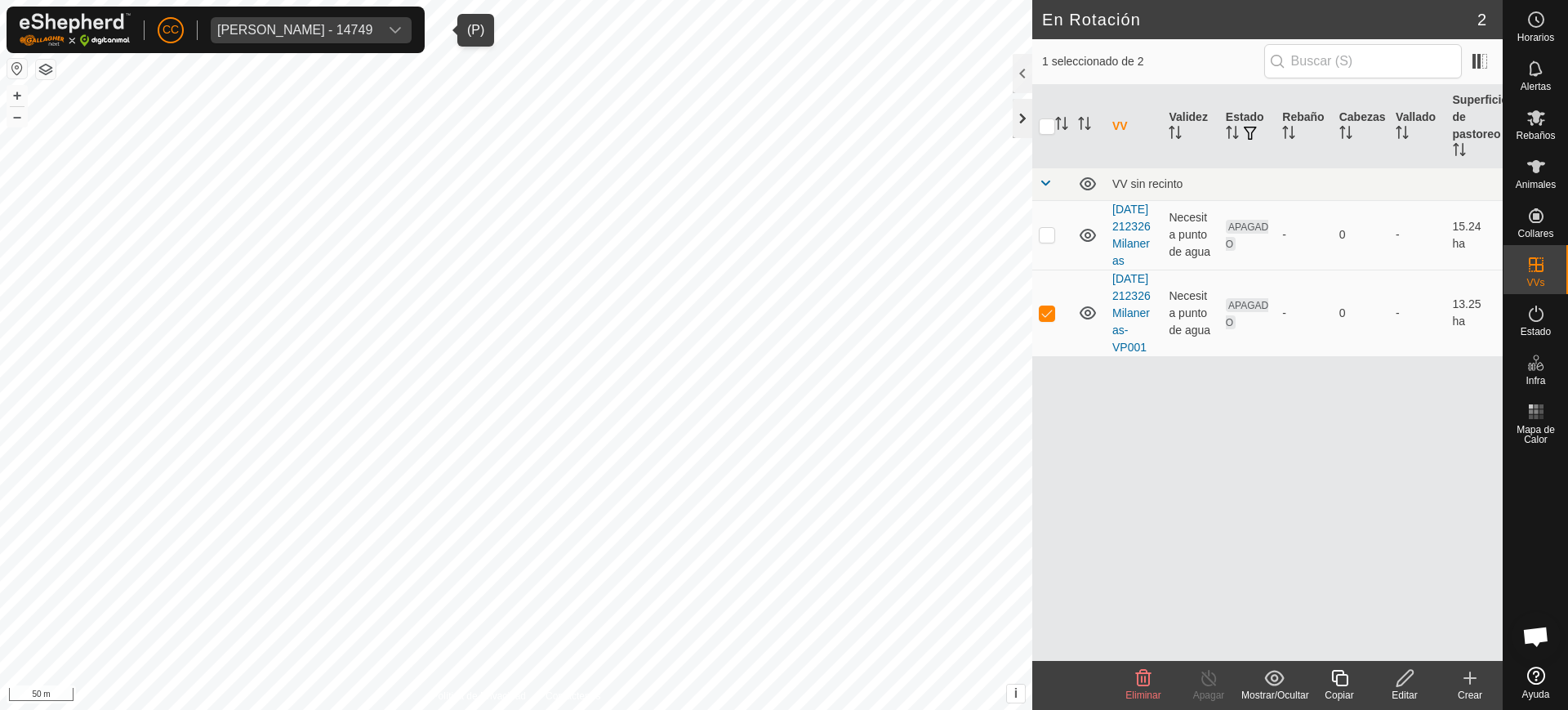
click at [1023, 114] on div at bounding box center [1022, 118] width 20 height 39
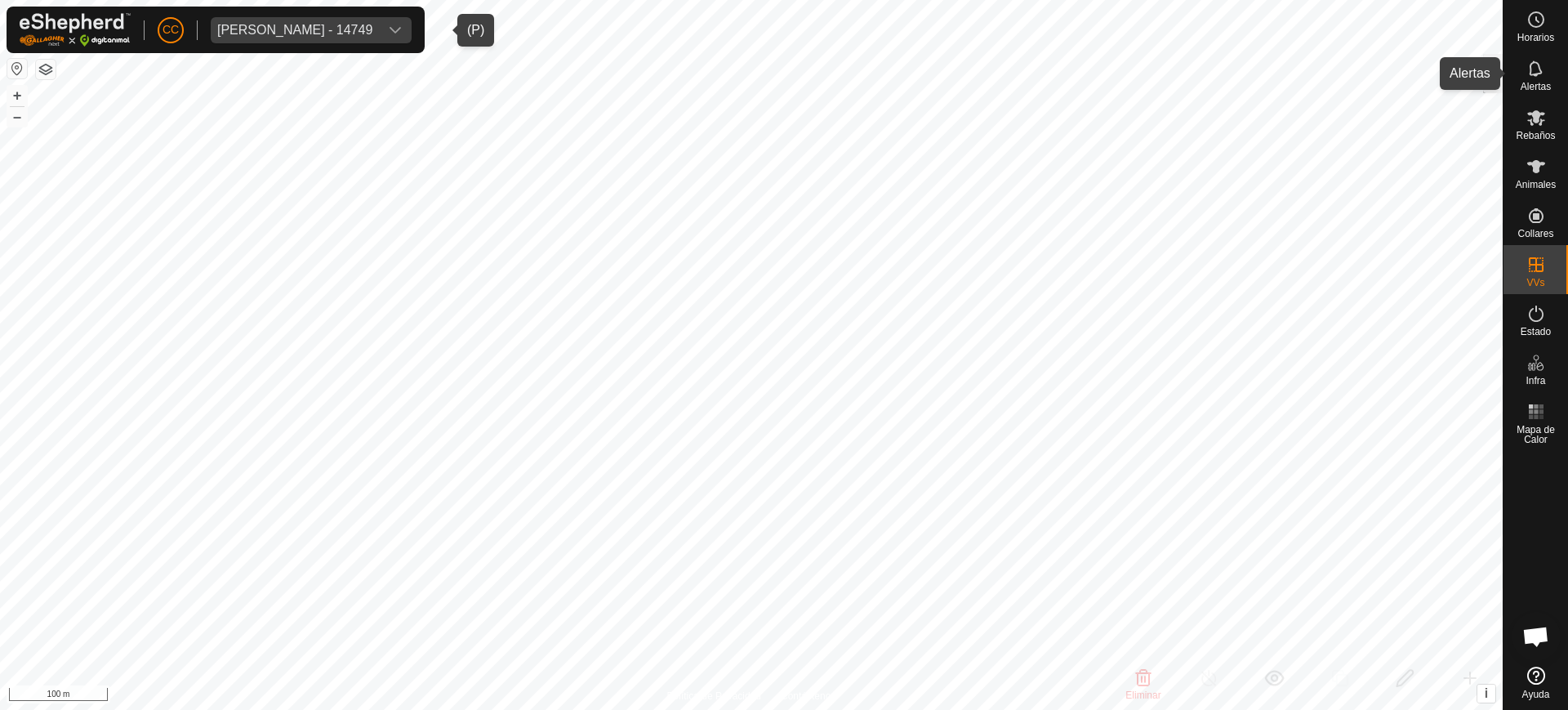
click at [1504, 76] on div "Alertas" at bounding box center [1536, 73] width 65 height 49
click at [1493, 78] on div at bounding box center [1493, 73] width 20 height 39
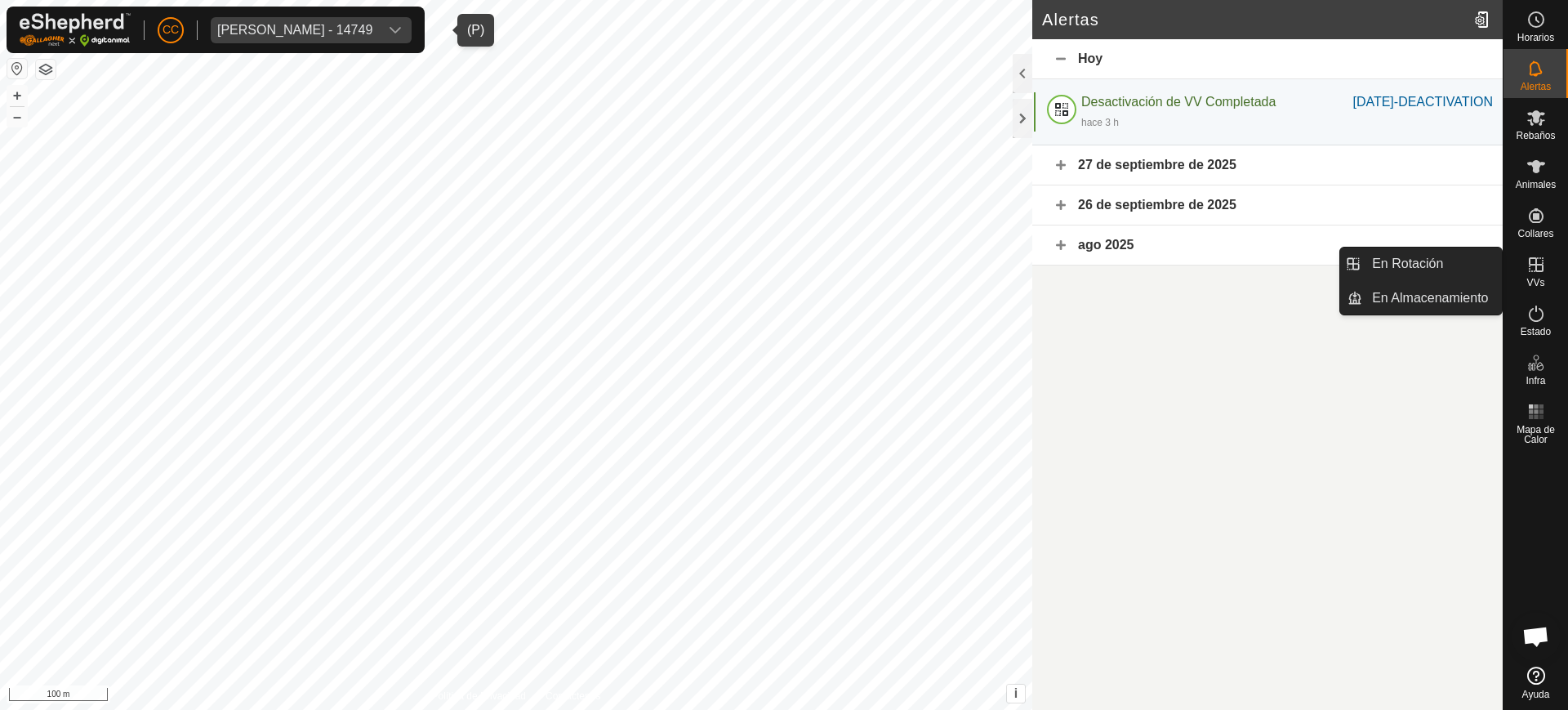
click at [1549, 271] on es-virtualpaddocks-svg-icon at bounding box center [1536, 264] width 29 height 26
click at [1462, 262] on link "En Rotación" at bounding box center [1432, 263] width 140 height 32
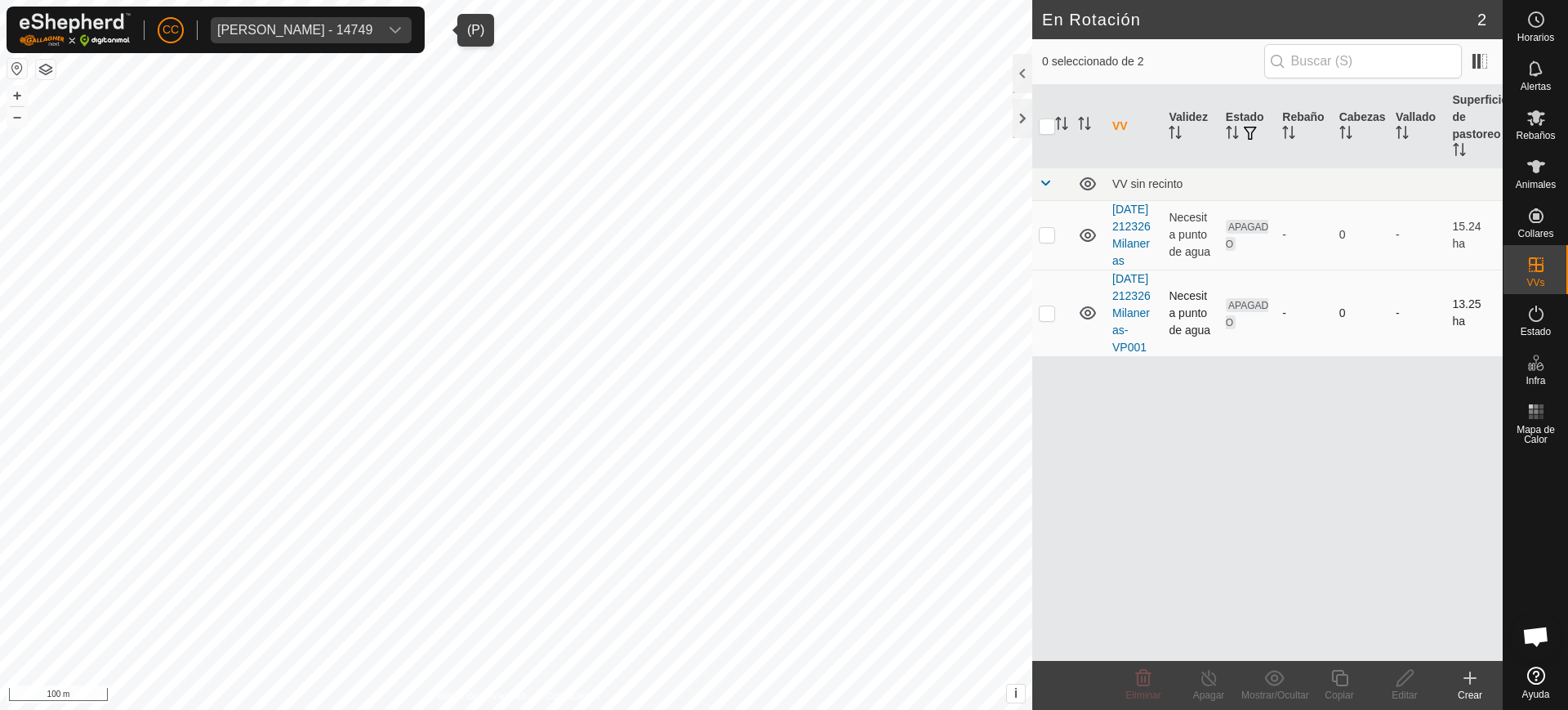
click at [1050, 319] on p-checkbox at bounding box center [1047, 313] width 17 height 13
checkbox input "true"
click at [1404, 688] on div "Editar" at bounding box center [1404, 695] width 66 height 15
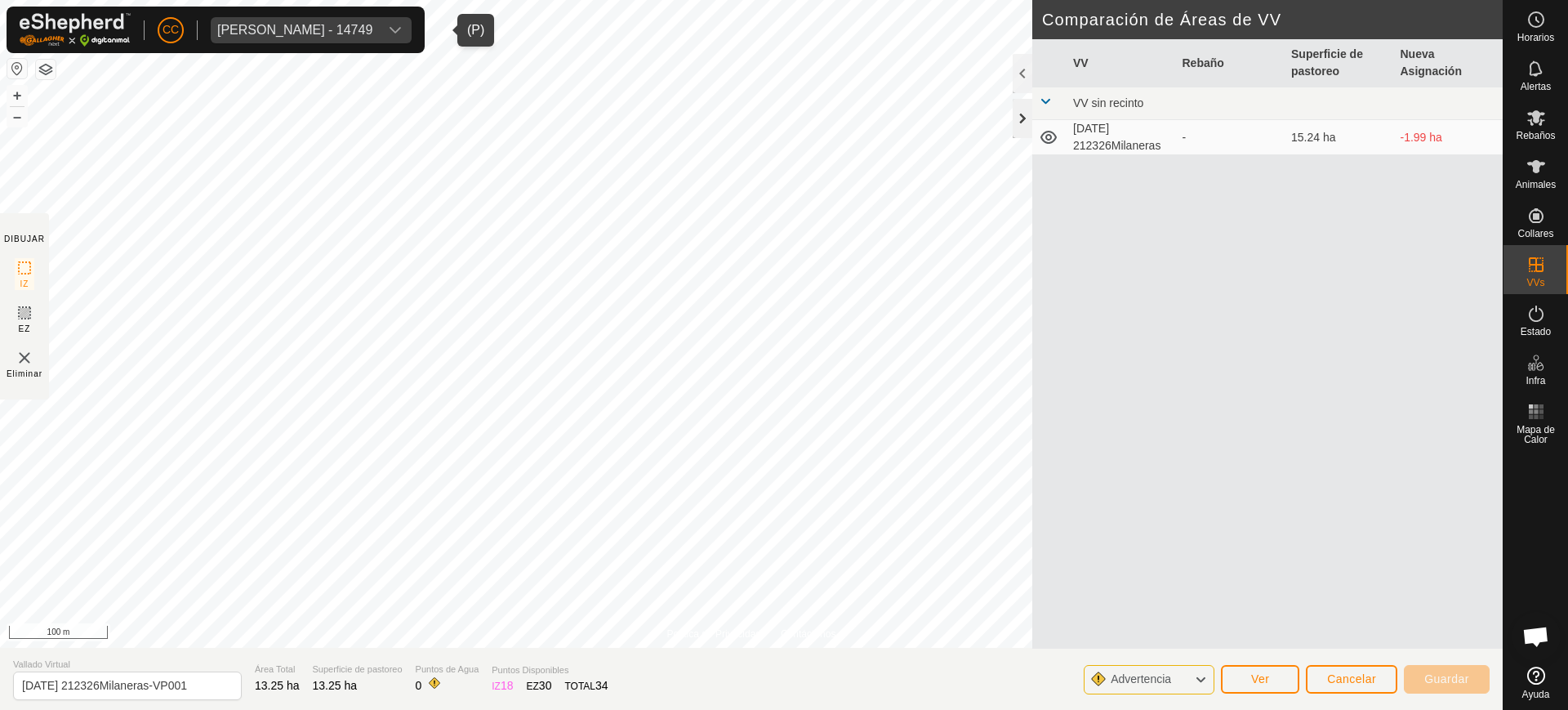
click at [1018, 123] on div at bounding box center [1022, 118] width 20 height 39
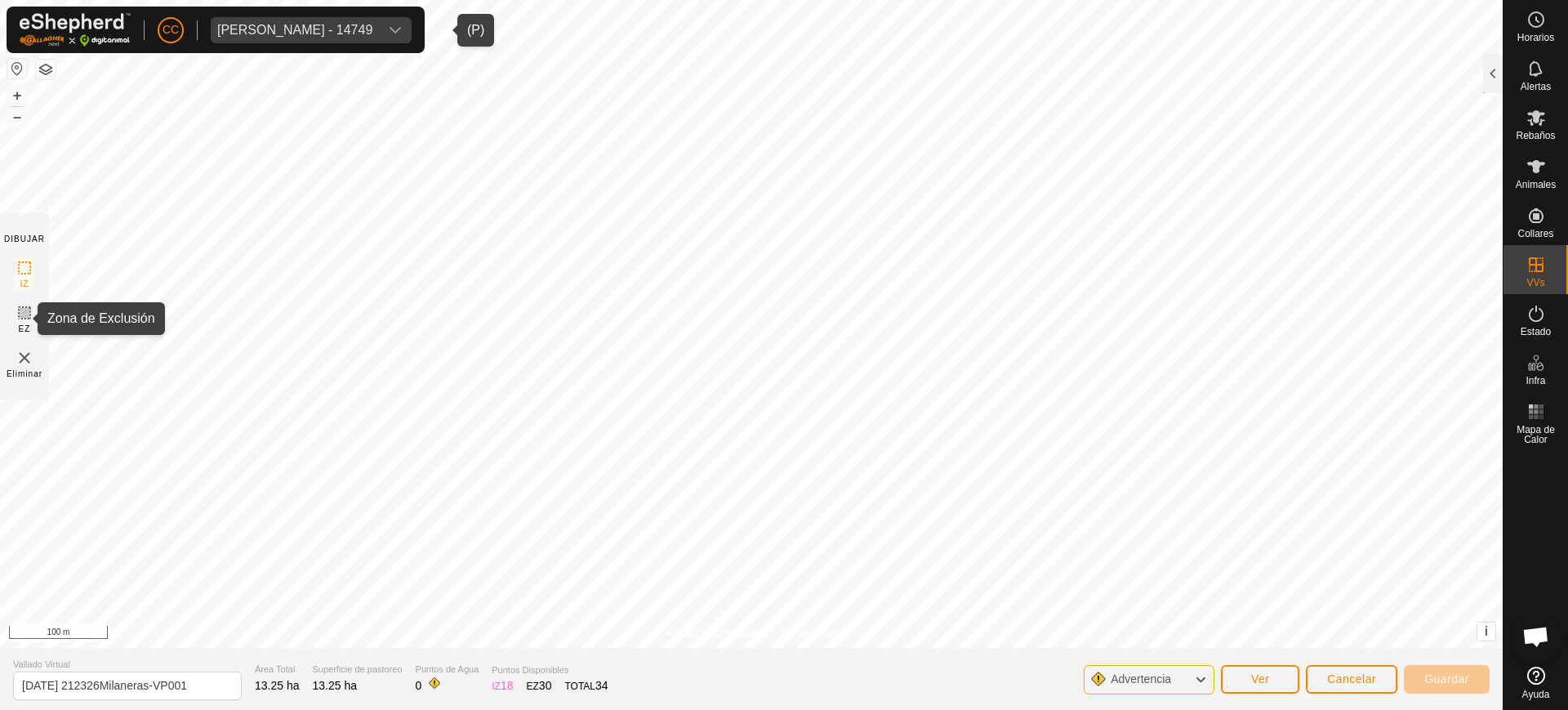
click at [21, 316] on icon at bounding box center [25, 313] width 20 height 20
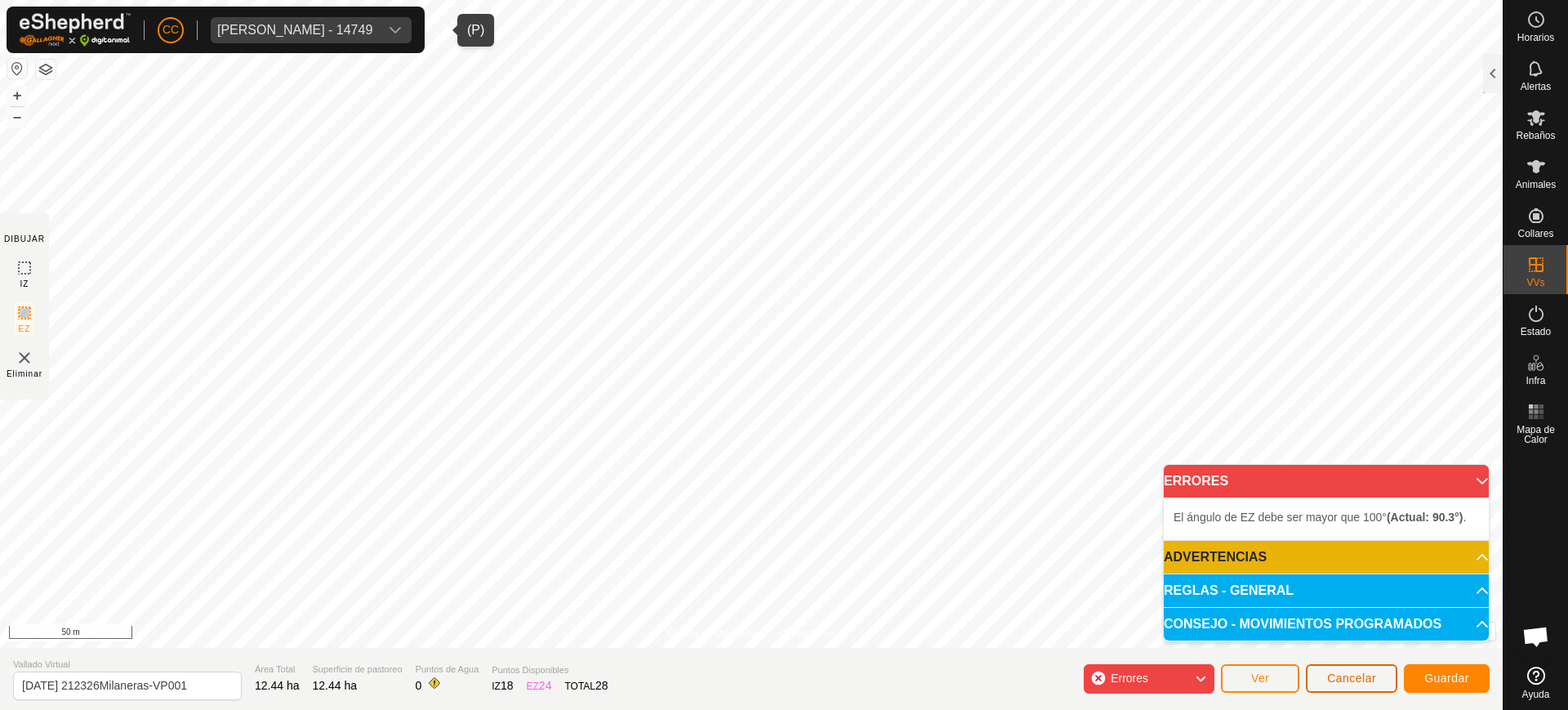
click at [1365, 686] on button "Cancelar" at bounding box center [1351, 678] width 91 height 28
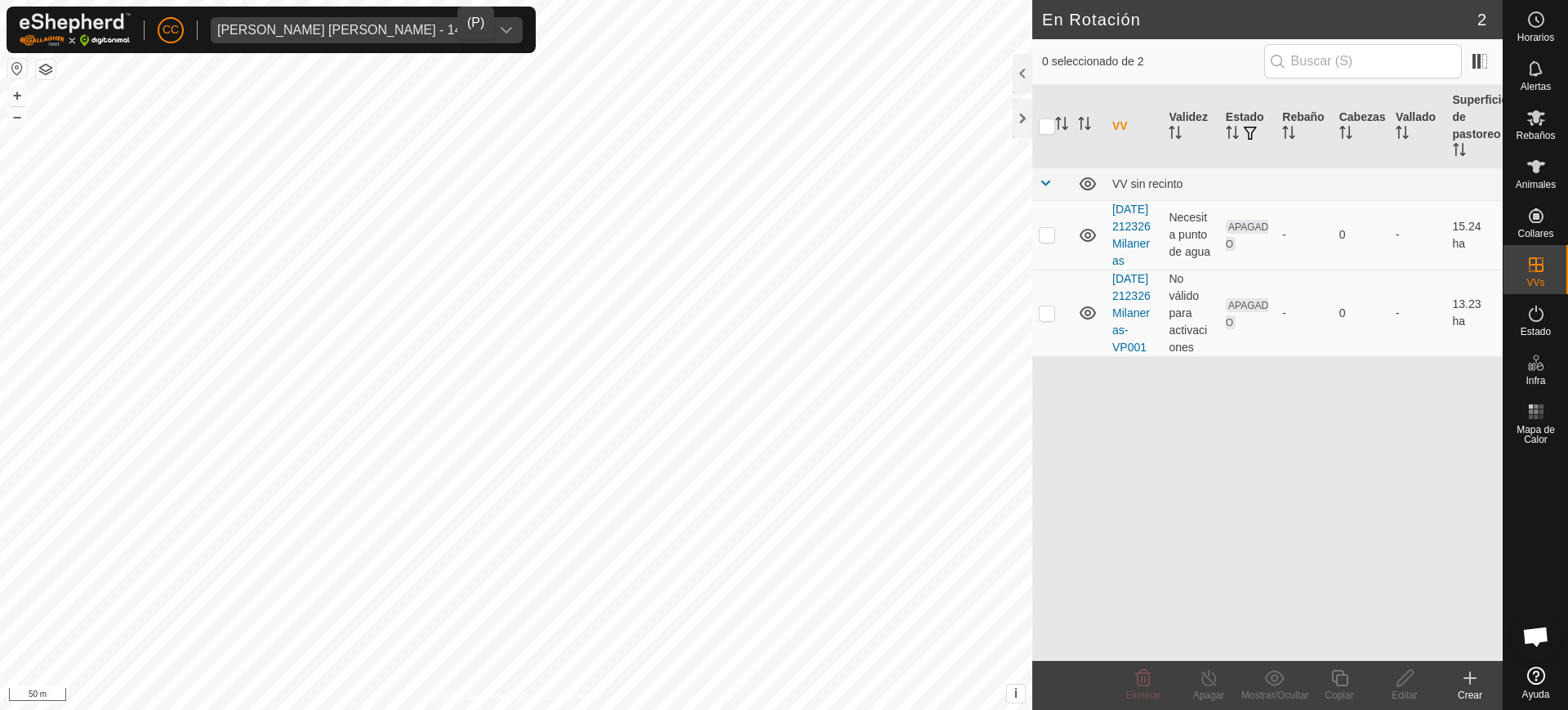
scroll to position [1271, 0]
click at [1048, 319] on p-checkbox at bounding box center [1047, 313] width 17 height 13
checkbox input "true"
click at [1413, 677] on icon at bounding box center [1405, 678] width 21 height 20
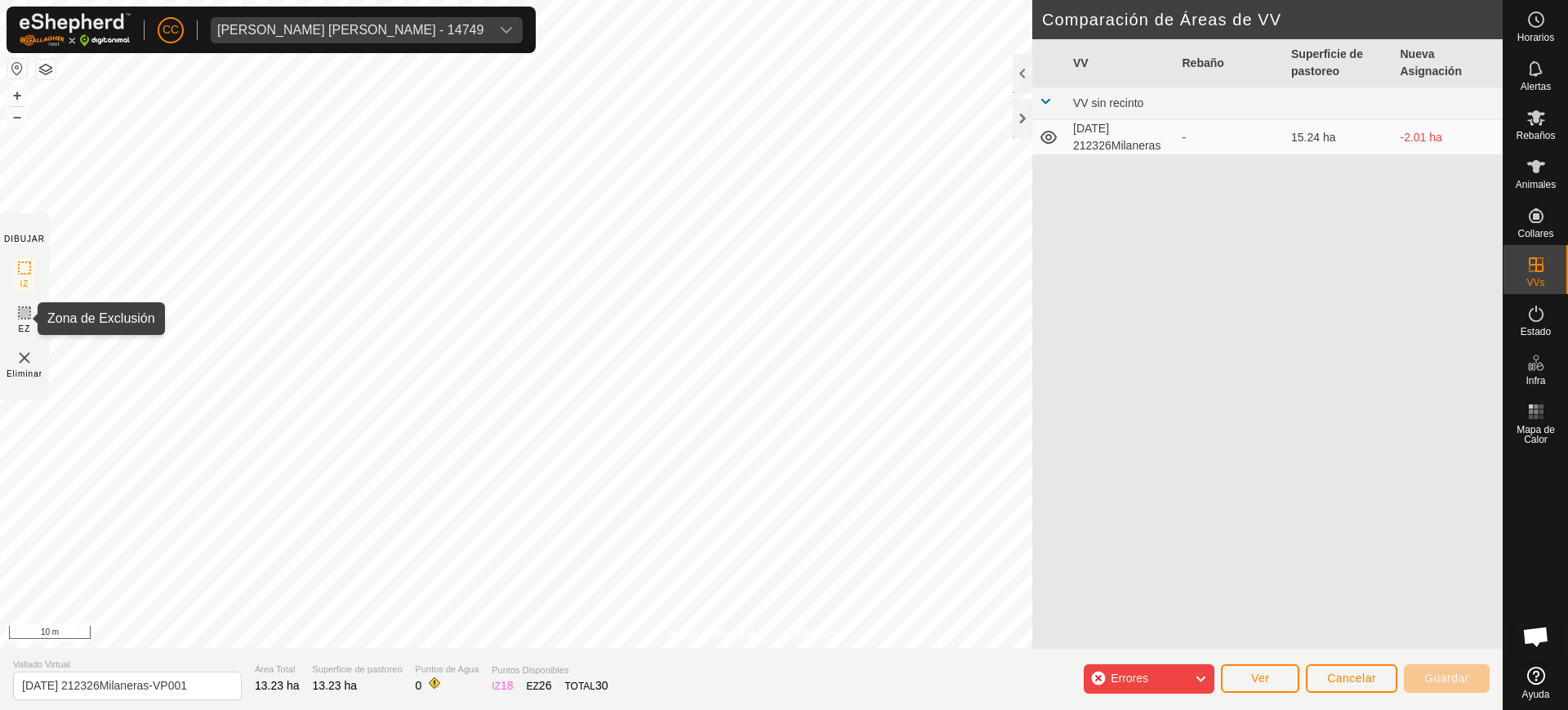
click at [22, 320] on icon at bounding box center [25, 313] width 20 height 20
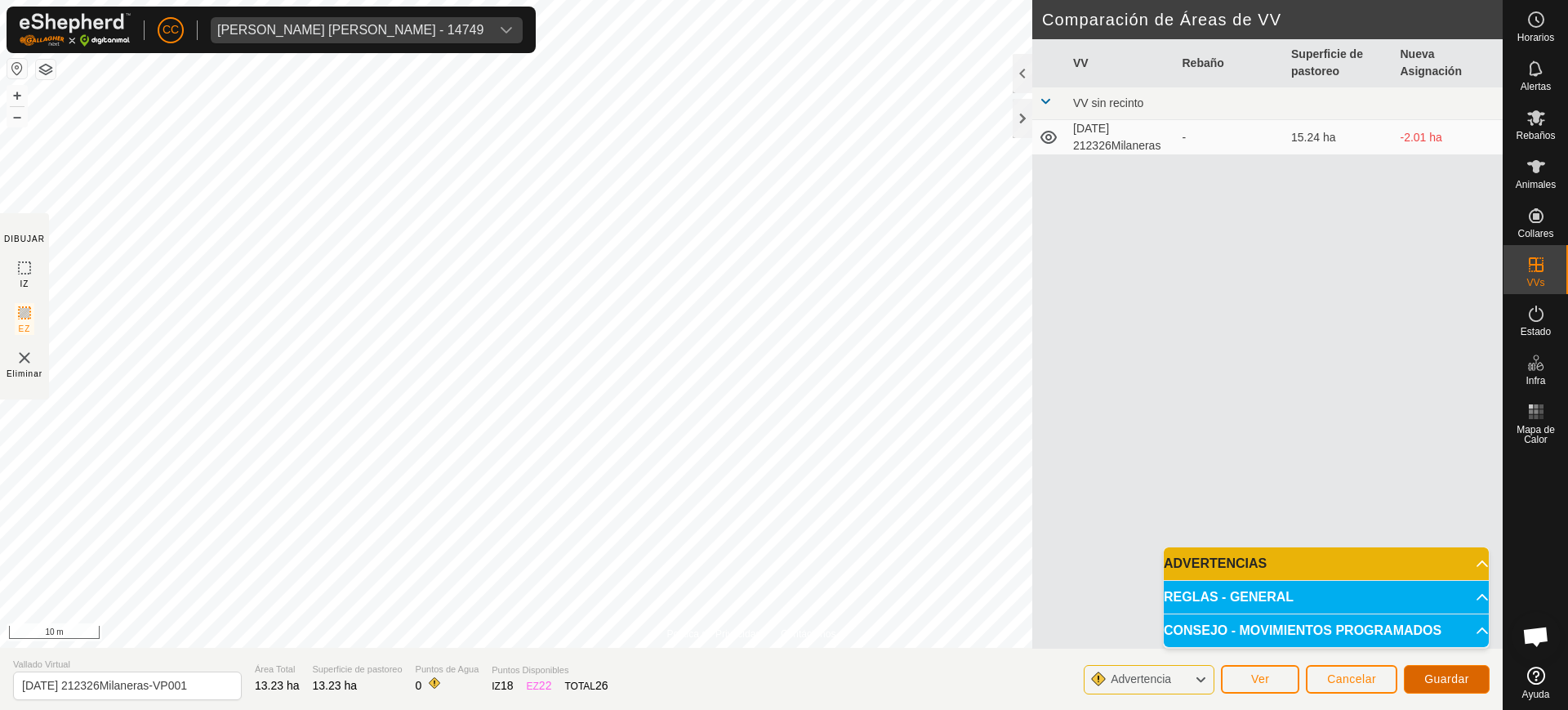
click at [1436, 678] on span "Guardar" at bounding box center [1447, 678] width 45 height 13
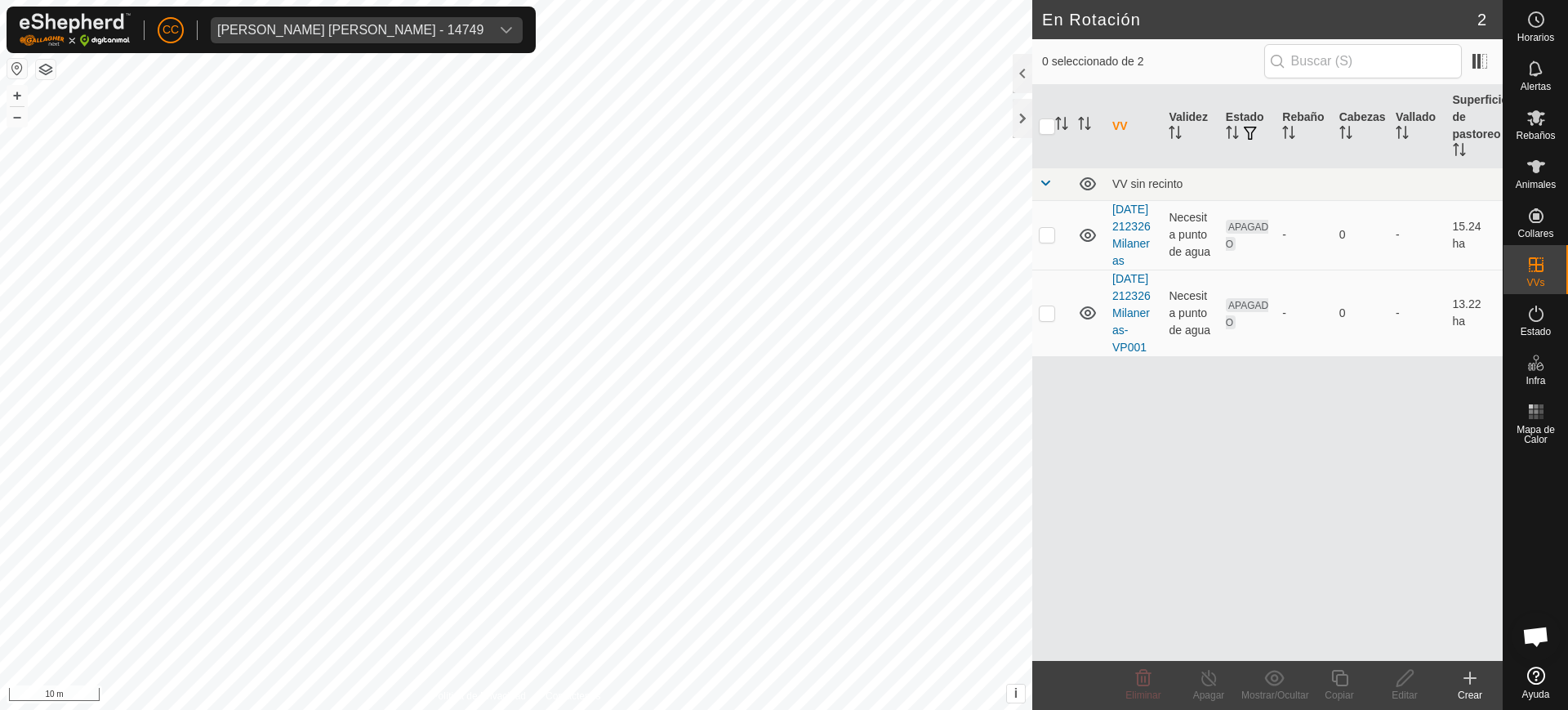
checkbox input "true"
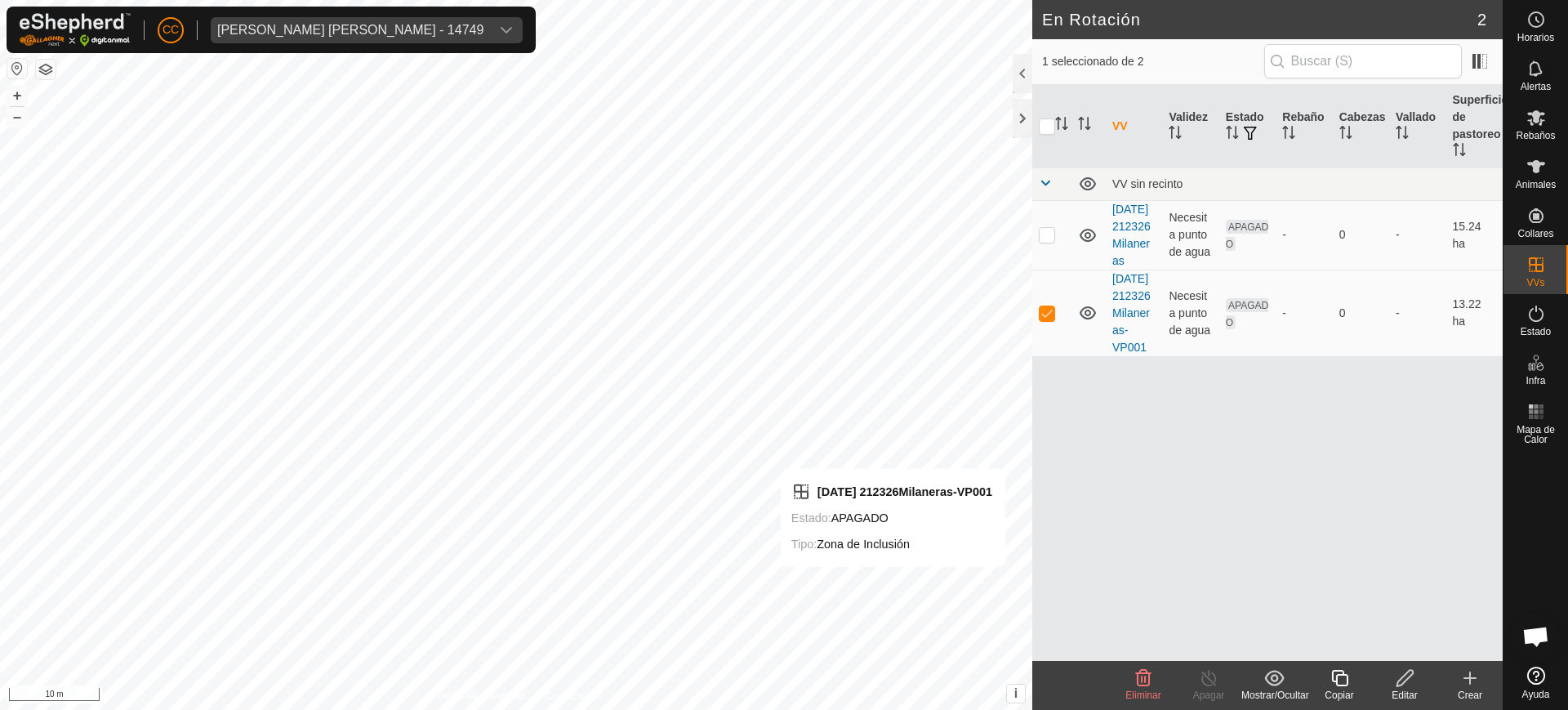
click at [1402, 685] on icon at bounding box center [1405, 678] width 21 height 20
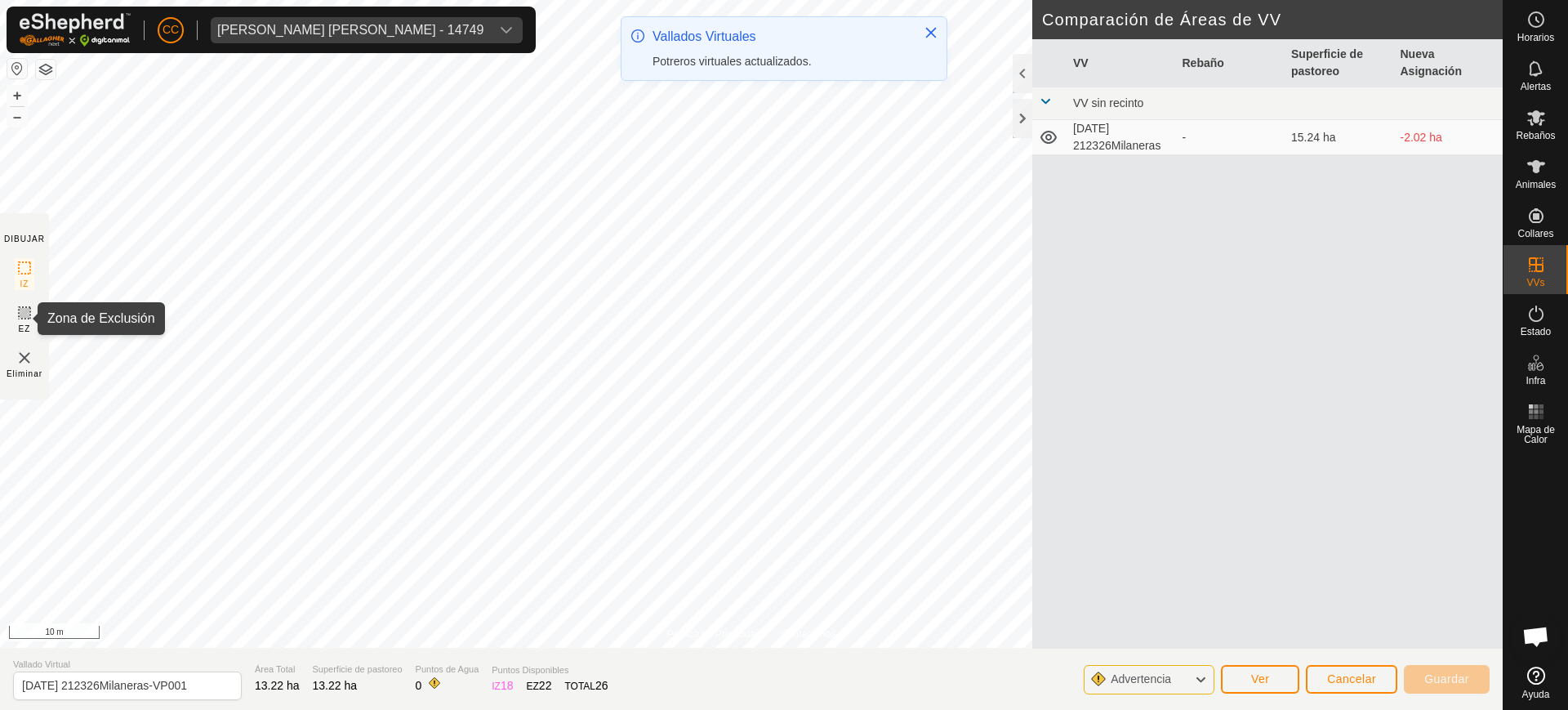
click at [17, 320] on icon at bounding box center [25, 313] width 20 height 20
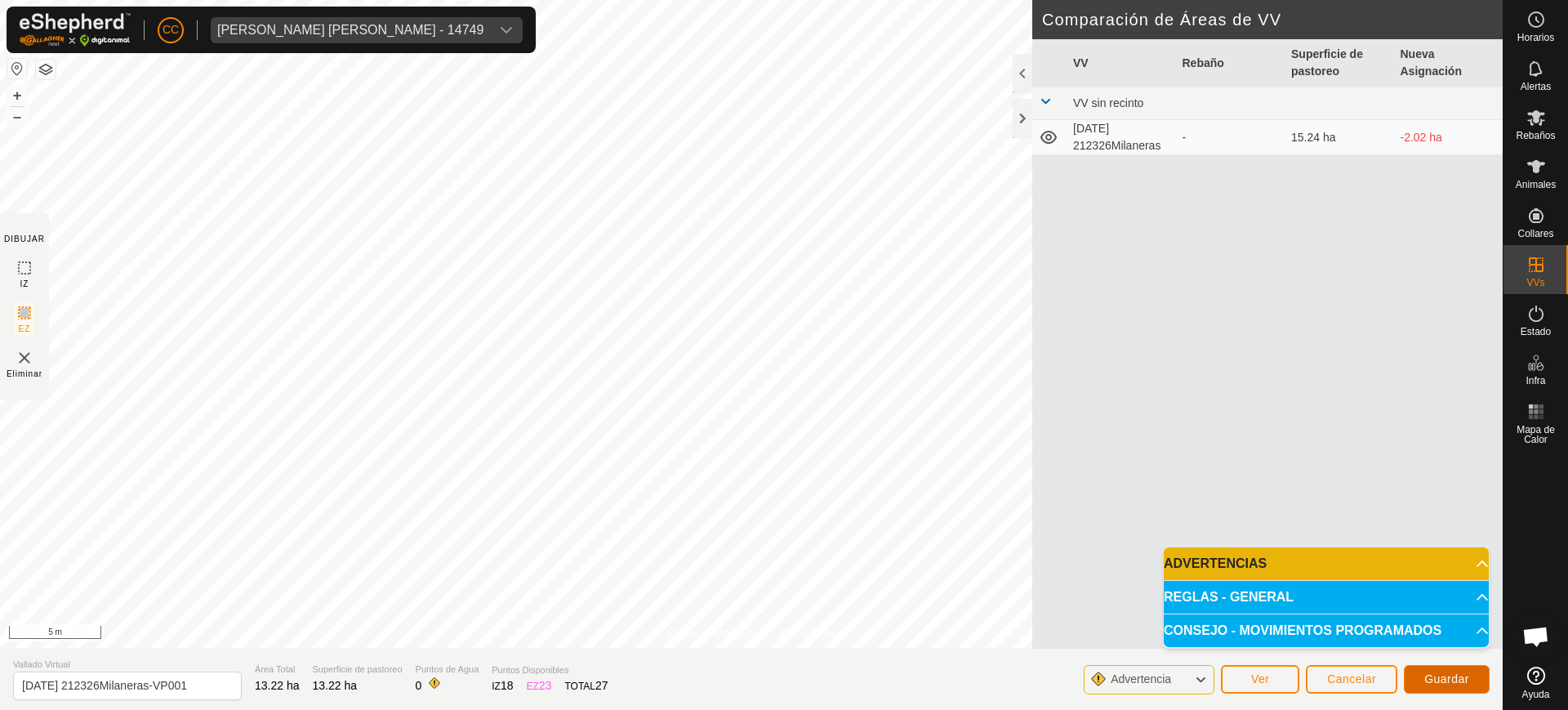
click at [1461, 674] on span "Guardar" at bounding box center [1447, 678] width 45 height 13
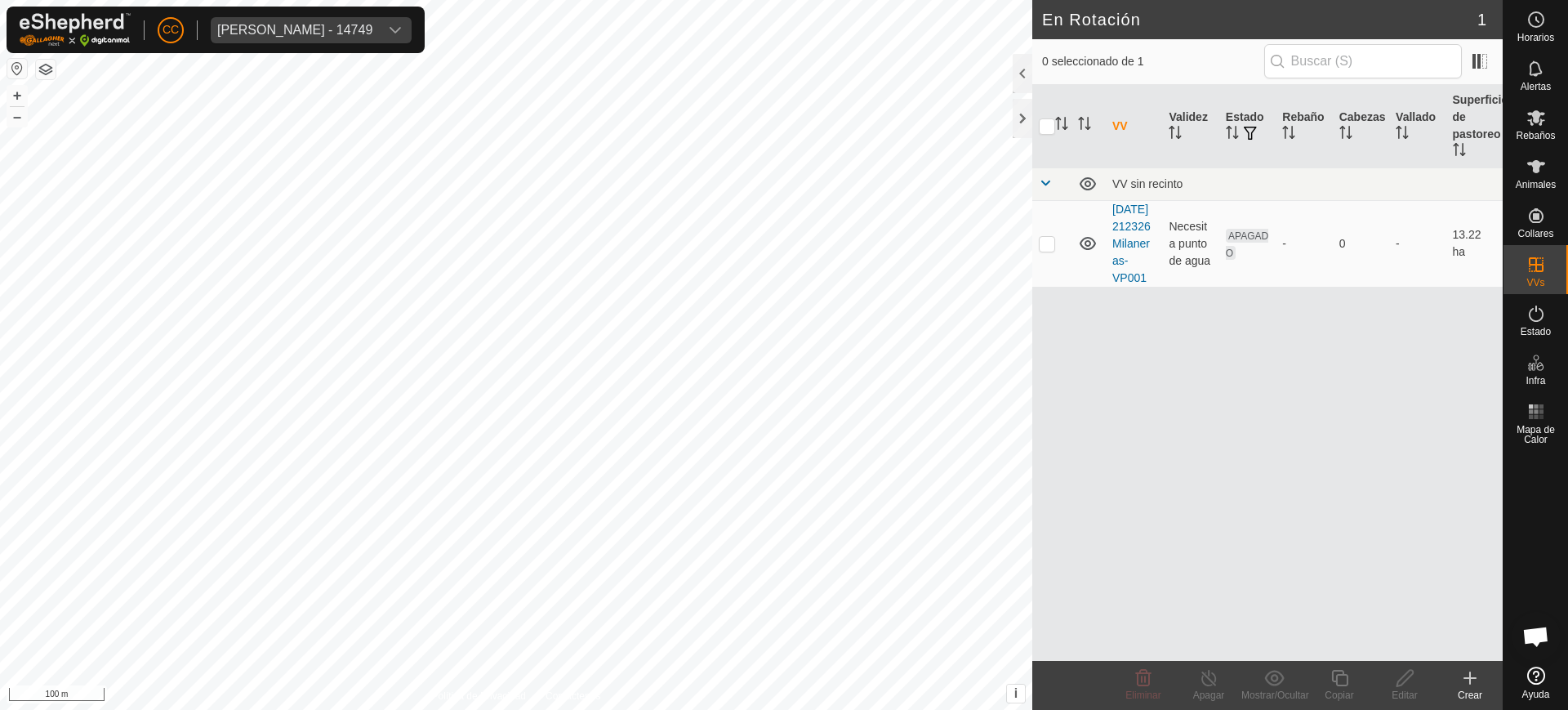
scroll to position [1271, 0]
click at [1545, 118] on icon at bounding box center [1536, 118] width 20 height 20
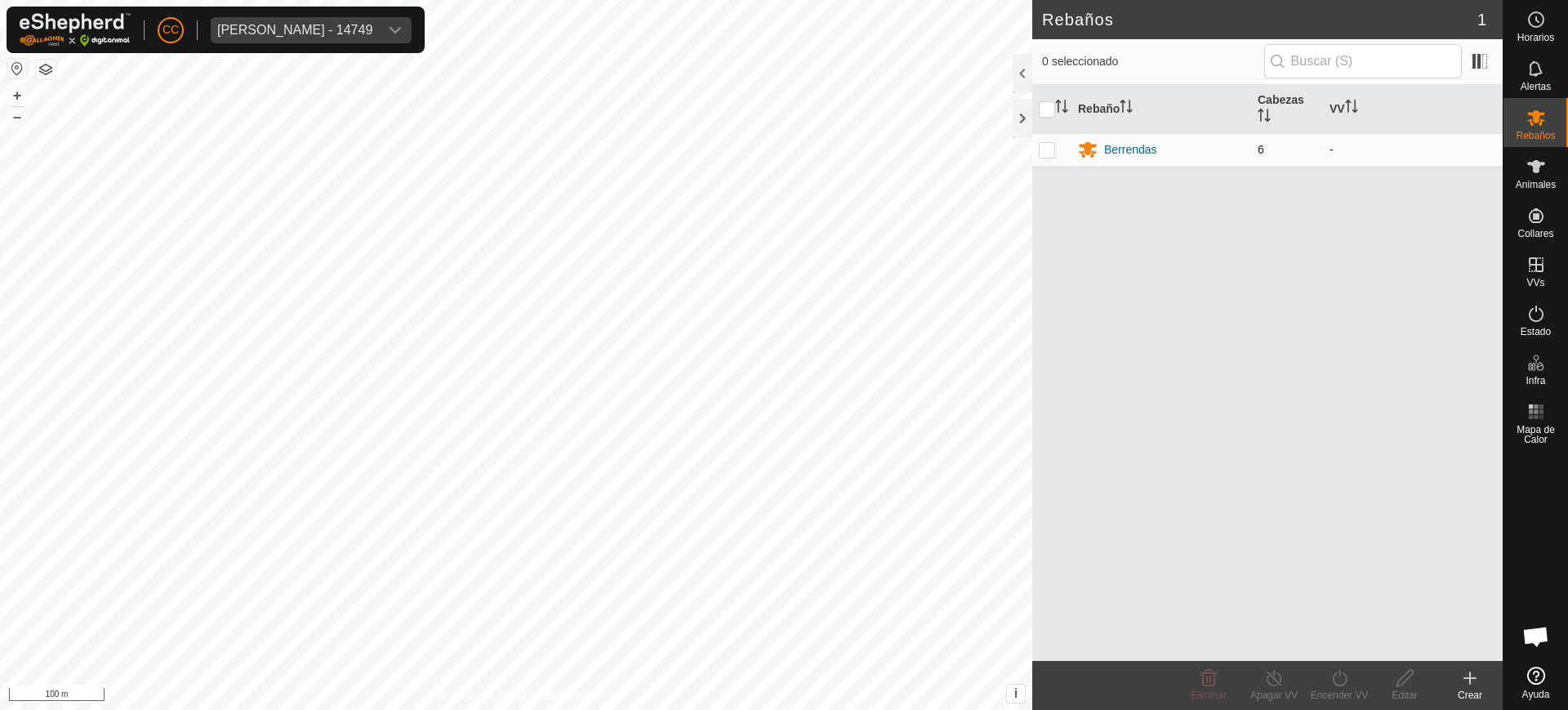
click at [1041, 152] on p-checkbox at bounding box center [1047, 149] width 17 height 13
checkbox input "true"
click at [1345, 676] on icon at bounding box center [1340, 678] width 21 height 20
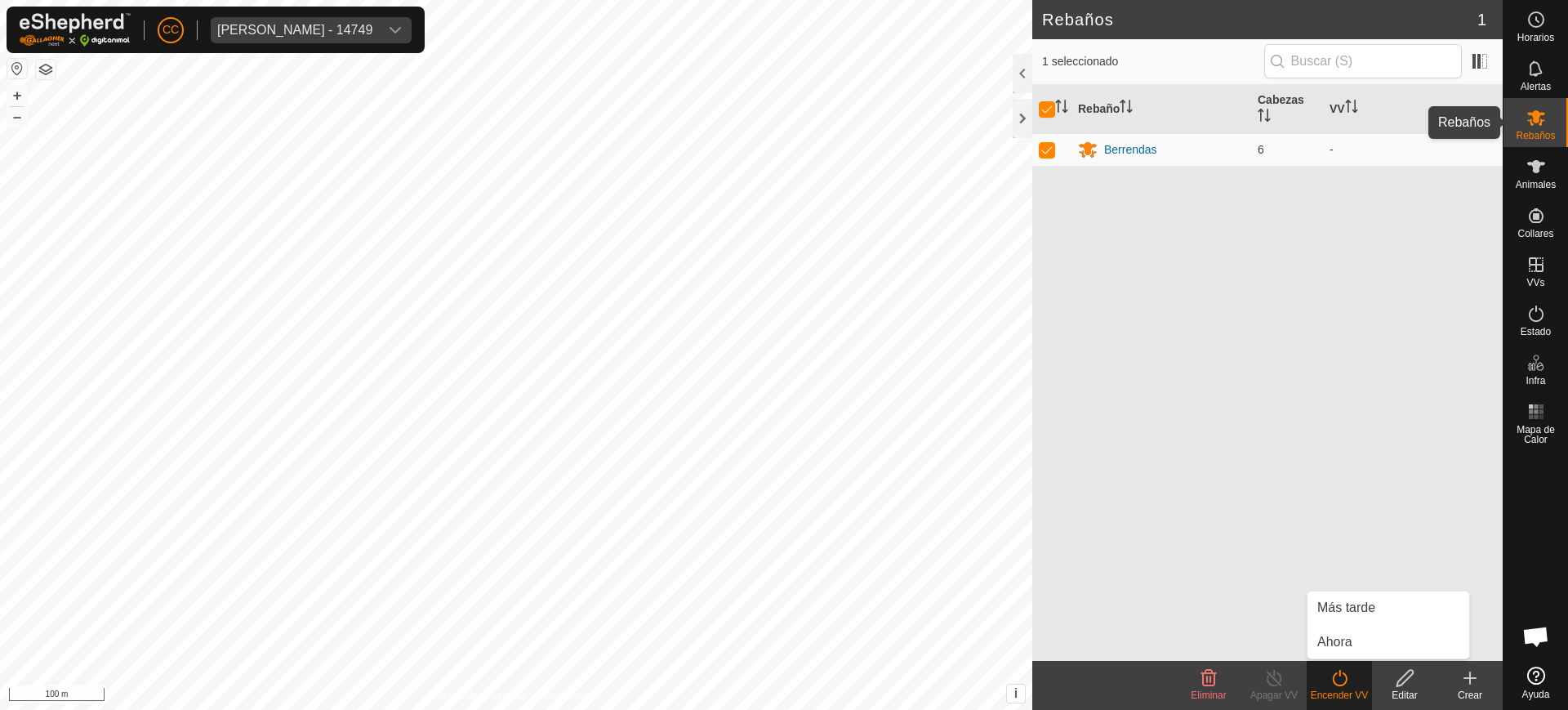
click at [1528, 115] on icon at bounding box center [1536, 118] width 20 height 20
click at [1057, 181] on div "Rebaño Cabezas VV Berrendas 6 -" at bounding box center [1267, 372] width 470 height 575
click at [1048, 149] on p-checkbox at bounding box center [1047, 149] width 17 height 13
checkbox input "false"
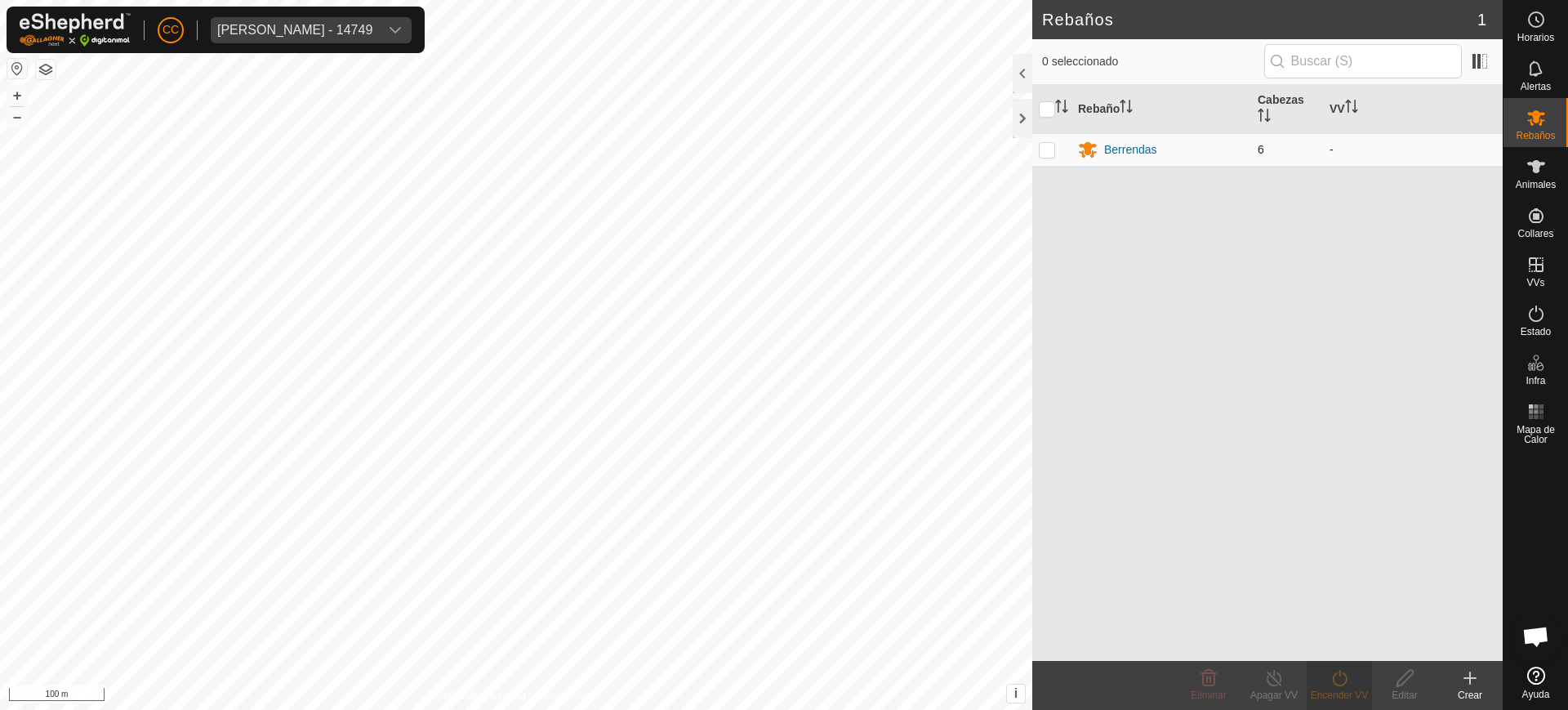
click at [1047, 153] on p-checkbox at bounding box center [1047, 149] width 17 height 13
checkbox input "true"
click at [1342, 682] on icon at bounding box center [1340, 678] width 21 height 20
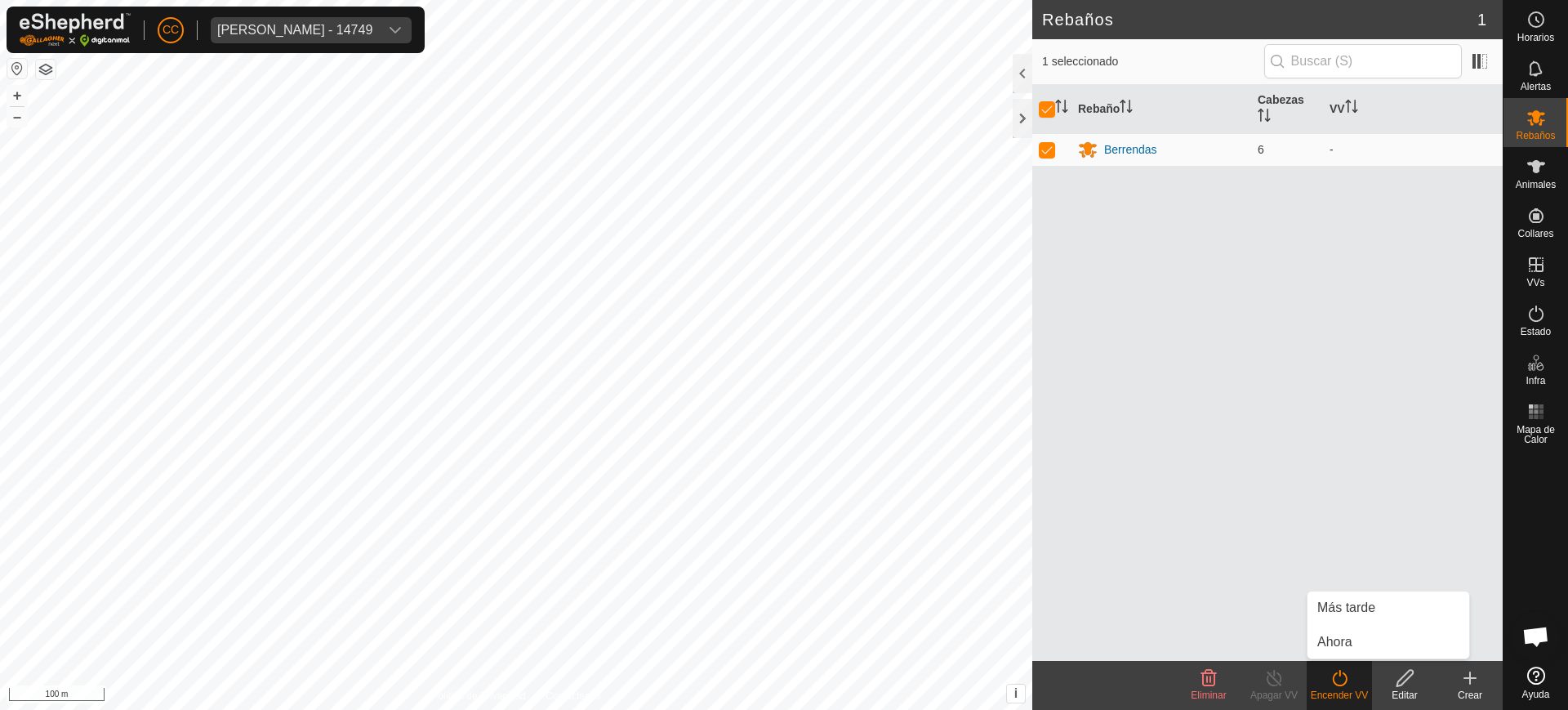
click at [1289, 474] on div "Rebaño Cabezas VV Berrendas 6 -" at bounding box center [1267, 372] width 470 height 575
click at [1338, 678] on icon at bounding box center [1340, 678] width 21 height 20
click at [262, 28] on div "[PERSON_NAME] - 14749" at bounding box center [295, 31] width 155 height 13
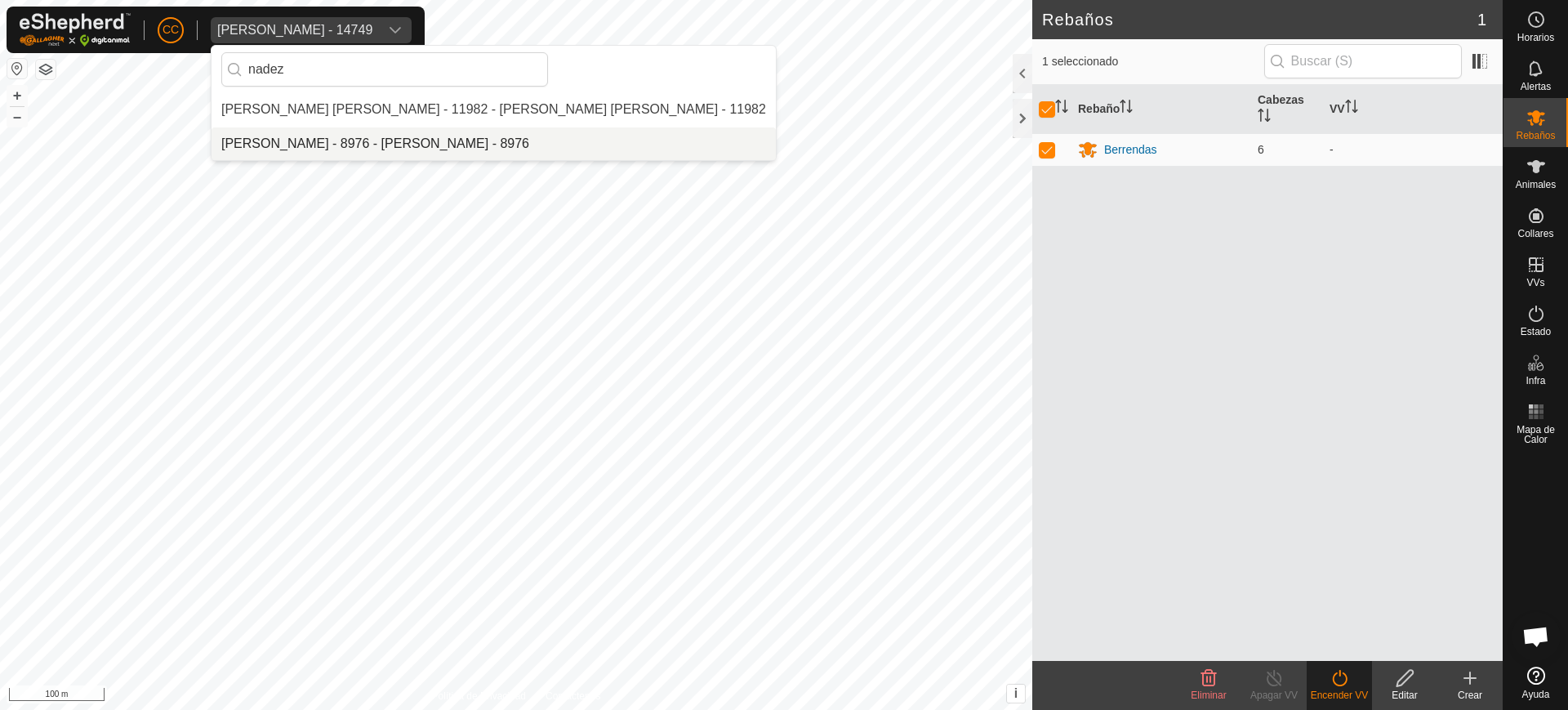
type input "nadez"
click at [327, 143] on li "[PERSON_NAME] - 8976 - [PERSON_NAME] - 8976" at bounding box center [493, 143] width 564 height 32
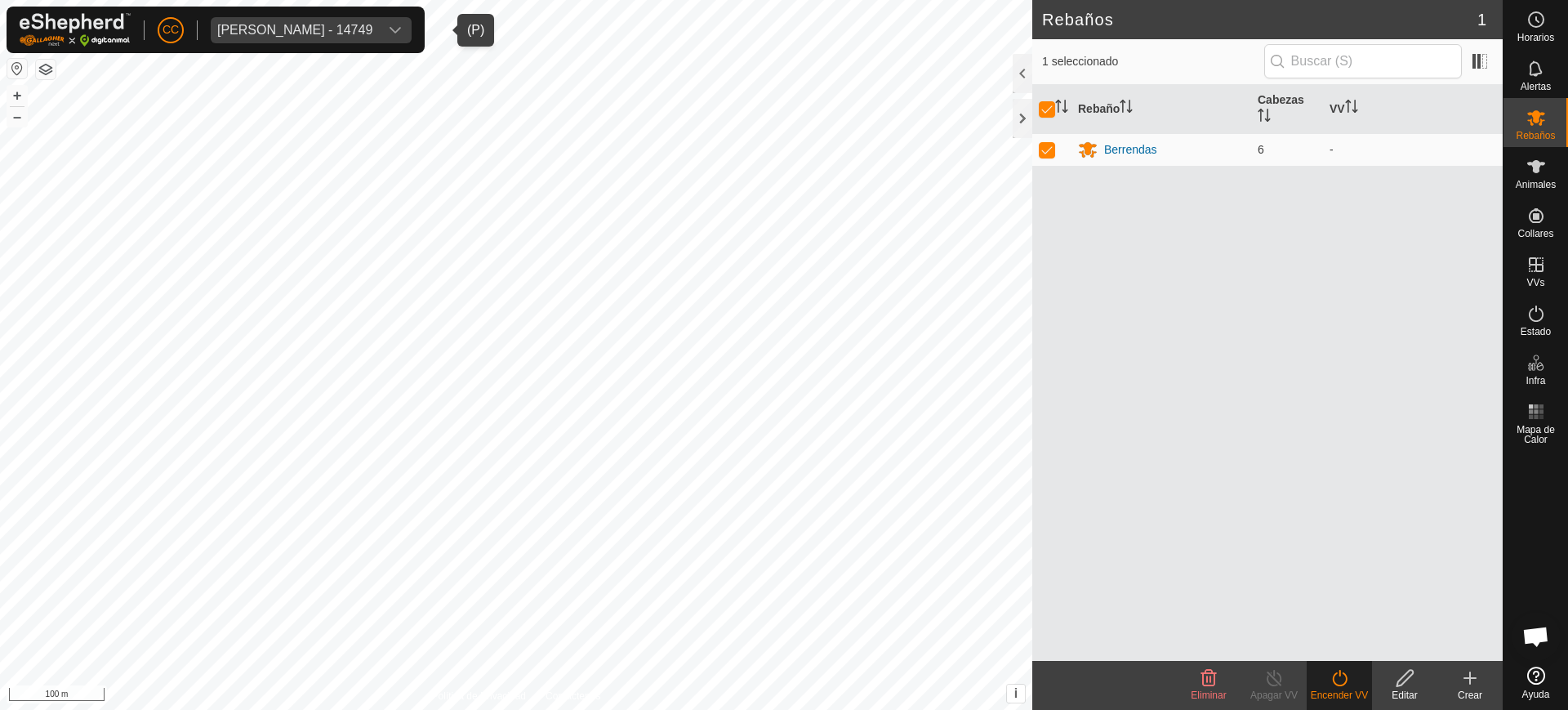
checkbox input "false"
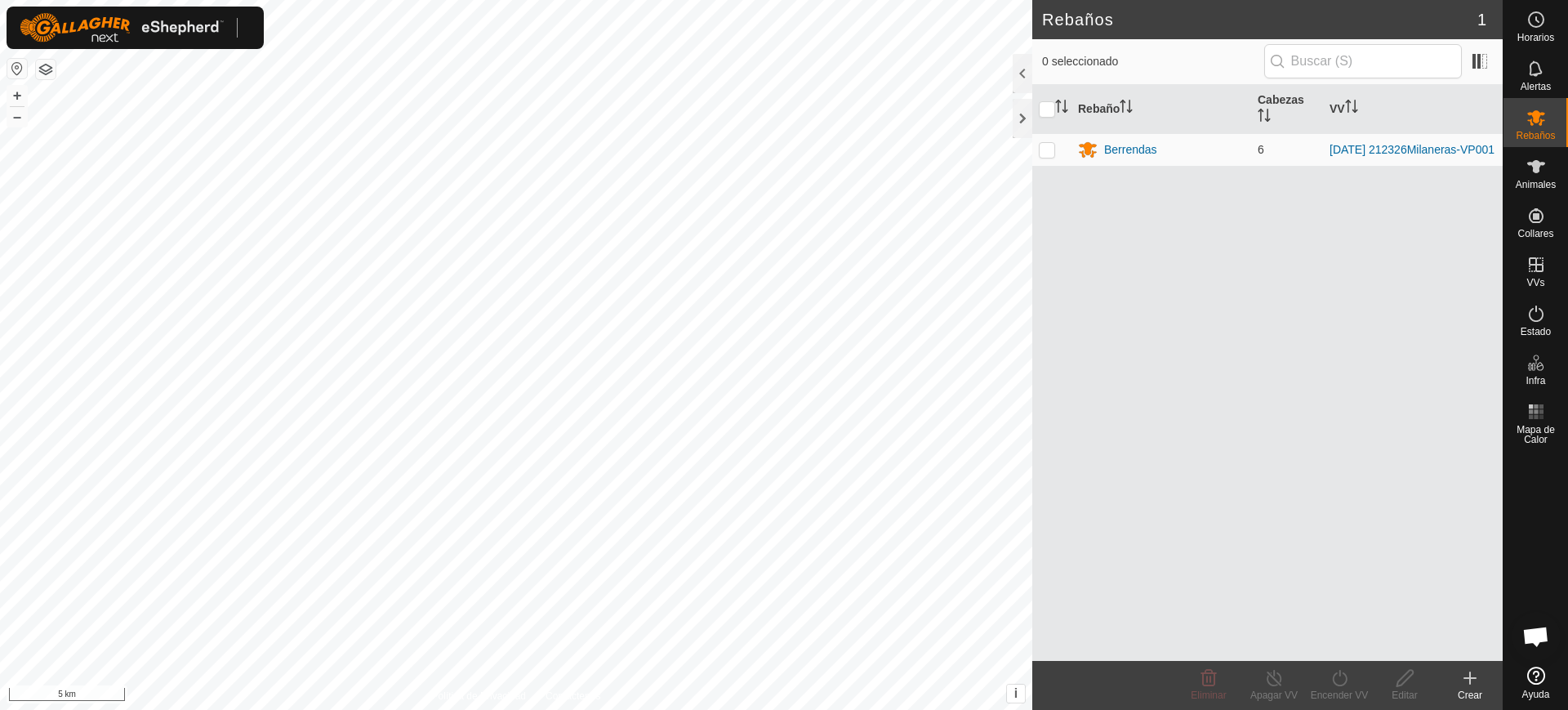
scroll to position [1271, 0]
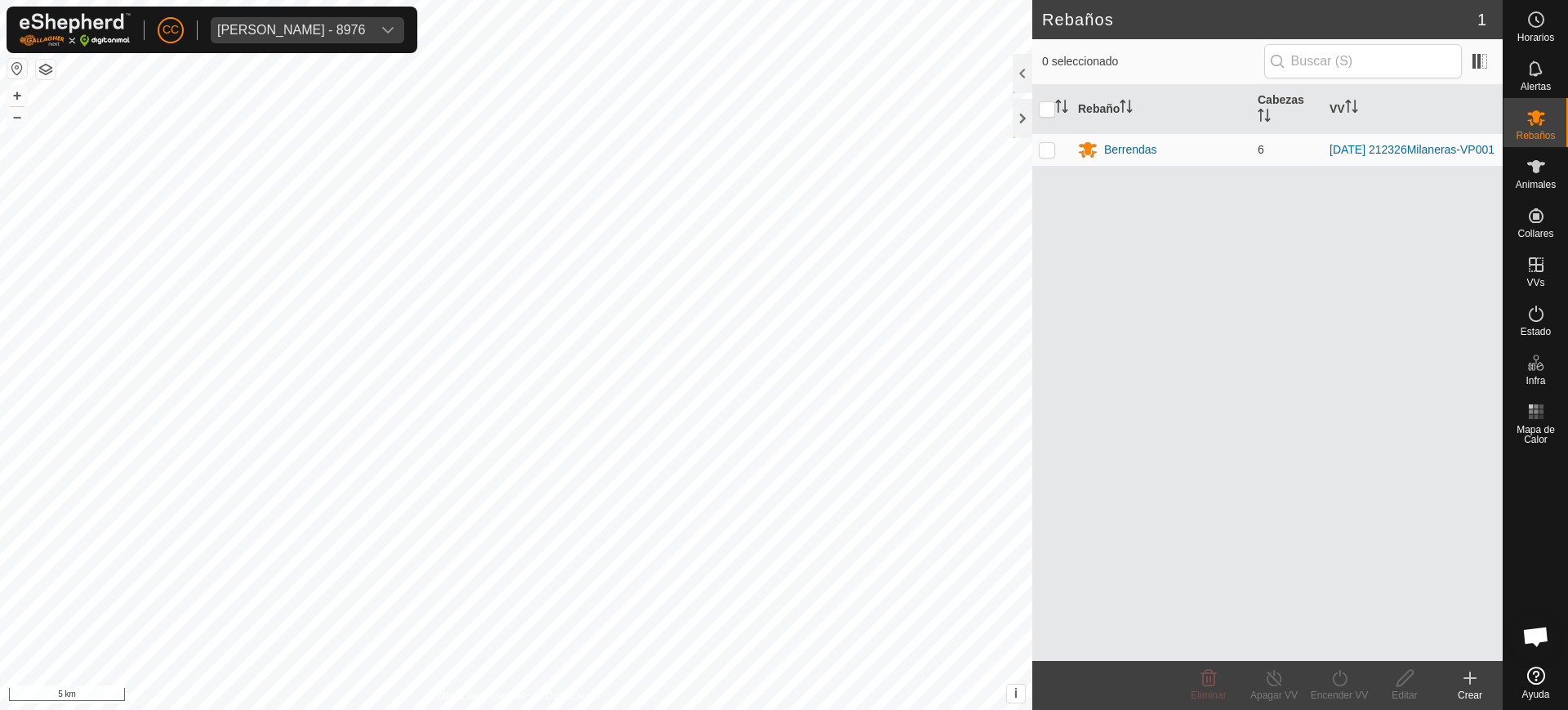
click at [15, 67] on button "button" at bounding box center [17, 69] width 20 height 20
click at [357, 27] on div "Nadezhda Nikolova Marinova - 8976" at bounding box center [292, 31] width 148 height 13
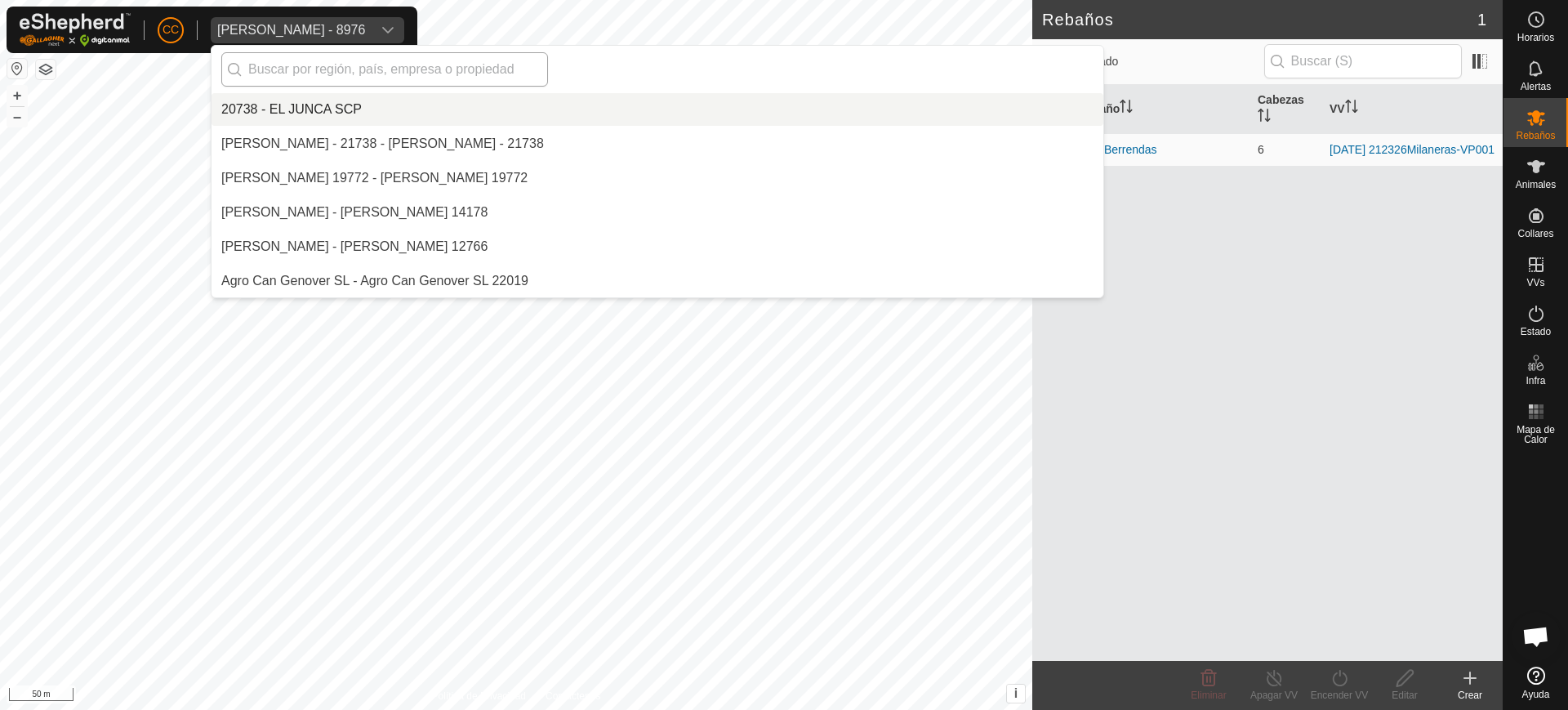
scroll to position [10563, 0]
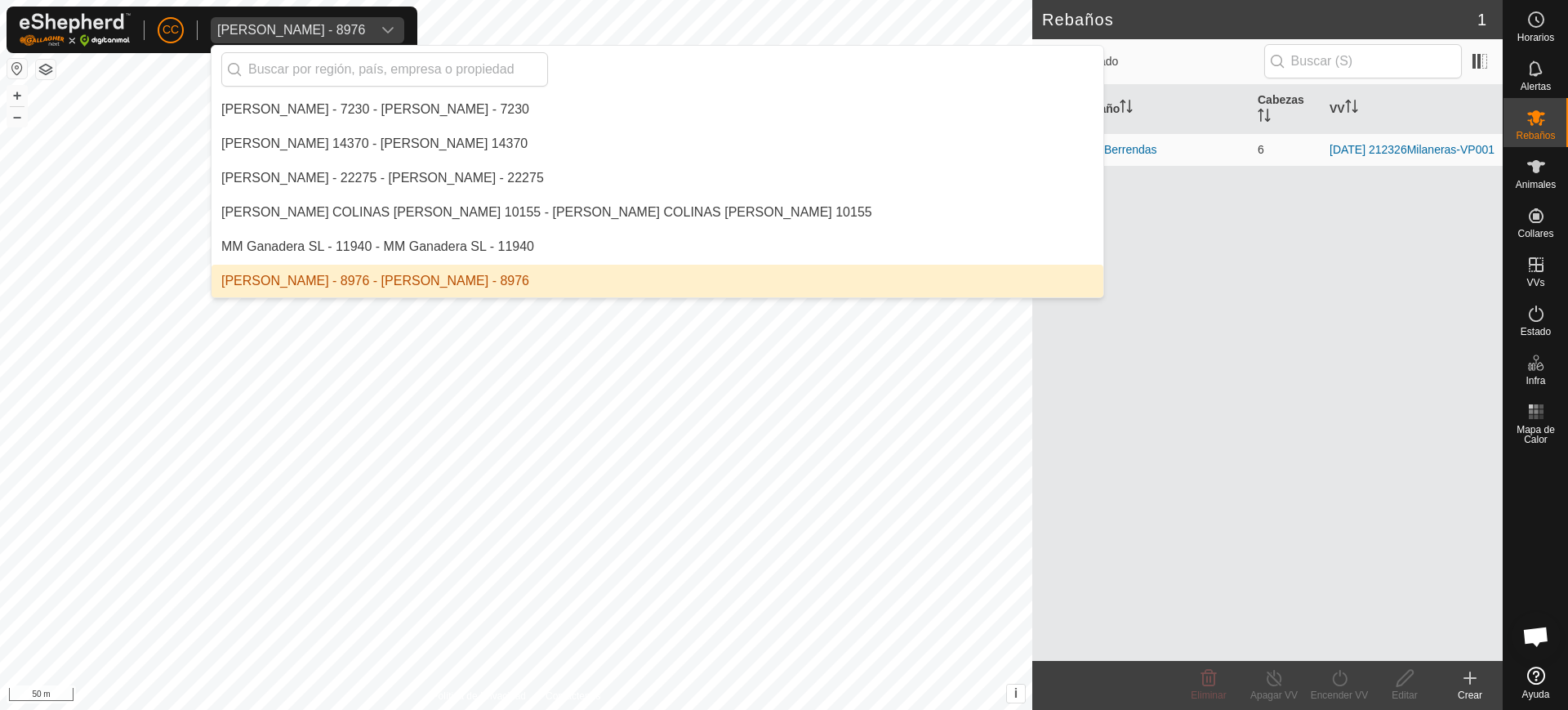
click at [332, 273] on li "[PERSON_NAME] - 8976 - [PERSON_NAME] - 8976" at bounding box center [658, 281] width 892 height 32
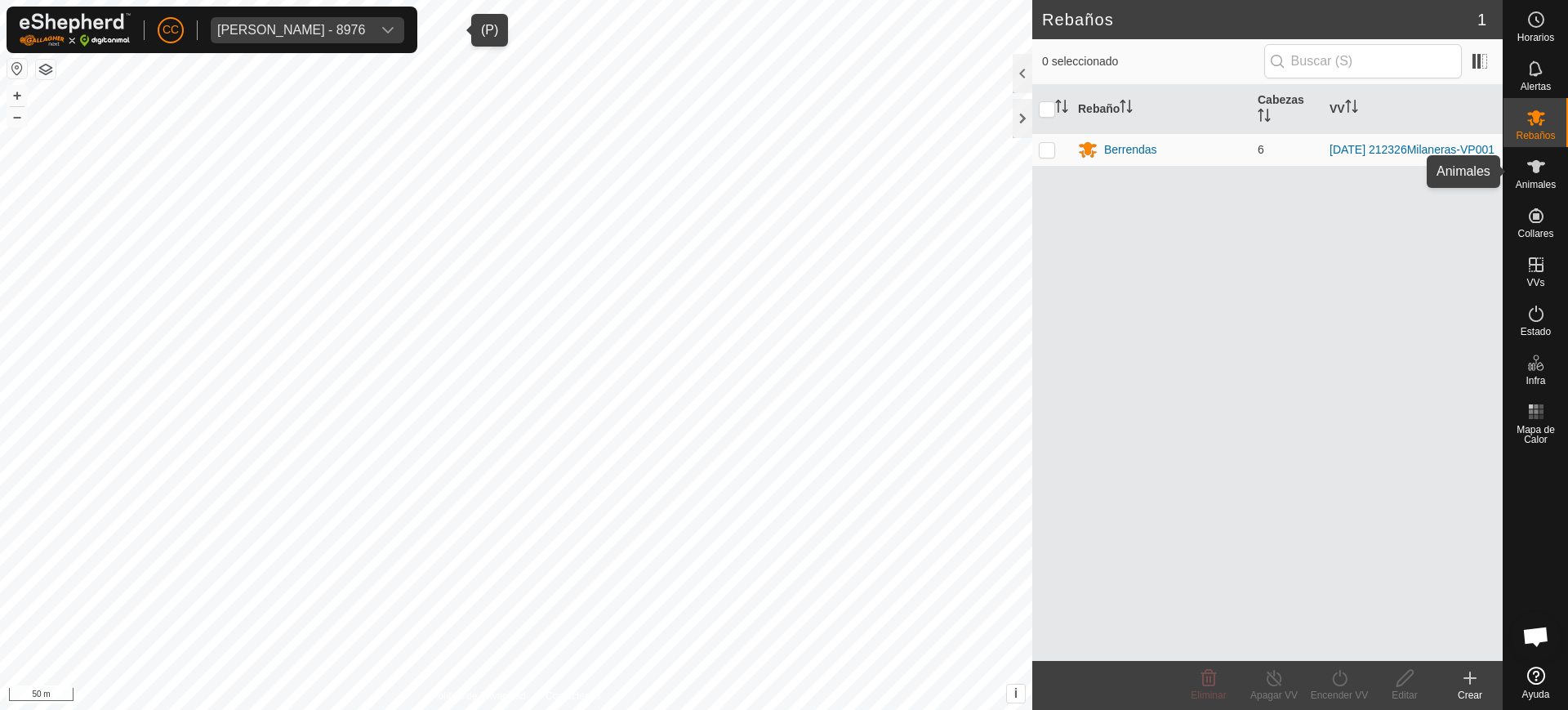
click at [1517, 184] on span "Animales" at bounding box center [1536, 184] width 40 height 10
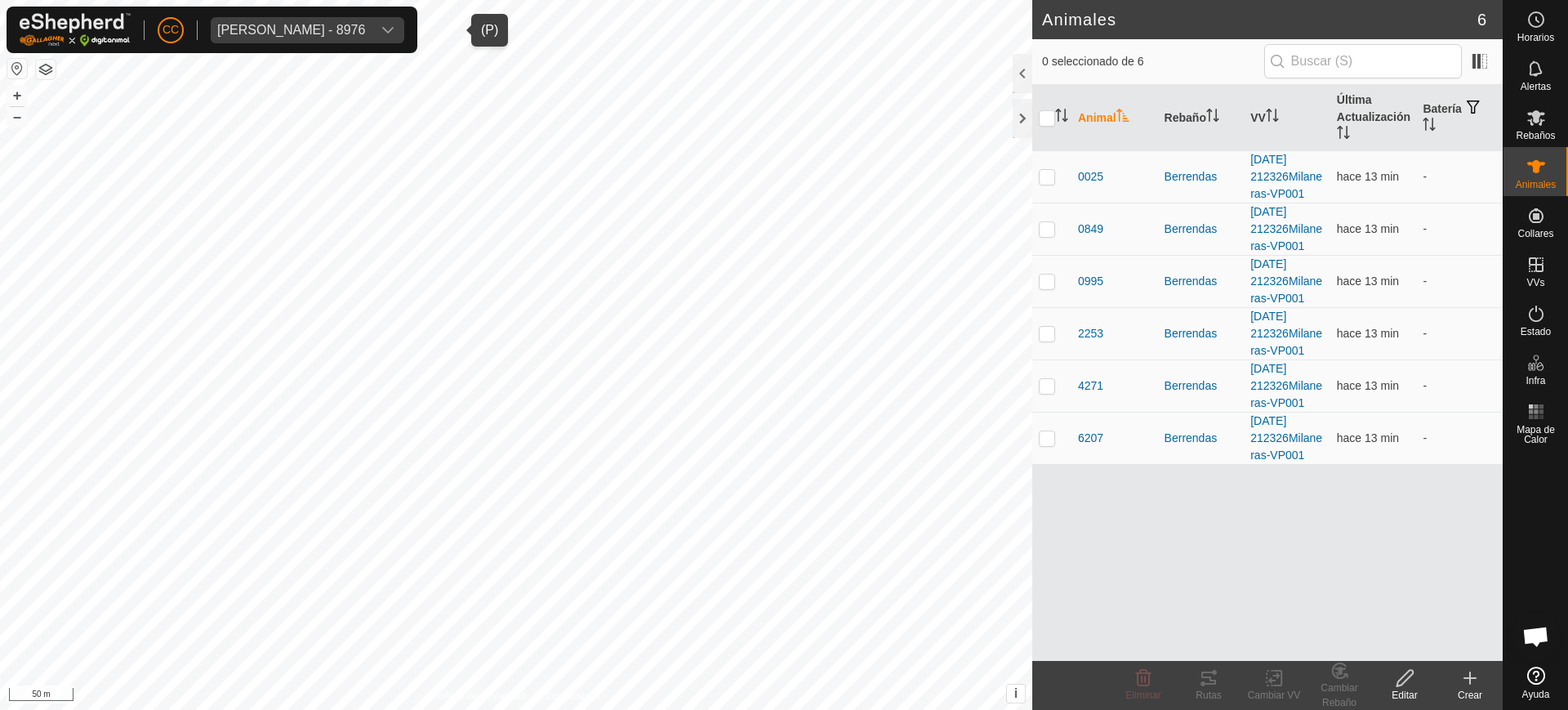
click at [316, 22] on span "Nadezhda Nikolova Marinova - 8976" at bounding box center [292, 30] width 161 height 26
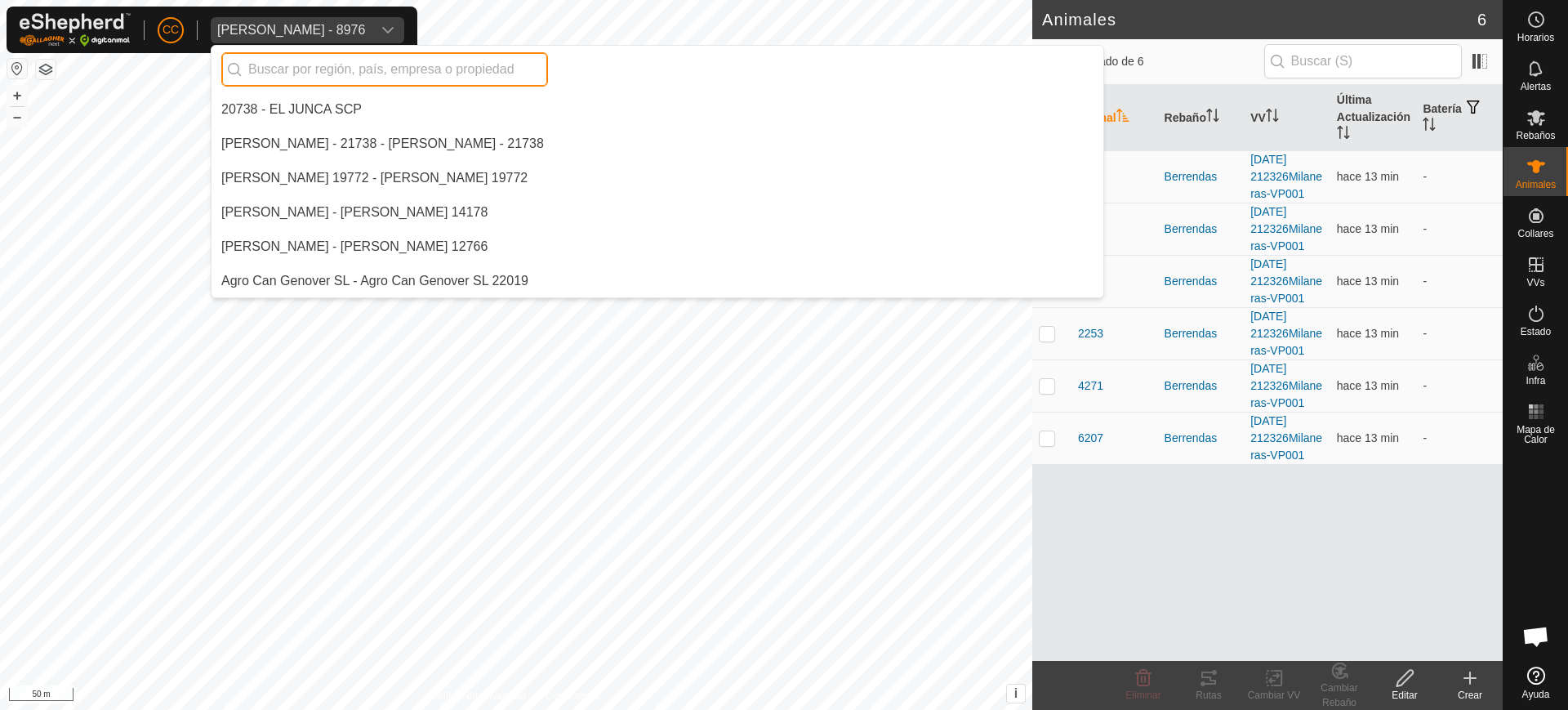
scroll to position [10563, 0]
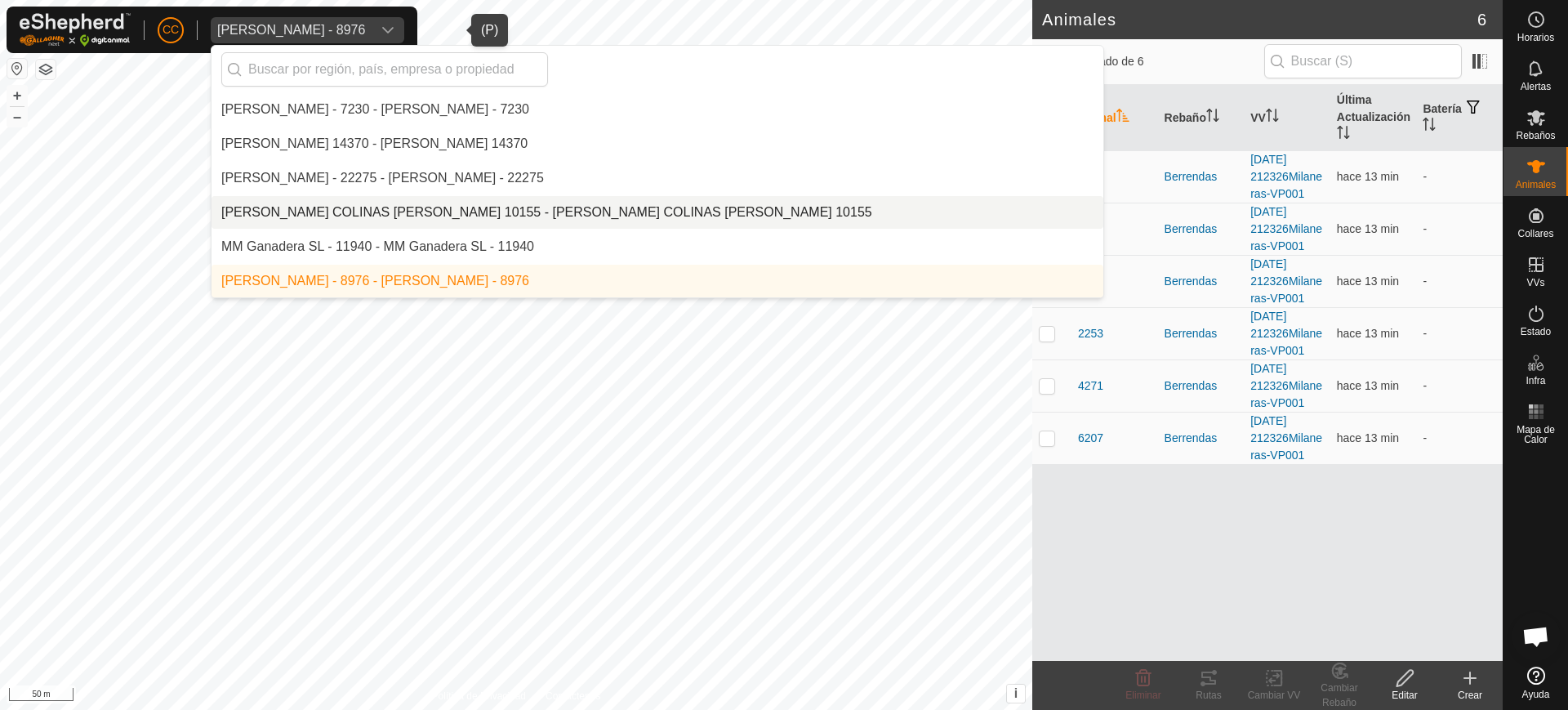
click at [312, 207] on li "[PERSON_NAME] COLINAS [PERSON_NAME] 10155 - [PERSON_NAME] COLINAS [PERSON_NAME]…" at bounding box center [658, 212] width 892 height 32
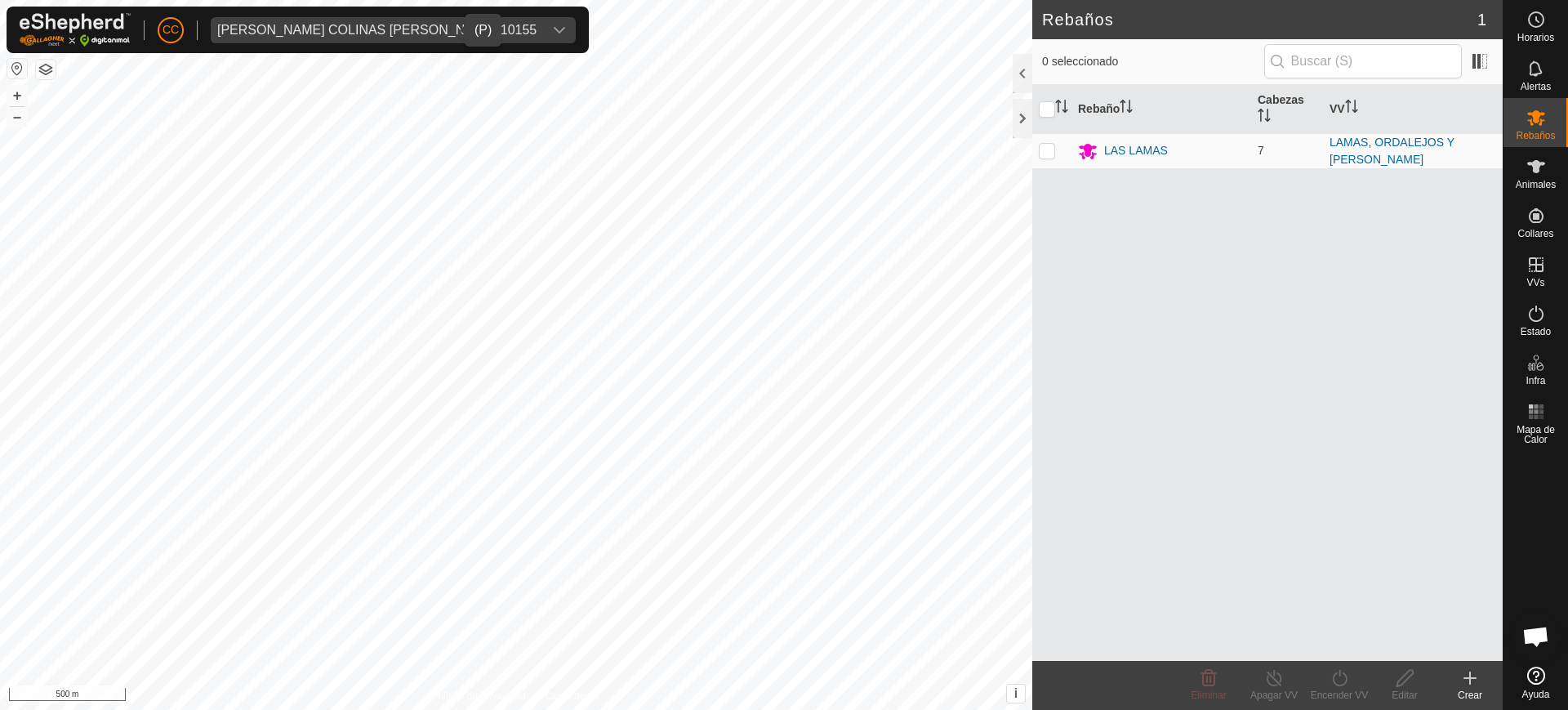
click at [347, 21] on span "MIRIAM COLINAS DUARTE 10155" at bounding box center [377, 30] width 332 height 26
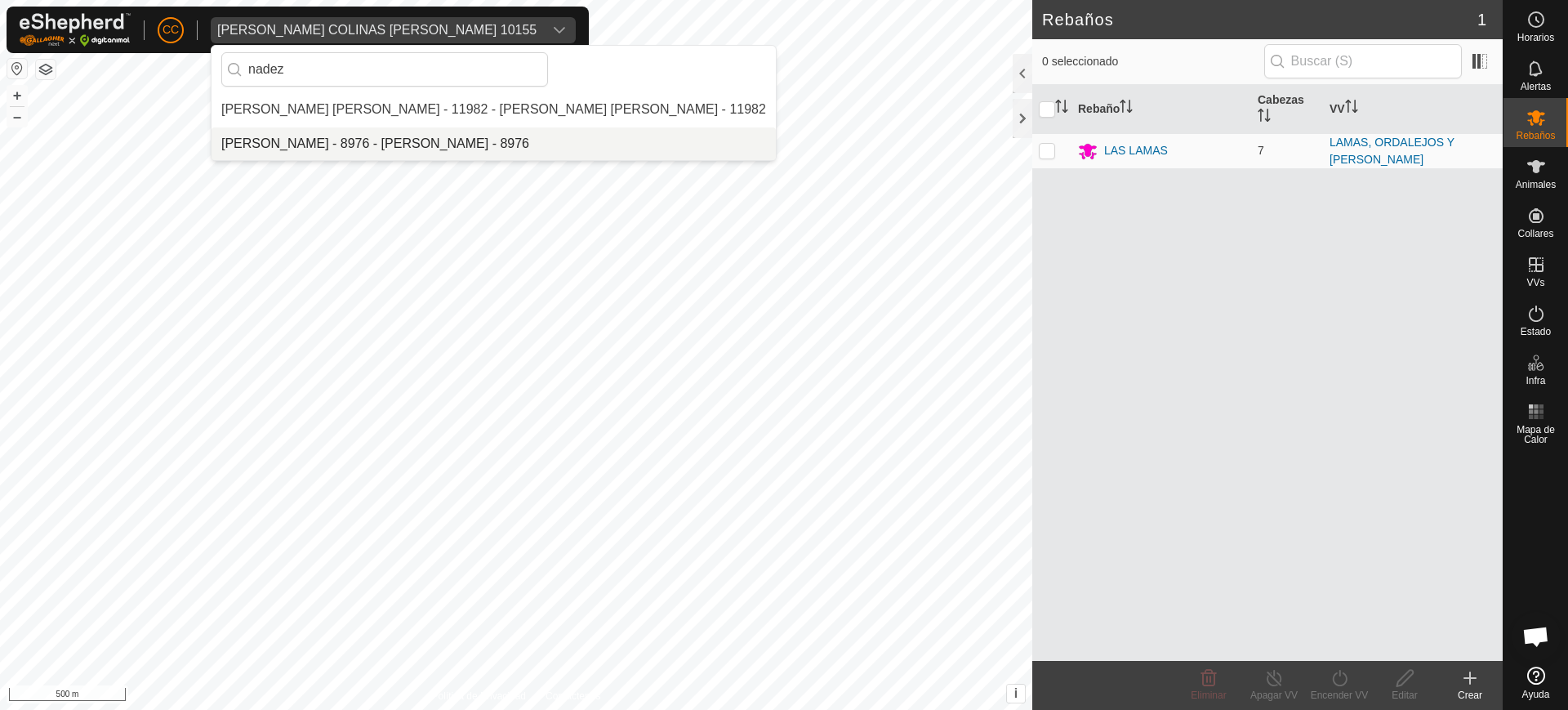
type input "nadez"
click at [326, 136] on li "[PERSON_NAME] - 8976 - [PERSON_NAME] - 8976" at bounding box center [493, 143] width 564 height 32
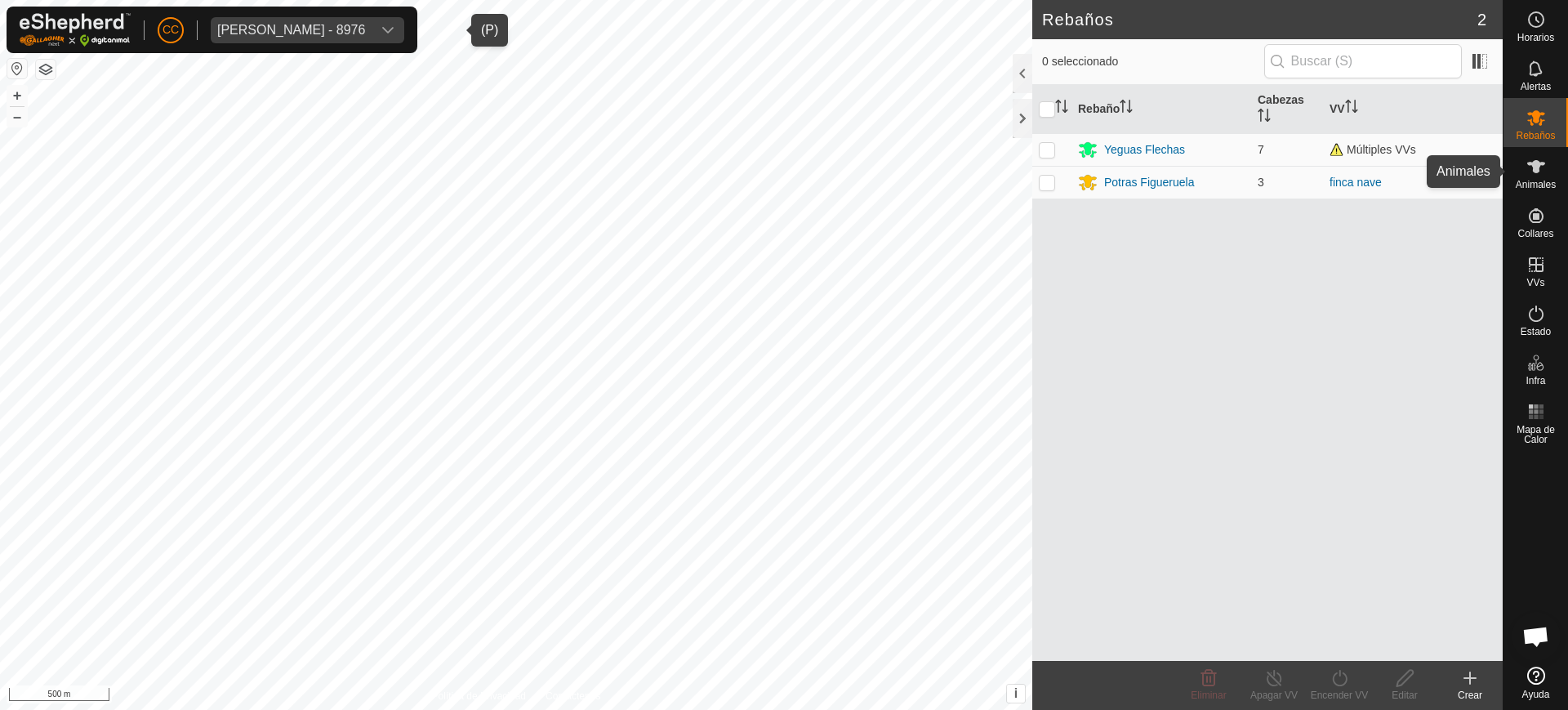
click at [1532, 164] on icon at bounding box center [1536, 167] width 18 height 13
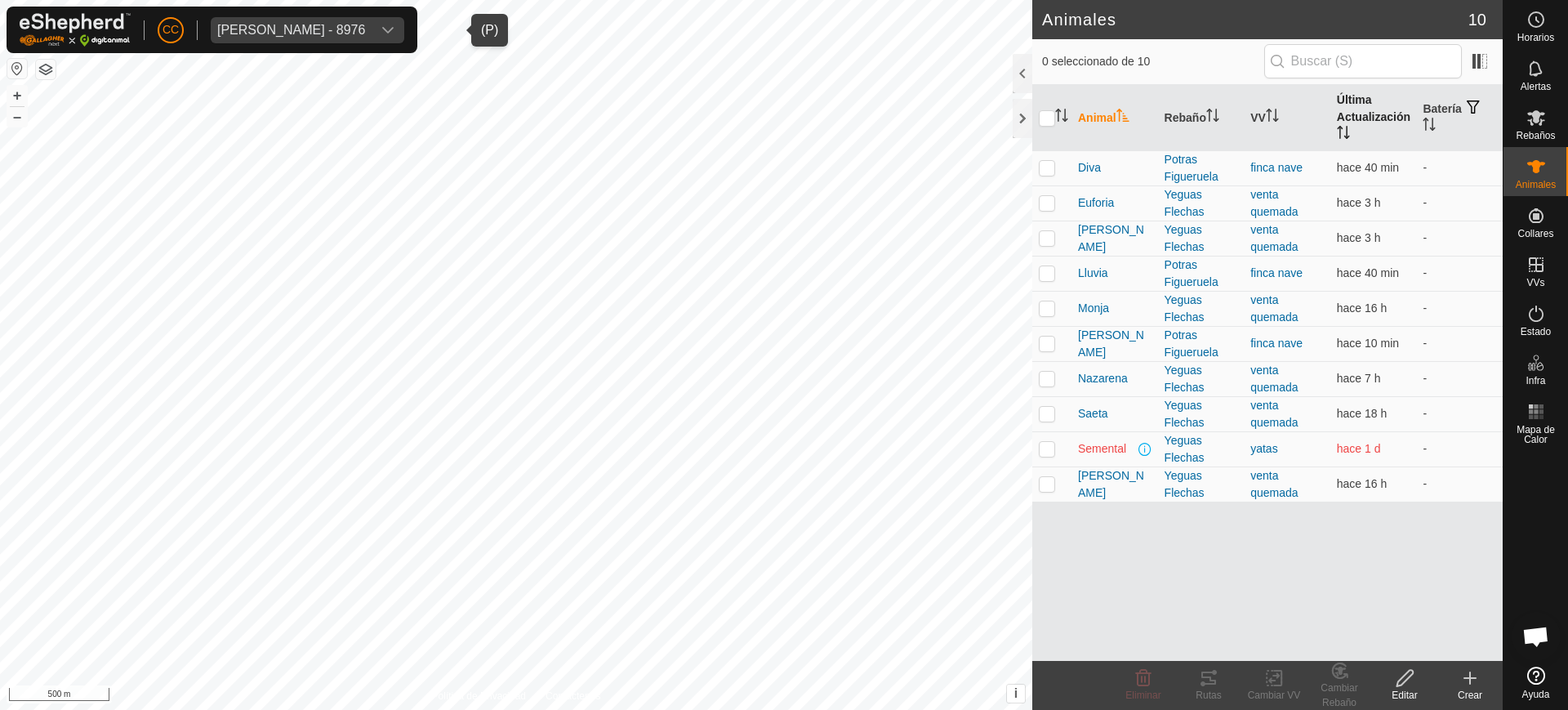
click at [1336, 100] on th "Última Actualización" at bounding box center [1374, 118] width 86 height 66
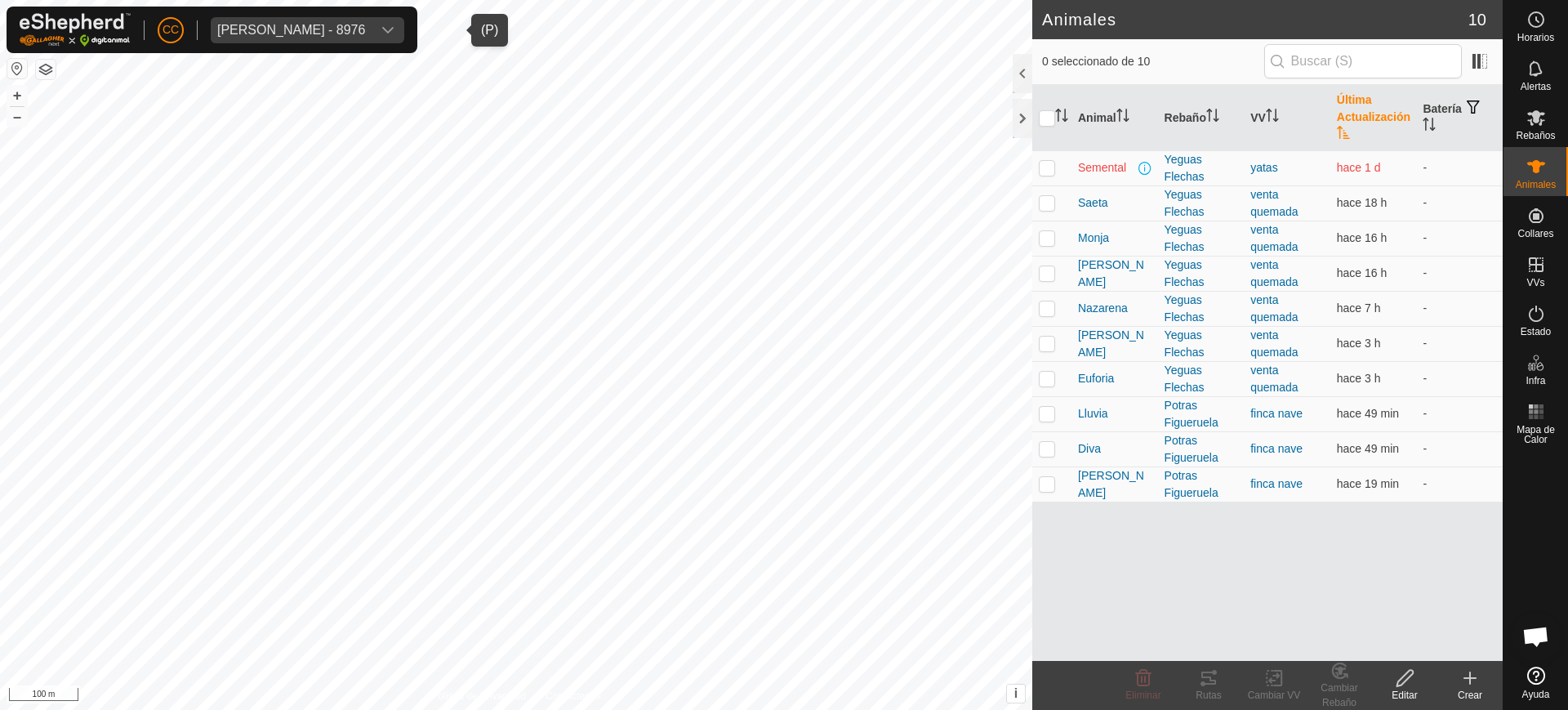
click at [259, 34] on div "Nadezhda Nikolova Marinova - 8976" at bounding box center [292, 31] width 148 height 13
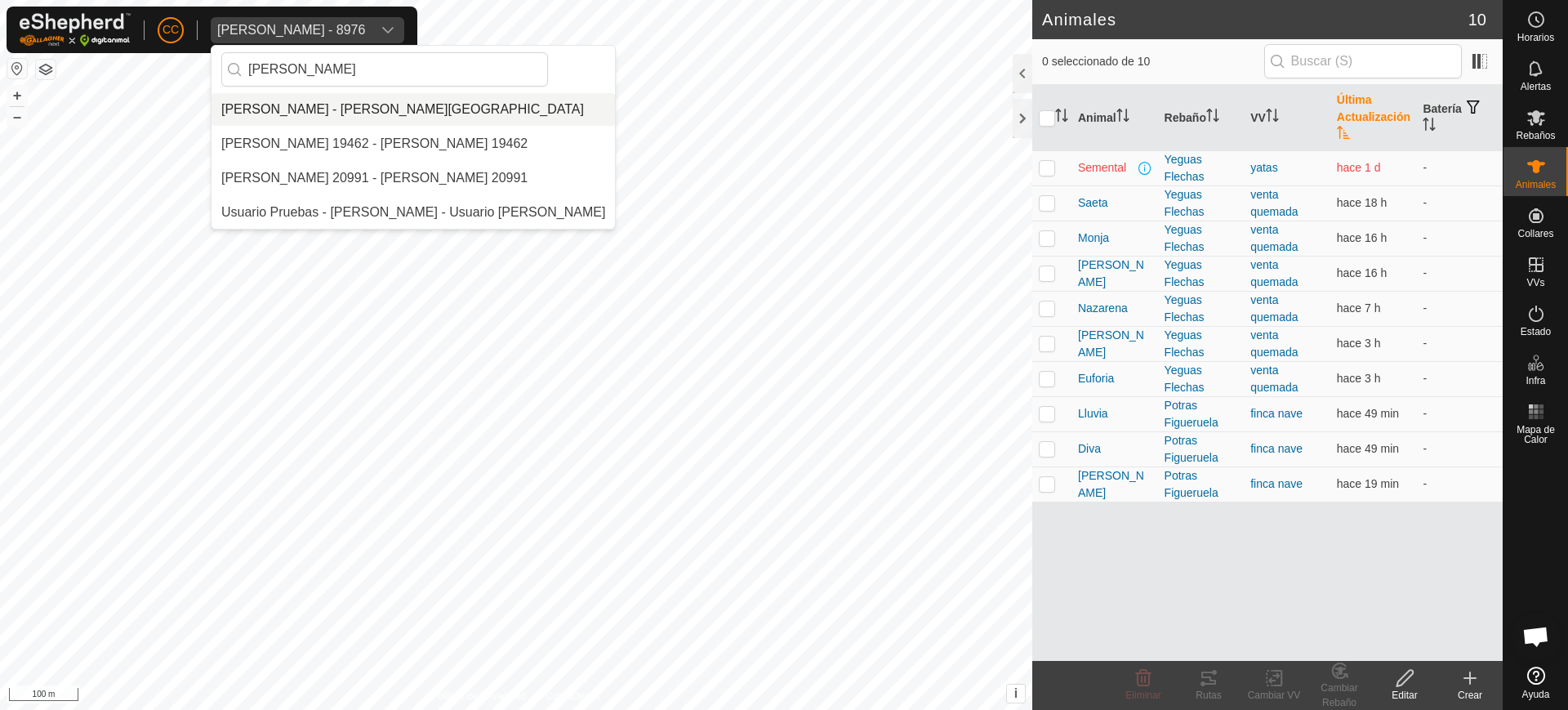
type input "greg"
click at [313, 107] on li "[PERSON_NAME] - [PERSON_NAME][GEOGRAPHIC_DATA]" at bounding box center [414, 109] width 404 height 32
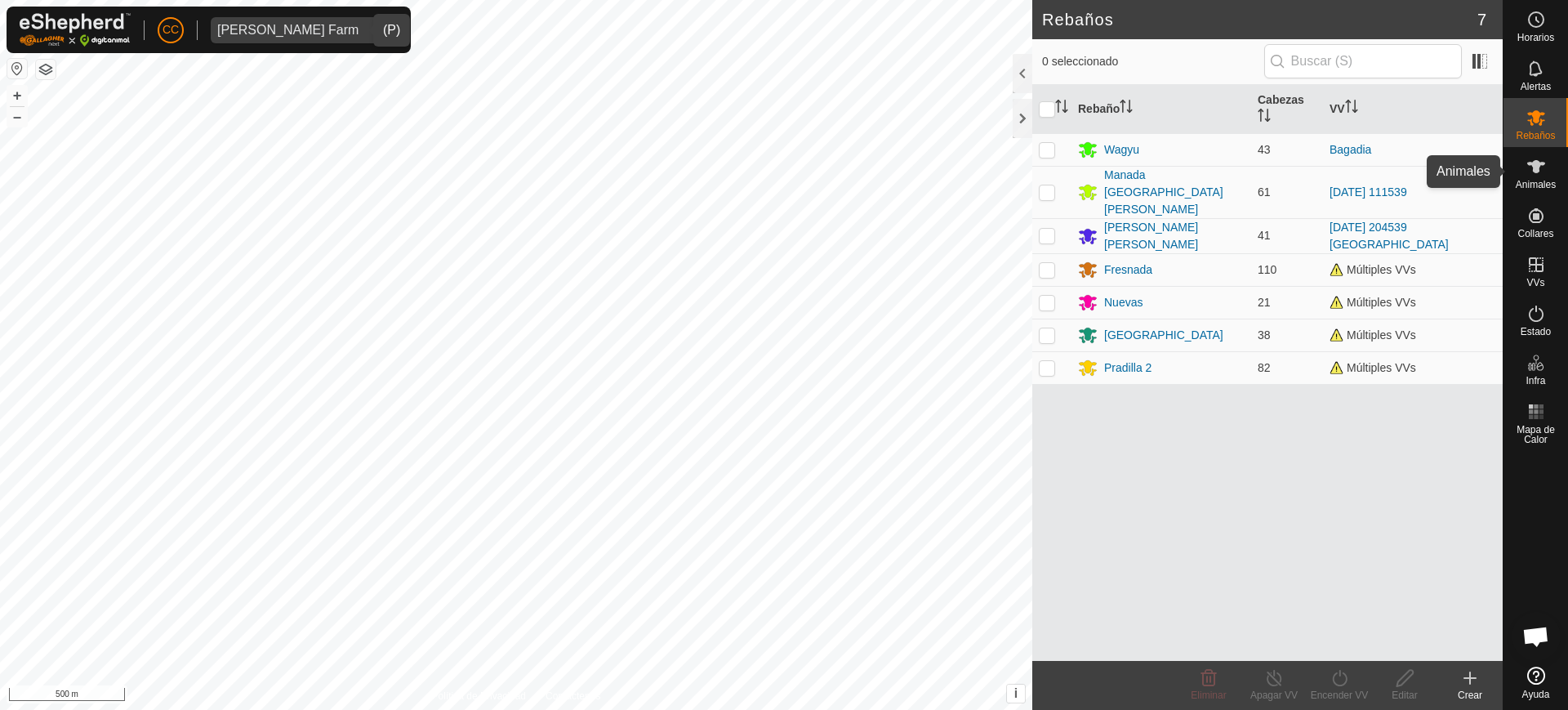
click at [1546, 179] on span "Animales" at bounding box center [1536, 184] width 40 height 10
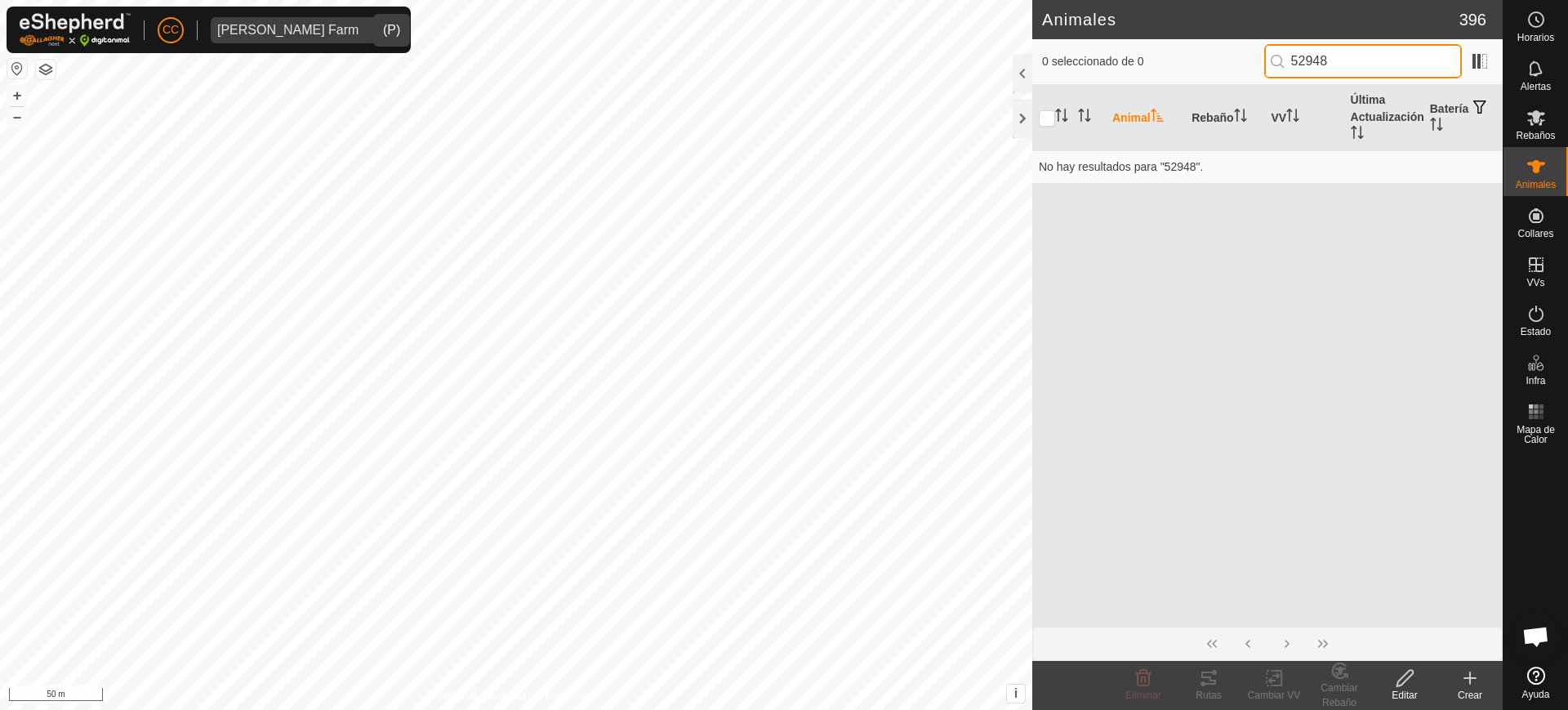
drag, startPoint x: 1347, startPoint y: 57, endPoint x: 1176, endPoint y: 65, distance: 171.2
click at [1176, 65] on div "0 seleccionado de 0 52948" at bounding box center [1267, 61] width 451 height 34
click at [1495, 61] on div "0 seleccionado de 0 77607" at bounding box center [1267, 61] width 470 height 46
click at [1468, 56] on span at bounding box center [1479, 61] width 26 height 26
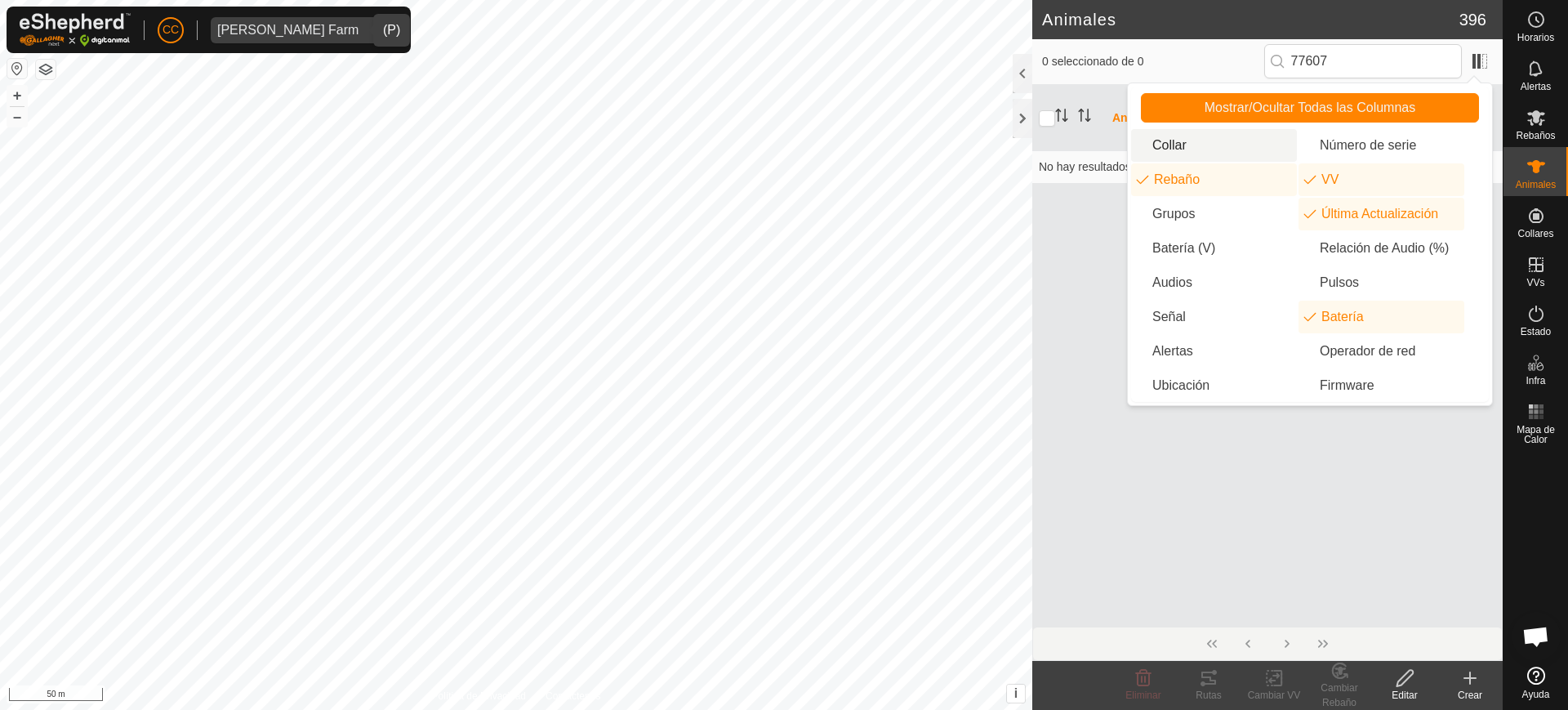
click at [1171, 145] on li "Collar" at bounding box center [1214, 144] width 166 height 32
click at [1373, 56] on input "77607" at bounding box center [1363, 61] width 198 height 34
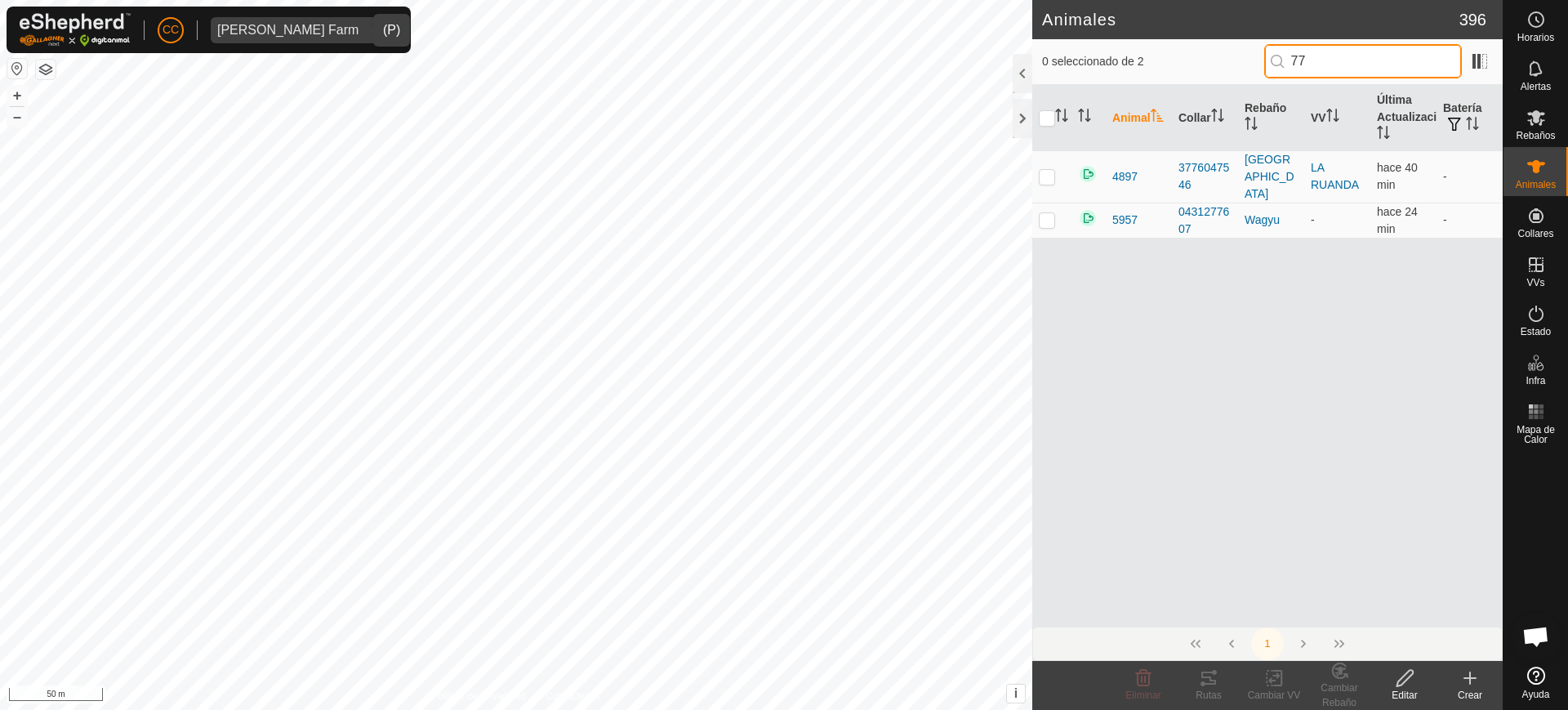
type input "7"
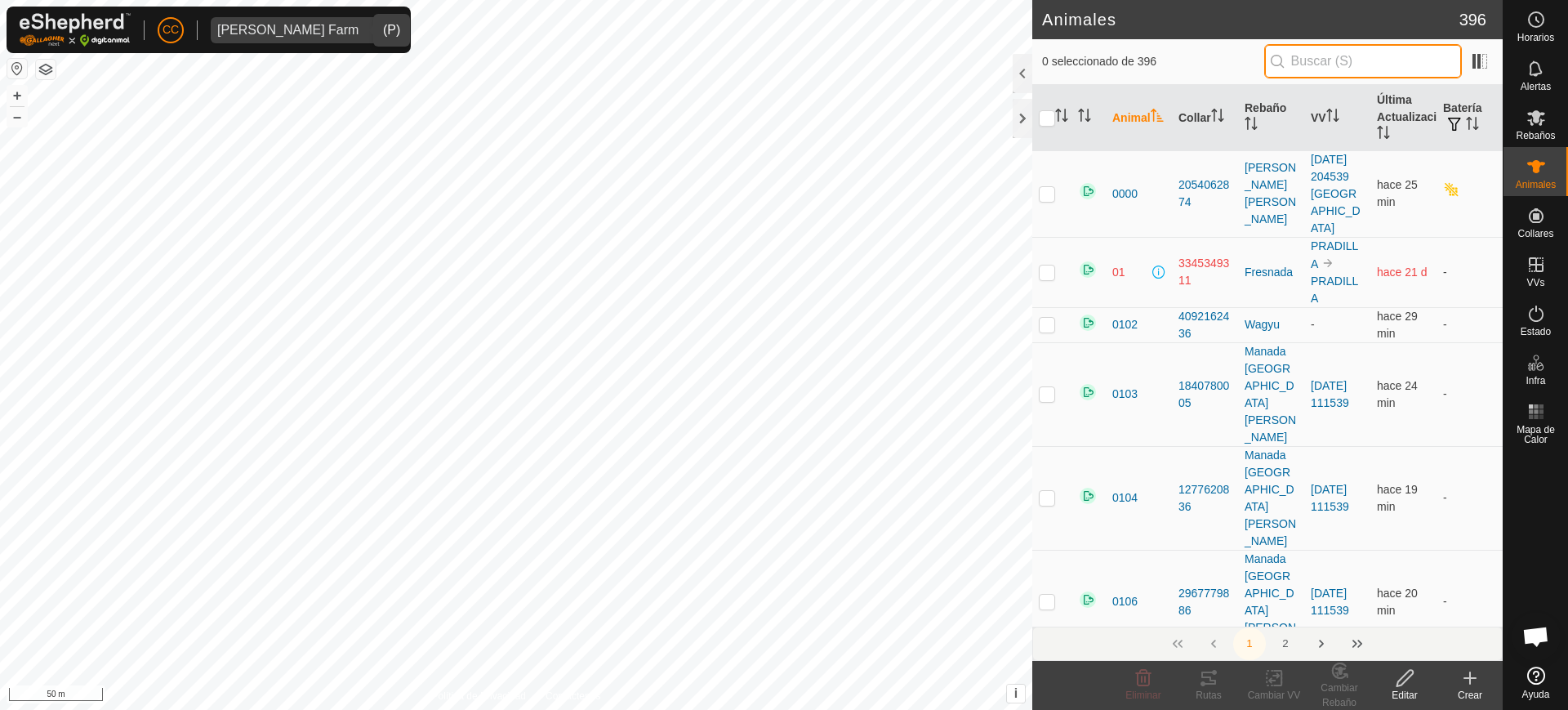
click at [1316, 62] on input "text" at bounding box center [1363, 61] width 198 height 34
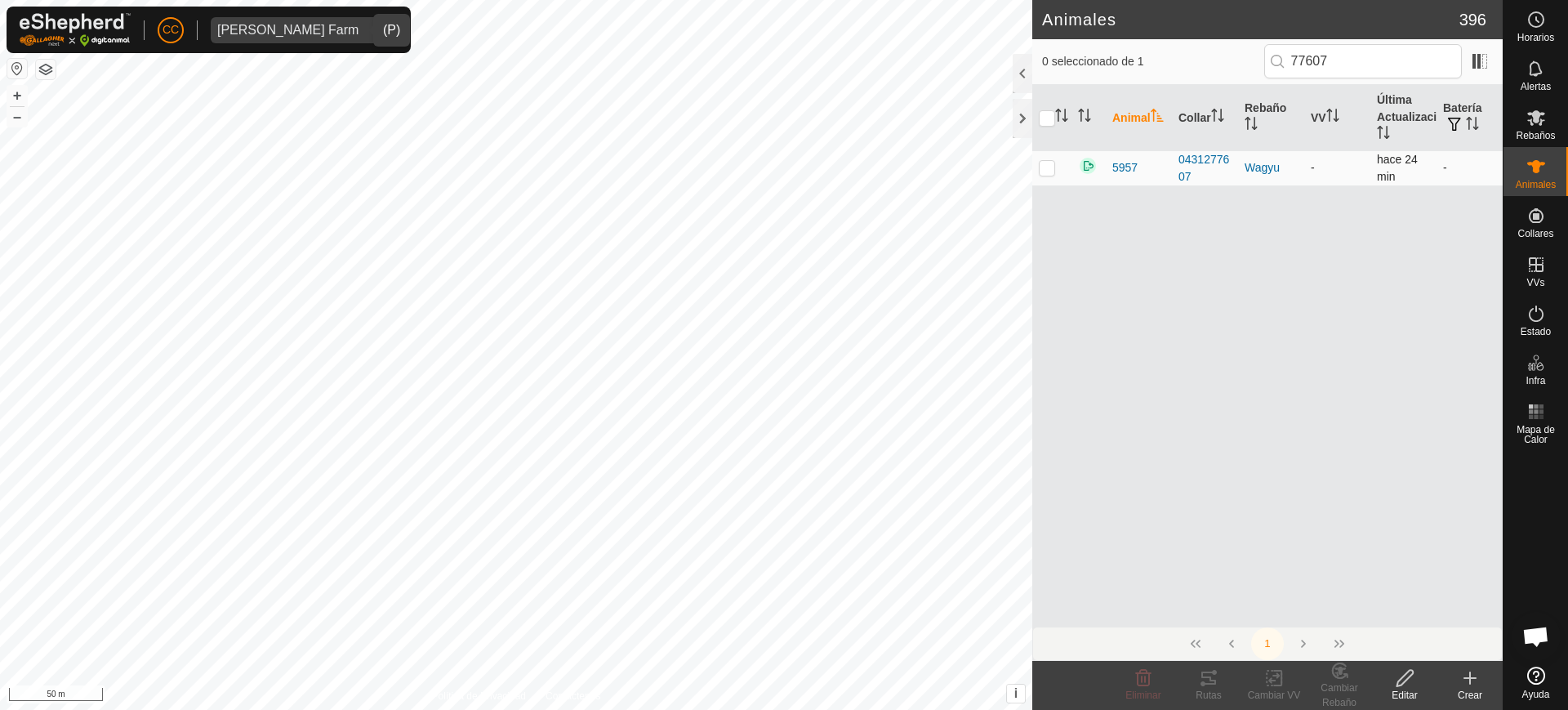
drag, startPoint x: 1145, startPoint y: 168, endPoint x: 1080, endPoint y: 160, distance: 65.5
click at [1080, 160] on tr "5957 0431277607 Wagyu - hace 24 min -" at bounding box center [1267, 168] width 470 height 35
click at [1168, 291] on div "Animal Collar Rebaño VV Última Actualización Batería 5957 0431277607 Wagyu - ha…" at bounding box center [1267, 355] width 470 height 541
click at [996, 78] on div "Animales 396 0 seleccionado de 1 77607 Animal Collar Rebaño VV Última Actualiza…" at bounding box center [751, 355] width 1502 height 710
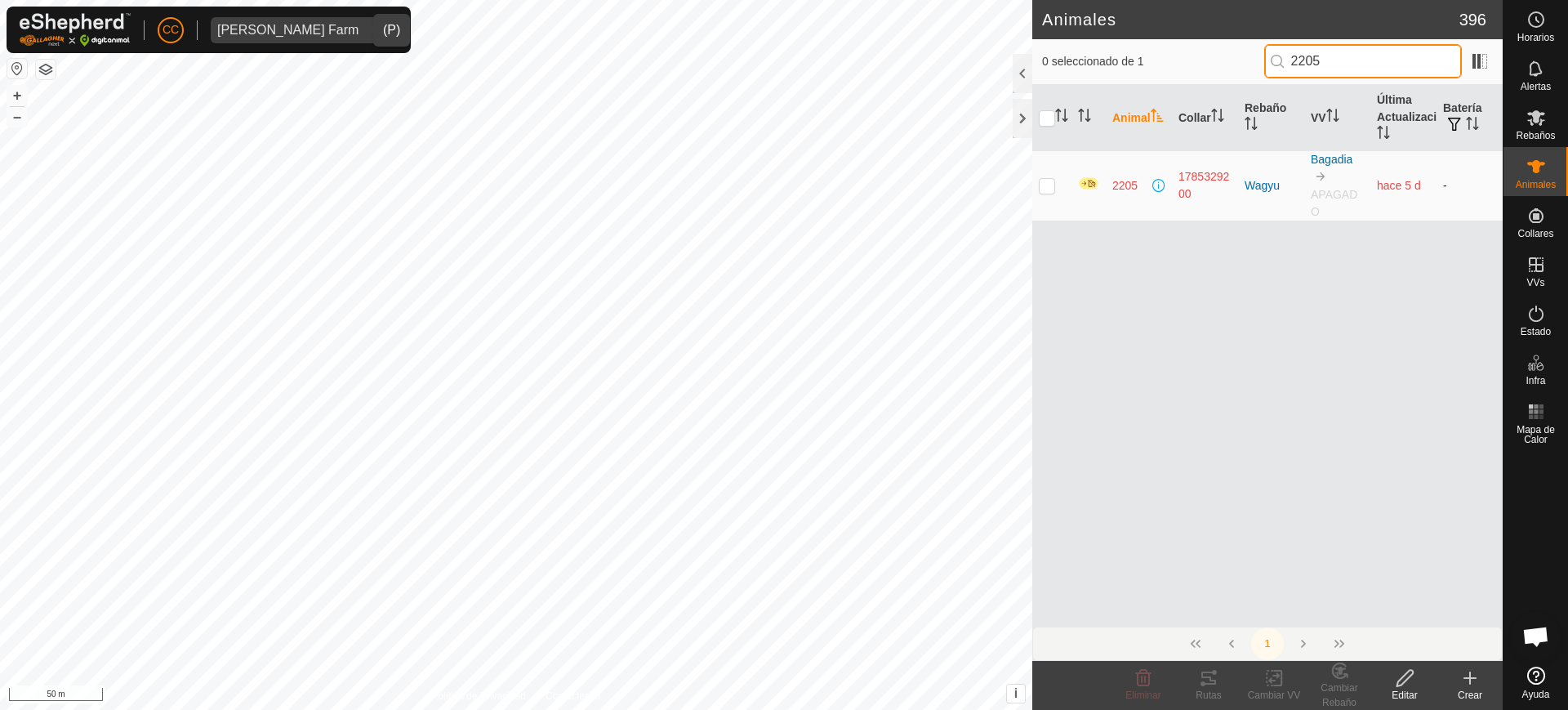
type input "2205"
click at [1051, 184] on p-checkbox at bounding box center [1047, 185] width 17 height 13
checkbox input "true"
drag, startPoint x: 1358, startPoint y: 63, endPoint x: 1212, endPoint y: 46, distance: 147.0
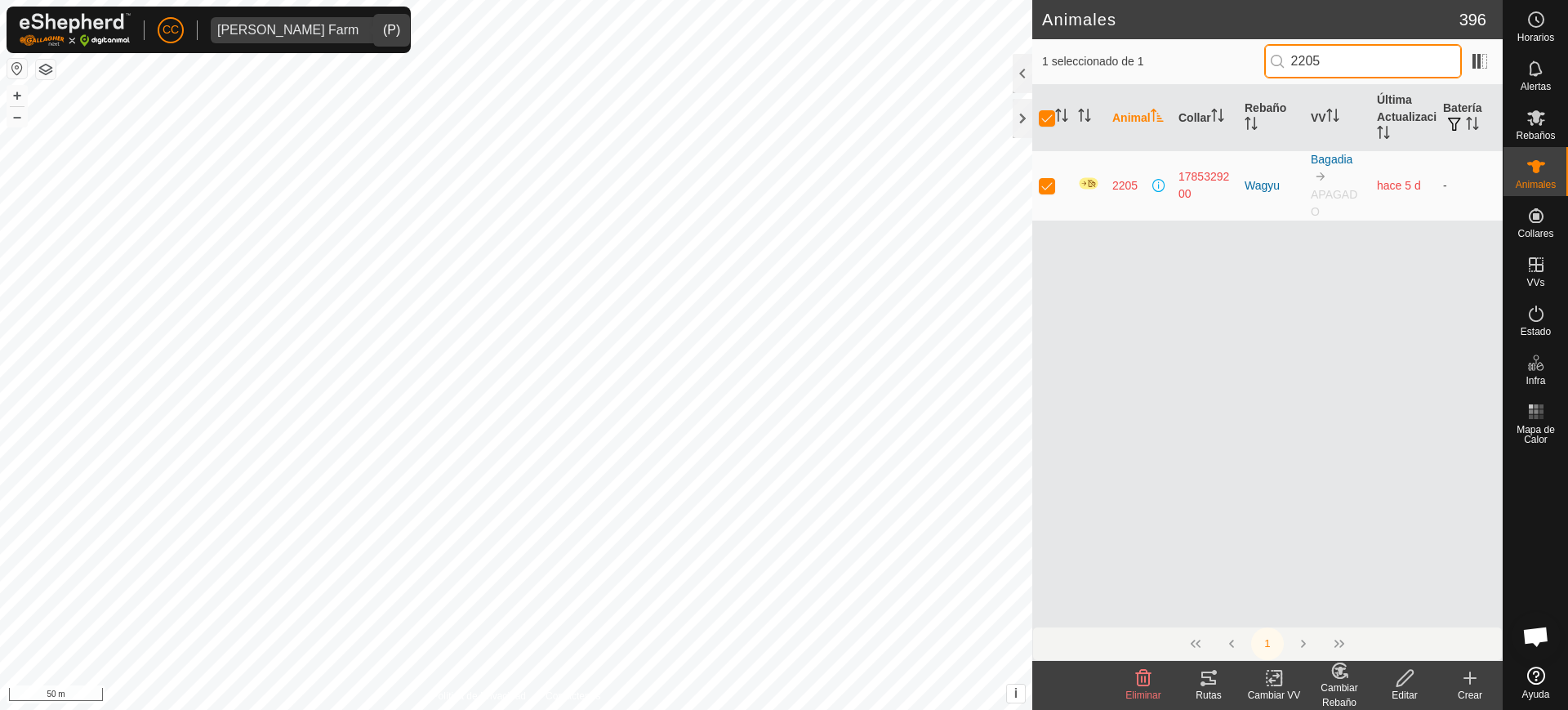
click at [1212, 46] on div "1 seleccionado de 1 2205" at bounding box center [1267, 61] width 451 height 34
type input "168"
checkbox input "false"
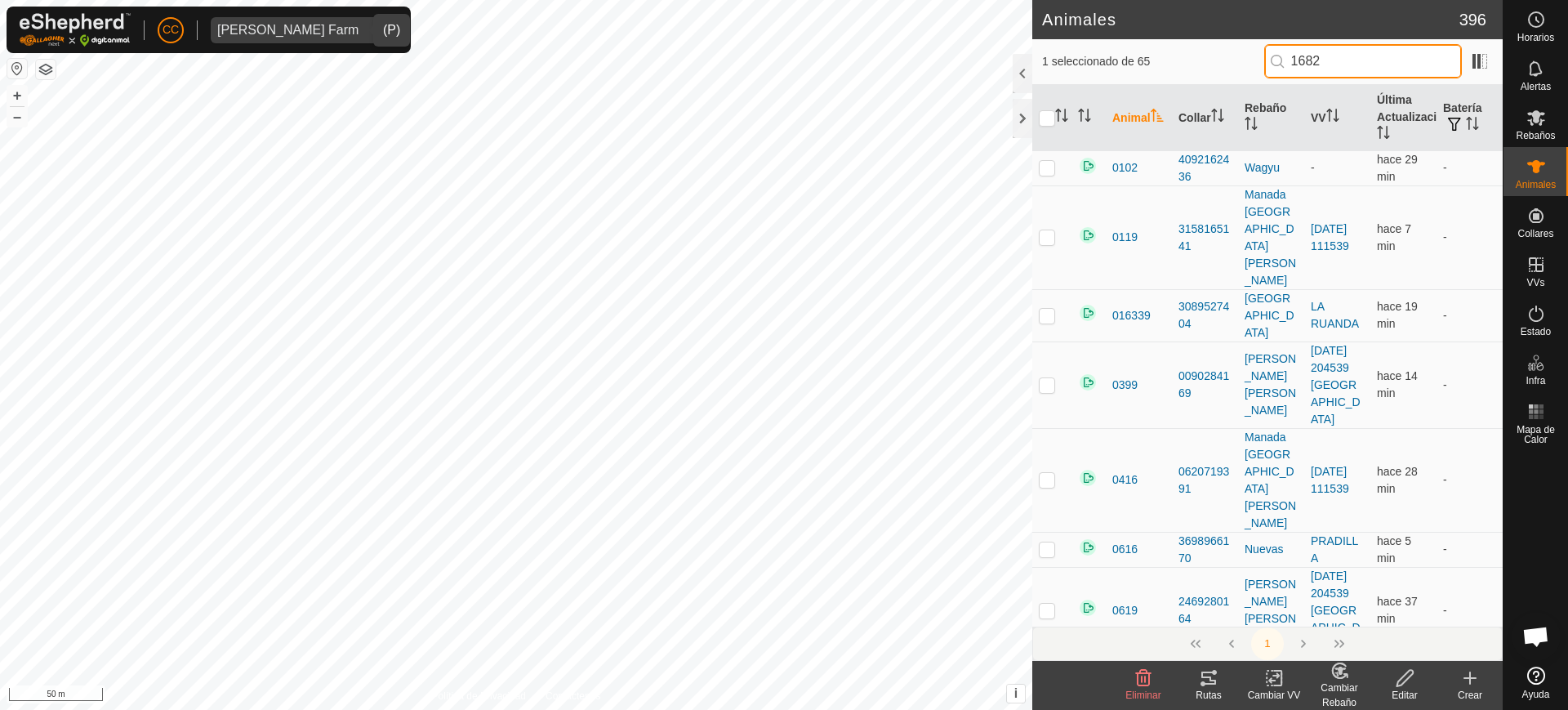
type input "1682"
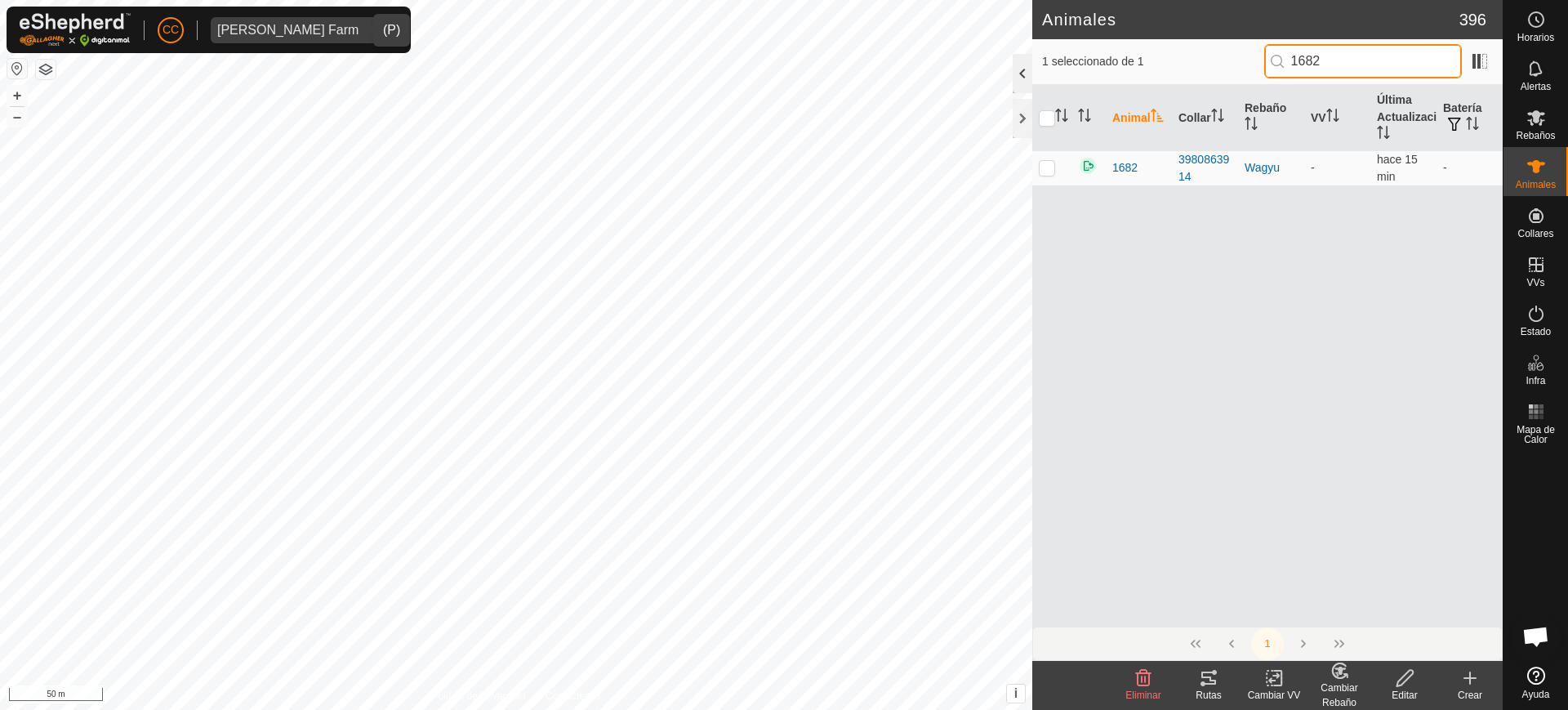
drag, startPoint x: 1343, startPoint y: 50, endPoint x: 1015, endPoint y: 61, distance: 328.2
click at [1032, 61] on div "Animales 396 1 seleccionado de 1 1682 Animal Collar Rebaño VV Última Actualizac…" at bounding box center [1267, 355] width 470 height 710
click at [1046, 172] on p-checkbox at bounding box center [1047, 168] width 17 height 13
checkbox input "true"
drag, startPoint x: 1339, startPoint y: 68, endPoint x: 1208, endPoint y: 77, distance: 131.3
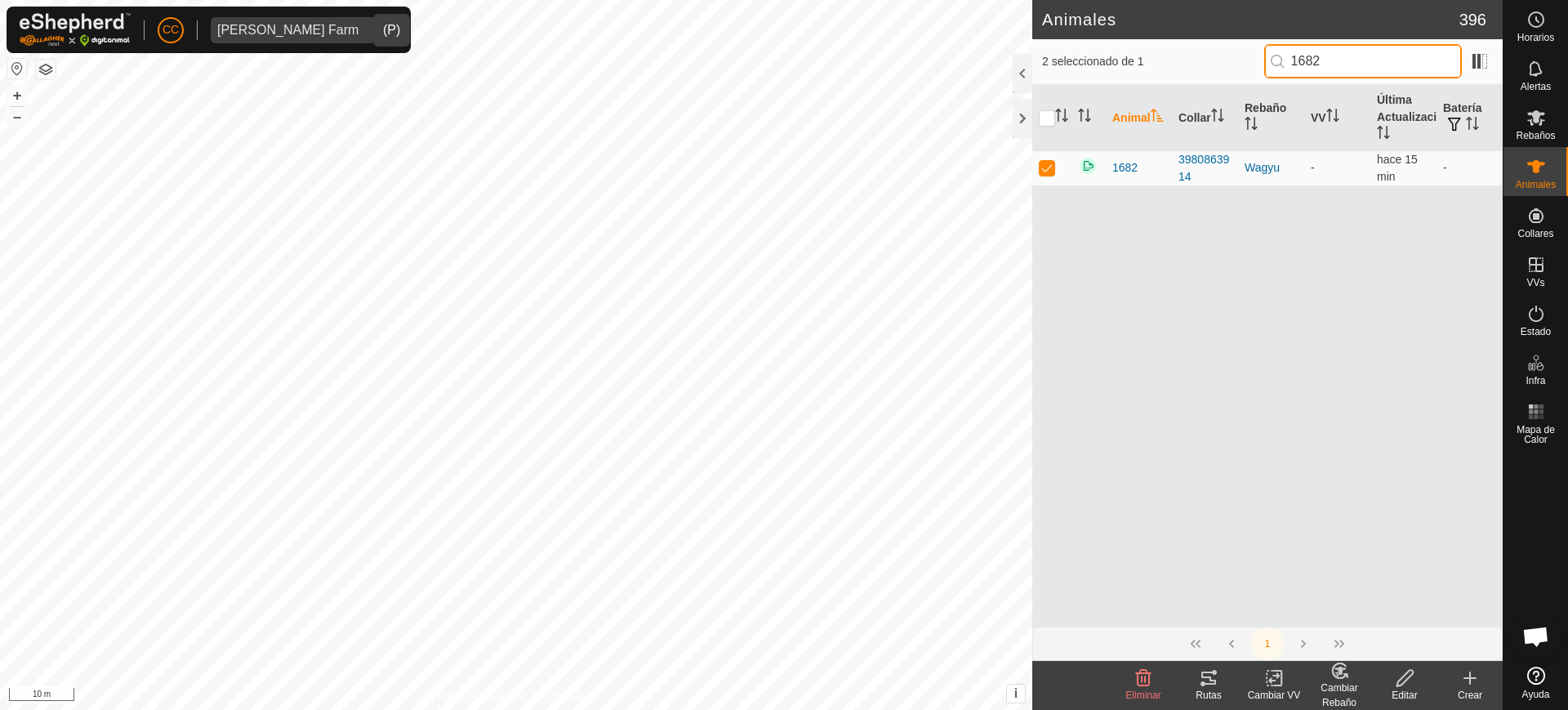
click at [1208, 77] on div "2 seleccionado de 1 1682" at bounding box center [1267, 61] width 451 height 34
